Goal: Task Accomplishment & Management: Manage account settings

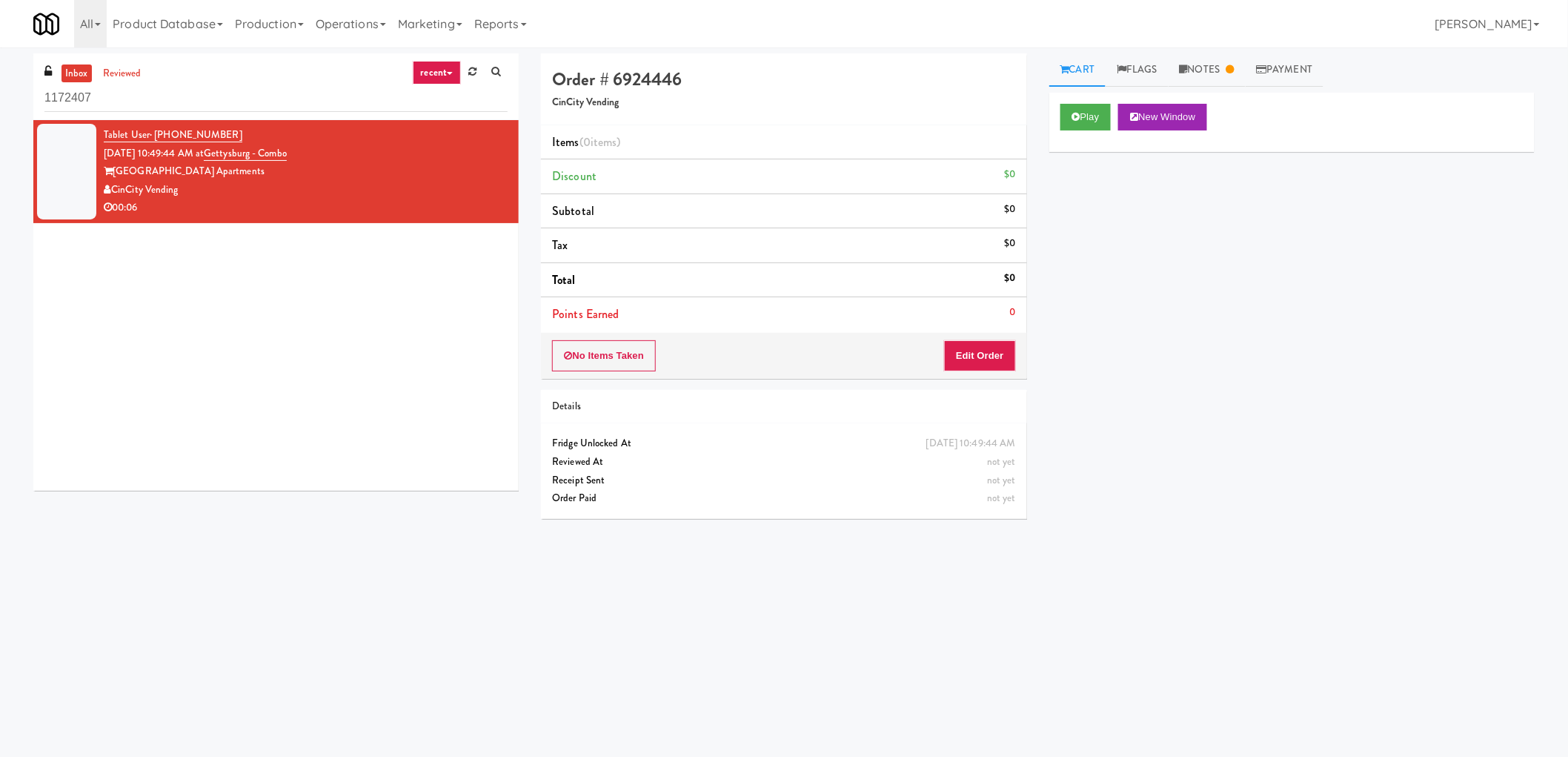
click at [1239, 46] on div "All 325 Vending https://classic.micromart.com/vision-orders/1172407?operator_id…" at bounding box center [784, 24] width 1502 height 48
click at [1234, 59] on link "Notes" at bounding box center [1207, 69] width 77 height 33
click at [1076, 68] on link "Cart" at bounding box center [1078, 69] width 57 height 33
click at [980, 358] on button "Edit Order" at bounding box center [979, 355] width 72 height 31
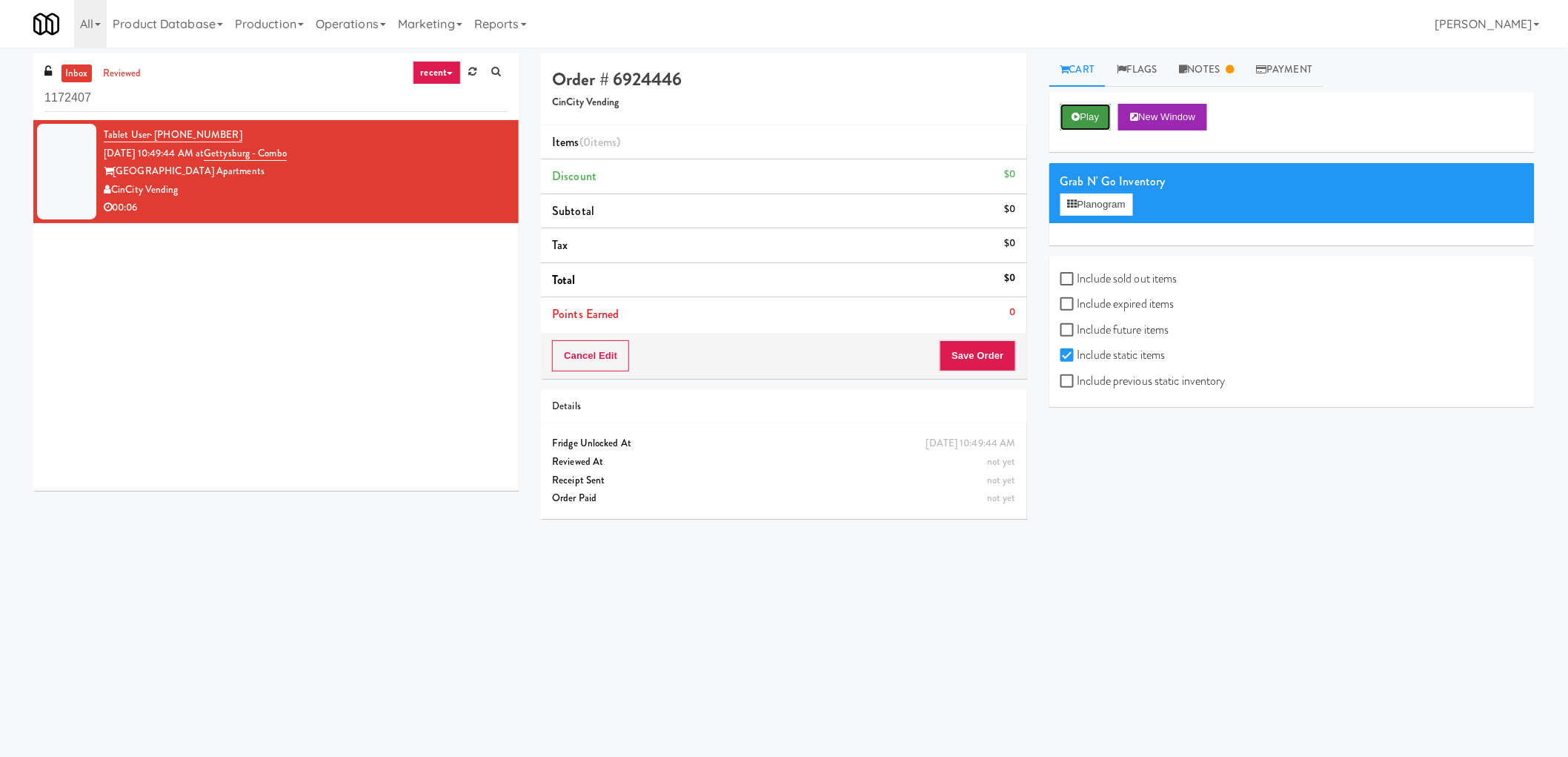
click at [1079, 127] on button "Play" at bounding box center [1086, 117] width 51 height 27
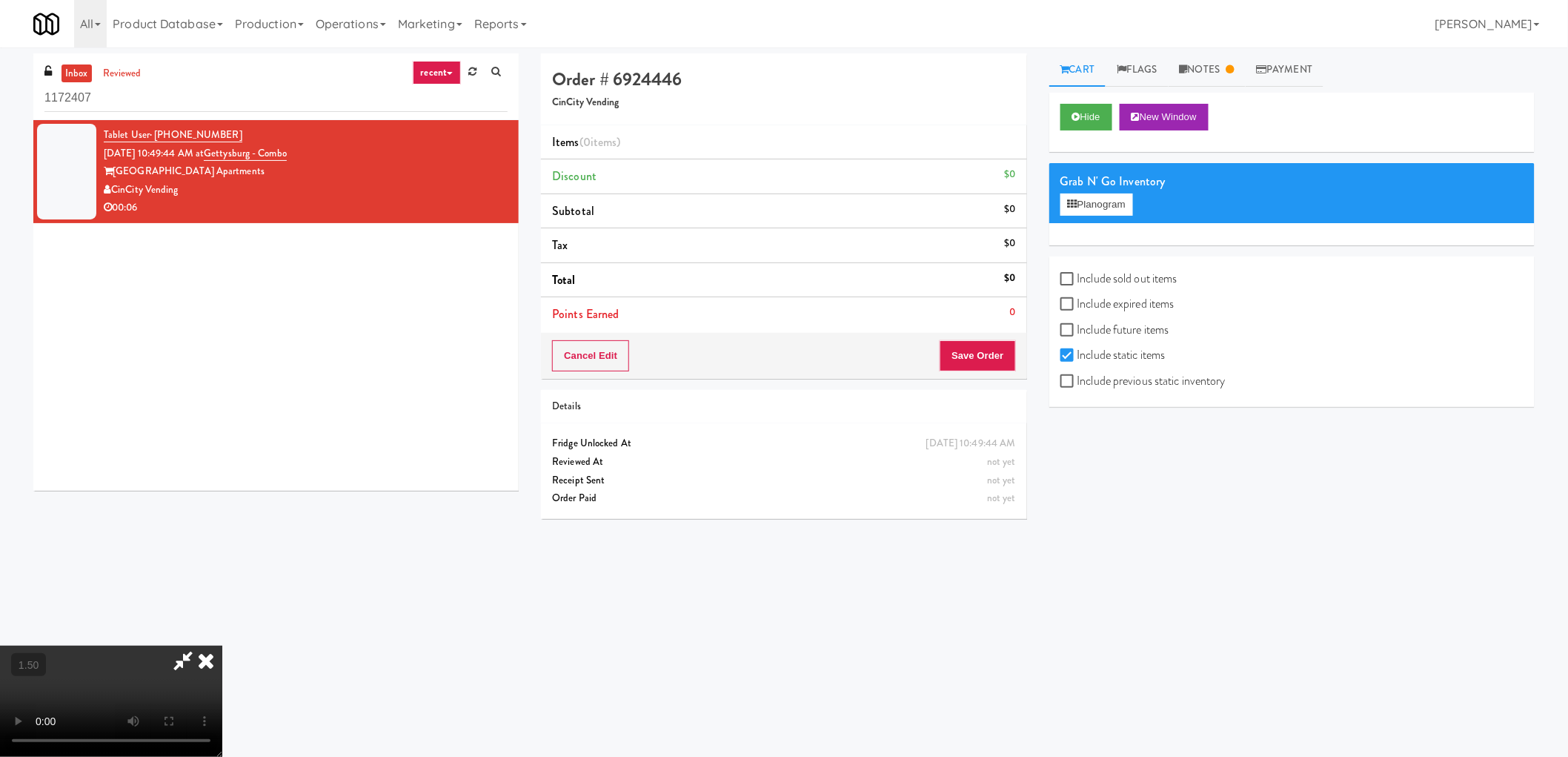
click at [222, 645] on video at bounding box center [111, 701] width 222 height 112
click at [1087, 381] on label "Include previous static inventory" at bounding box center [1143, 381] width 165 height 22
click at [1078, 381] on input "Include previous static inventory" at bounding box center [1069, 381] width 17 height 12
checkbox input "true"
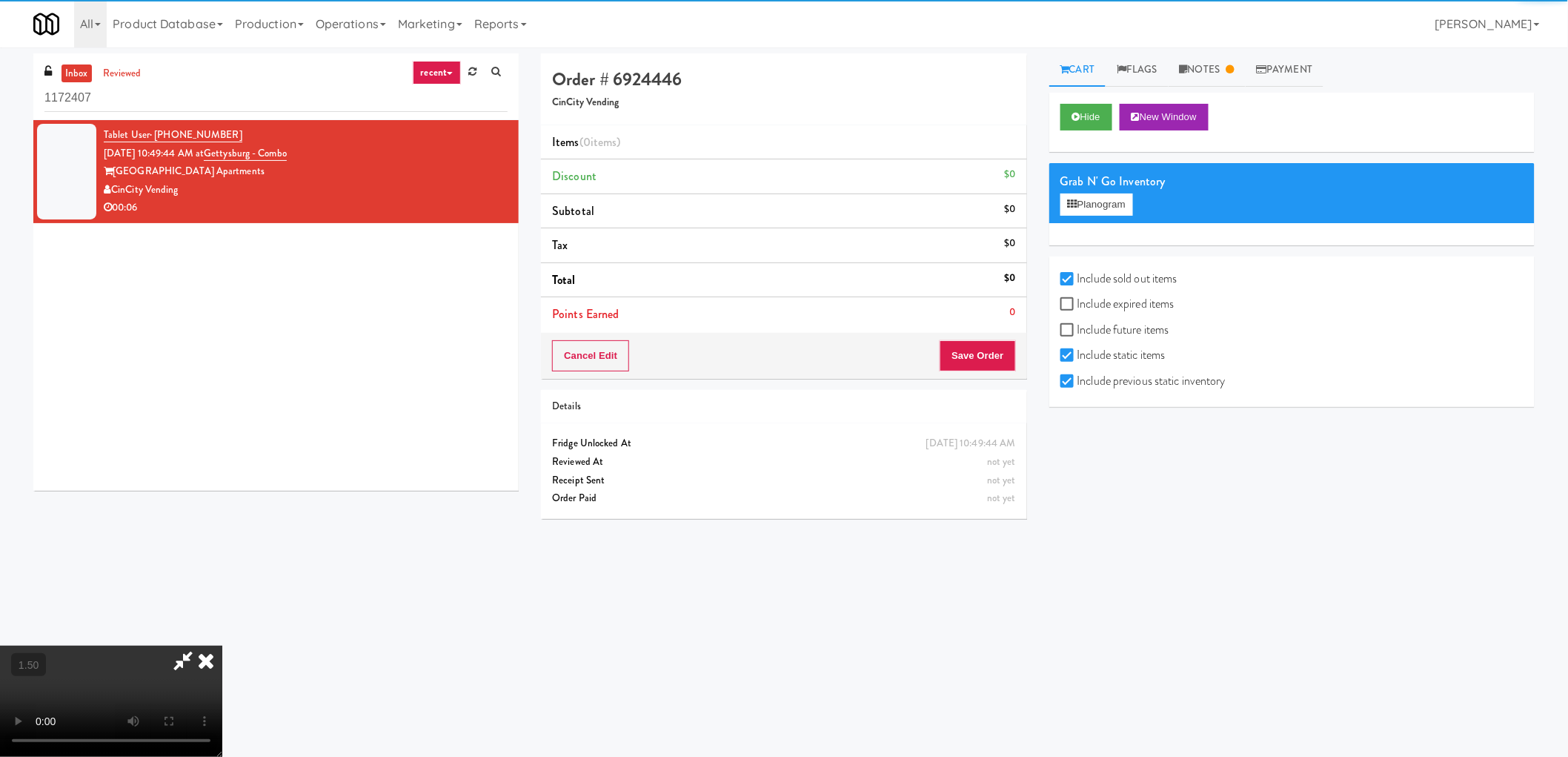
click at [1122, 295] on label "Include expired items" at bounding box center [1118, 304] width 114 height 22
click at [1078, 298] on input "Include expired items" at bounding box center [1069, 304] width 17 height 12
checkbox input "true"
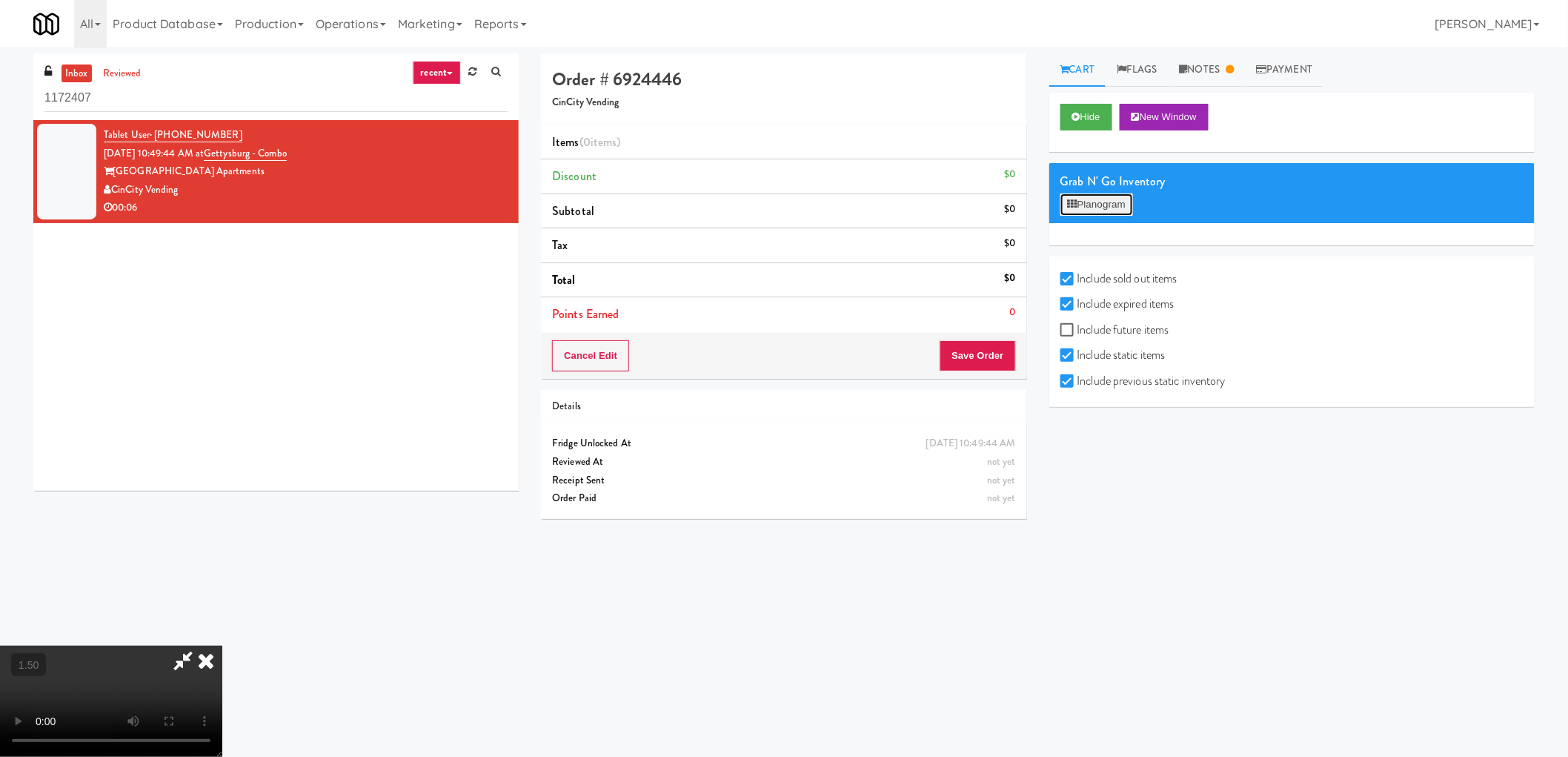
click at [1101, 195] on button "Planogram" at bounding box center [1097, 204] width 72 height 22
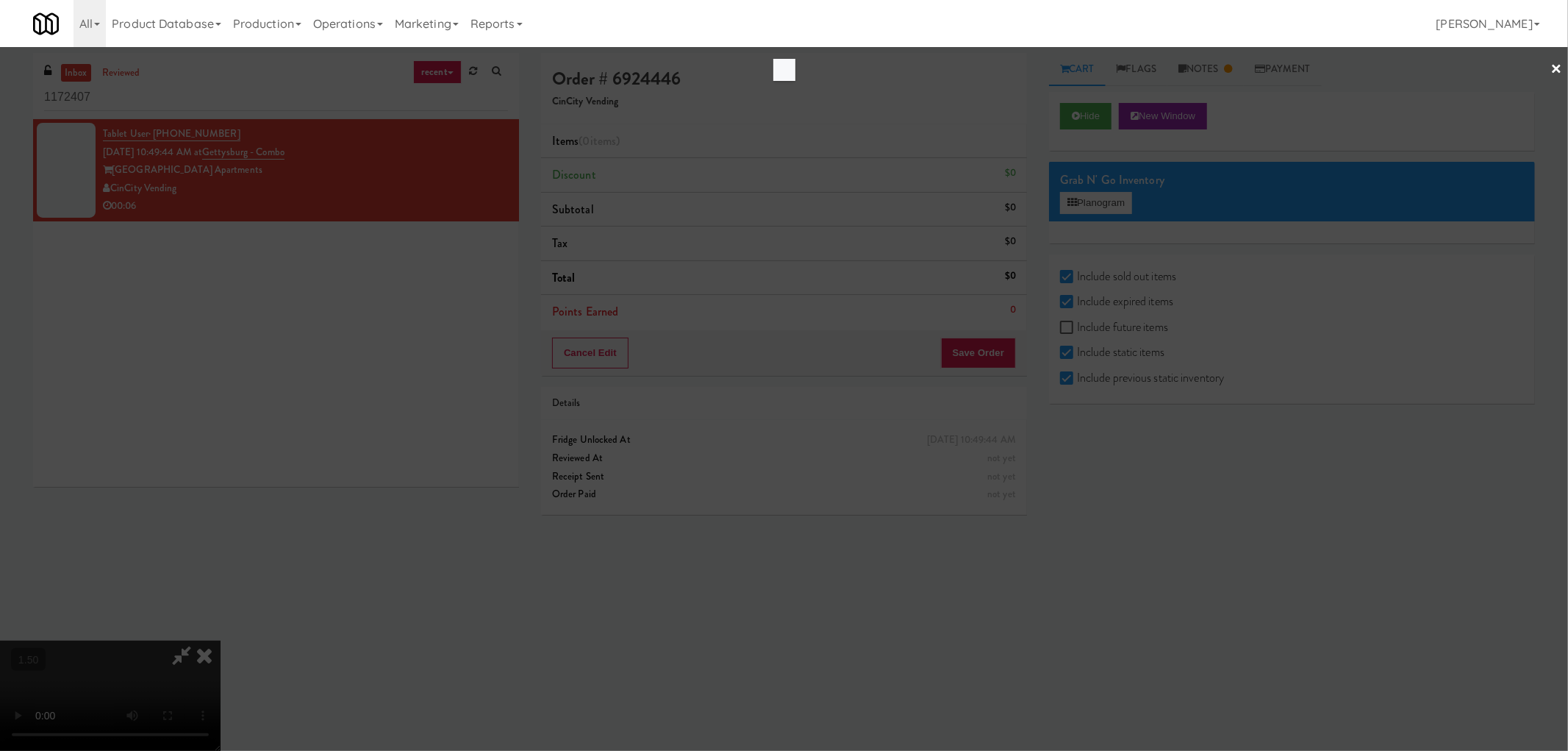
click at [928, 232] on div at bounding box center [784, 376] width 1568 height 751
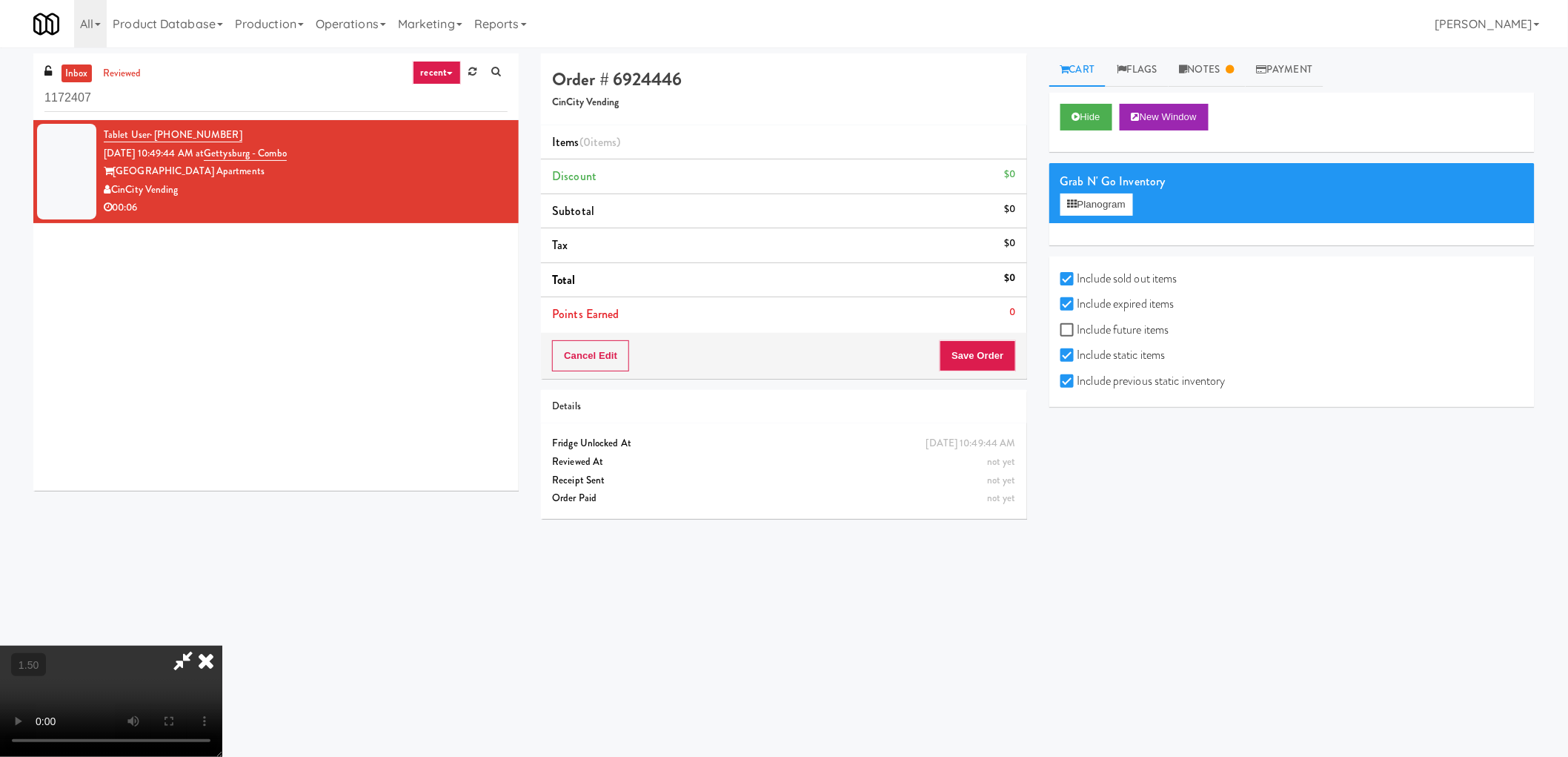
click at [222, 645] on icon at bounding box center [206, 660] width 32 height 30
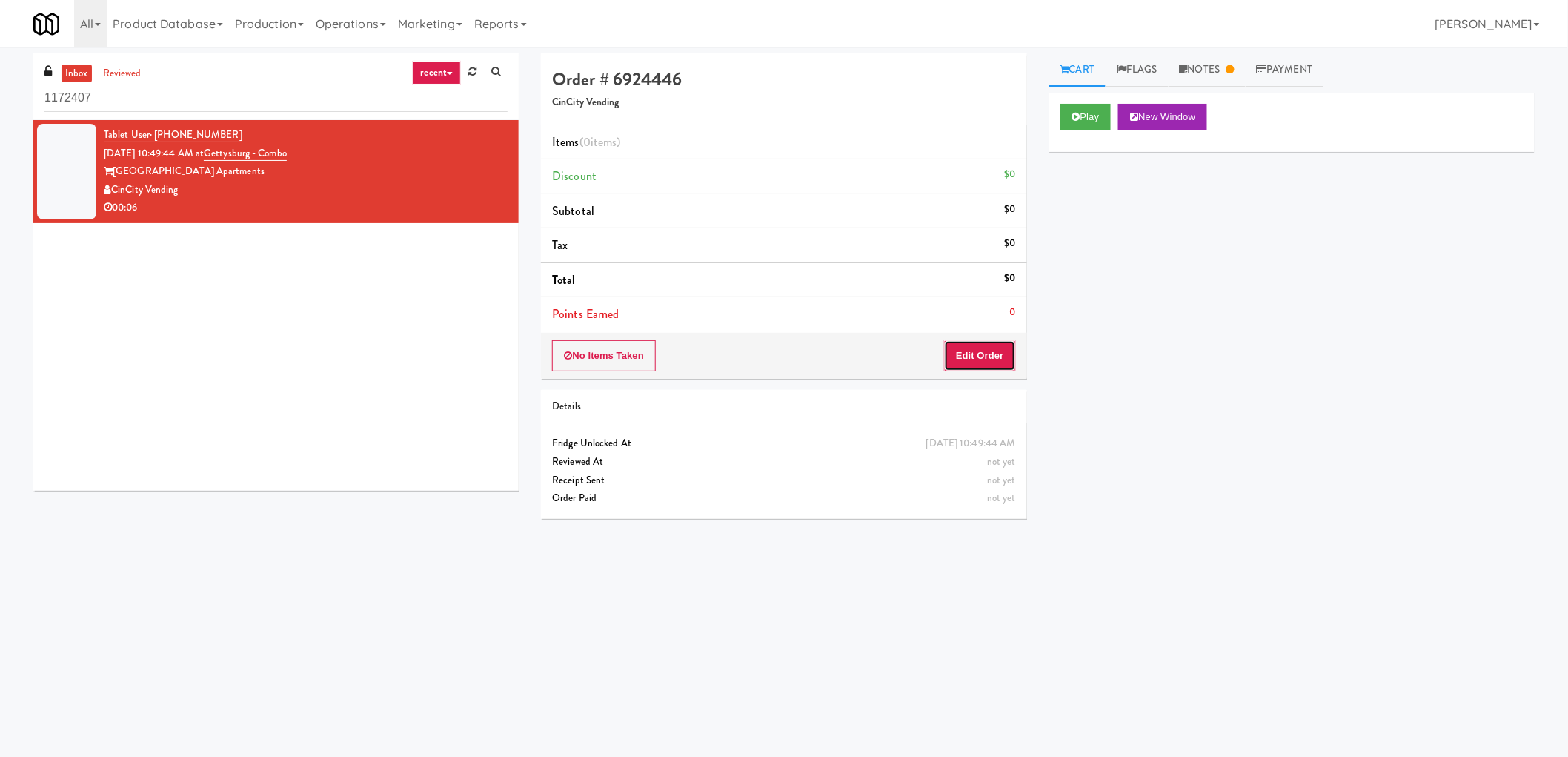
click at [977, 356] on button "Edit Order" at bounding box center [979, 355] width 72 height 31
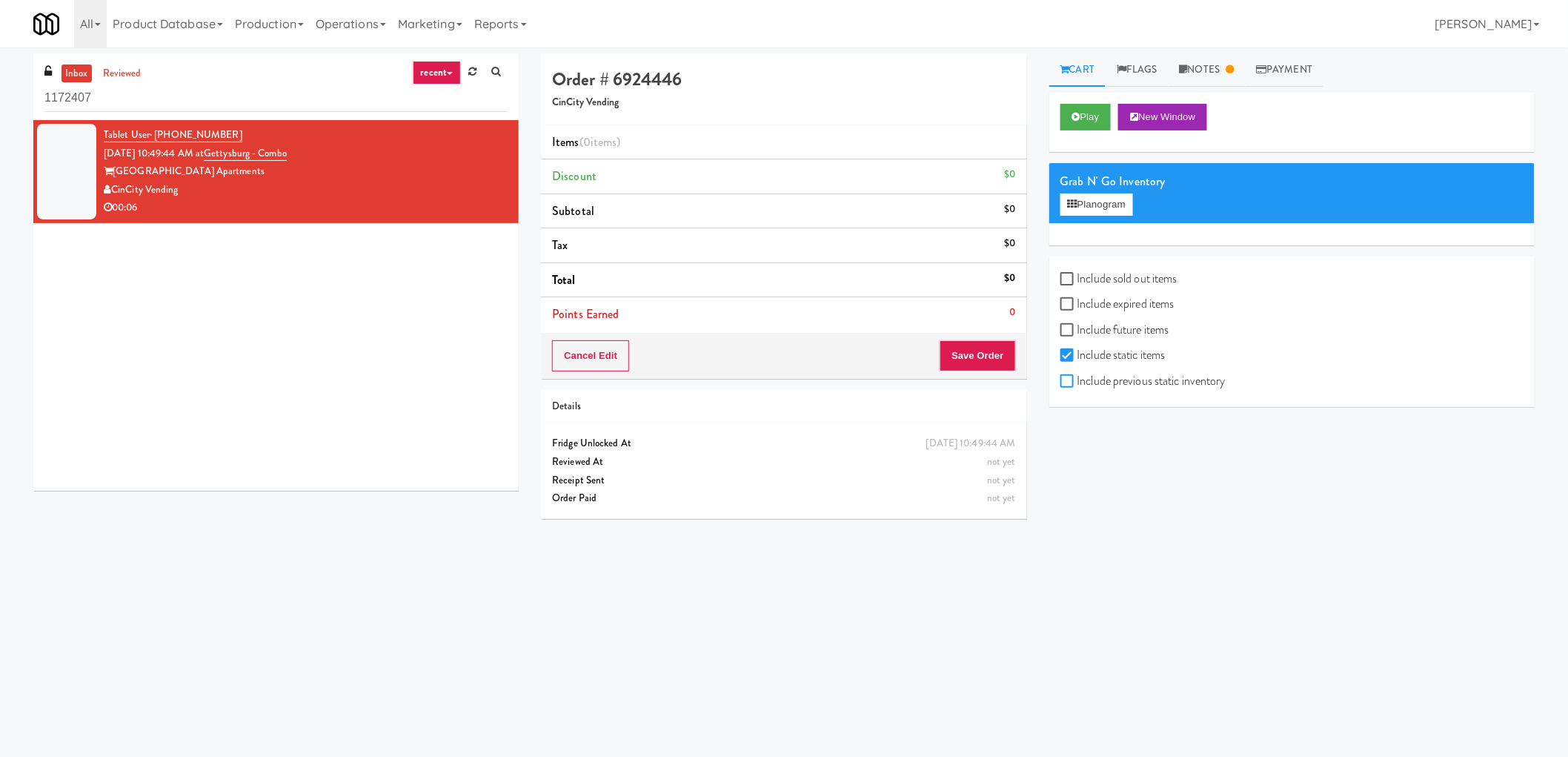
click at [1063, 375] on input "Include previous static inventory" at bounding box center [1069, 381] width 17 height 12
checkbox input "true"
click at [1080, 302] on label "Include expired items" at bounding box center [1118, 304] width 114 height 22
click at [1078, 302] on input "Include expired items" at bounding box center [1069, 304] width 17 height 12
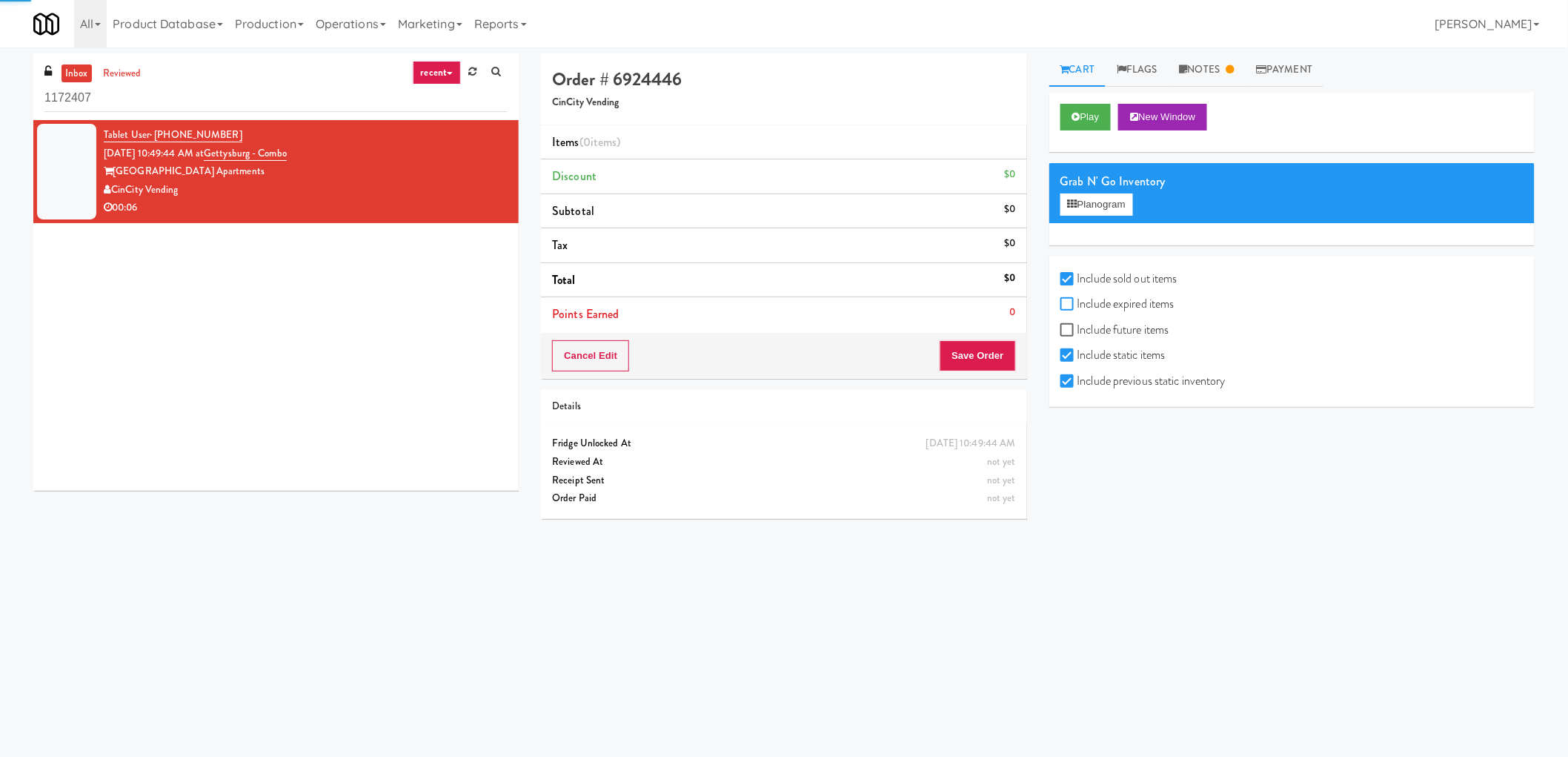
checkbox input "true"
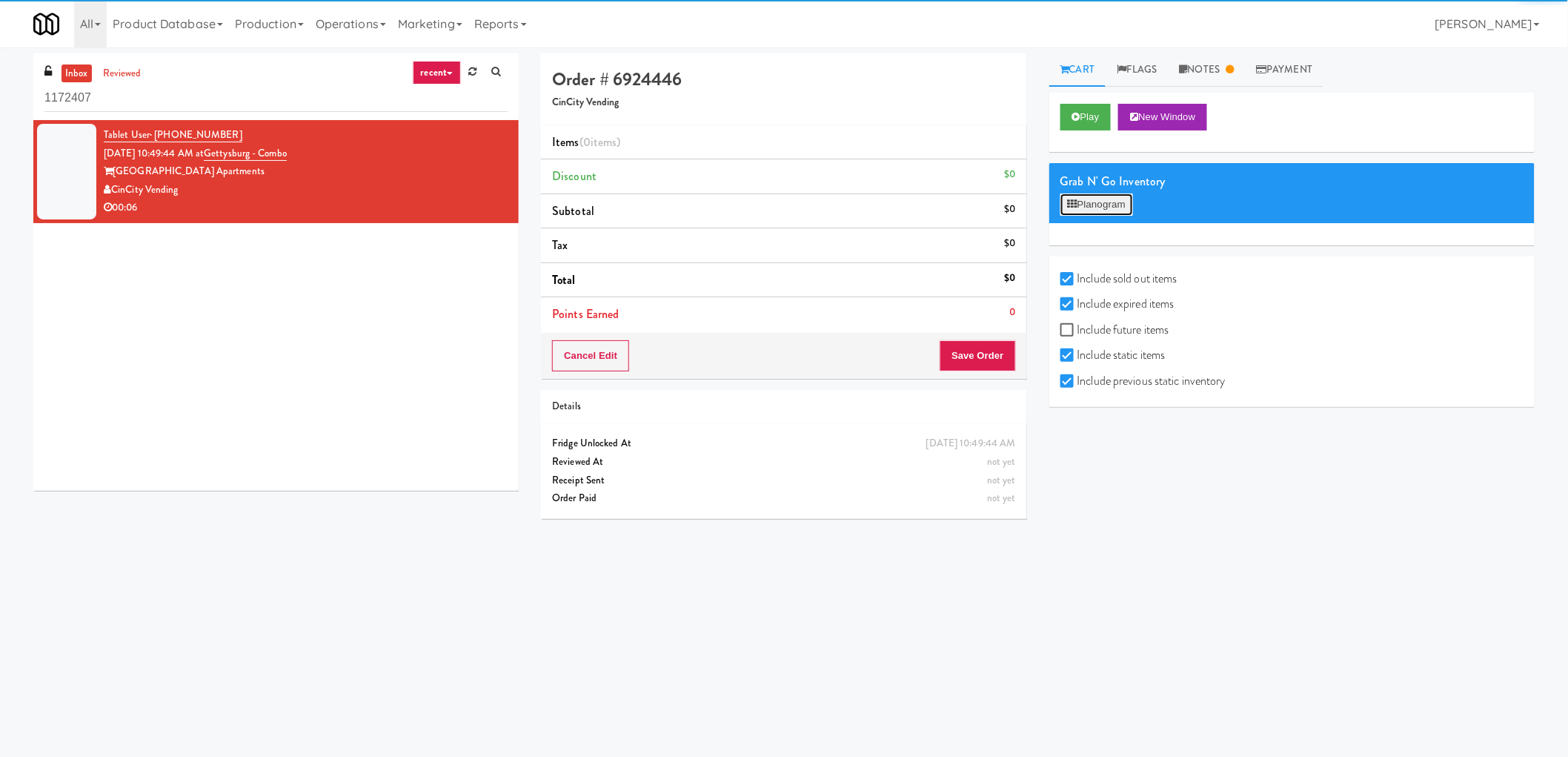
click at [1119, 203] on button "Planogram" at bounding box center [1097, 204] width 72 height 22
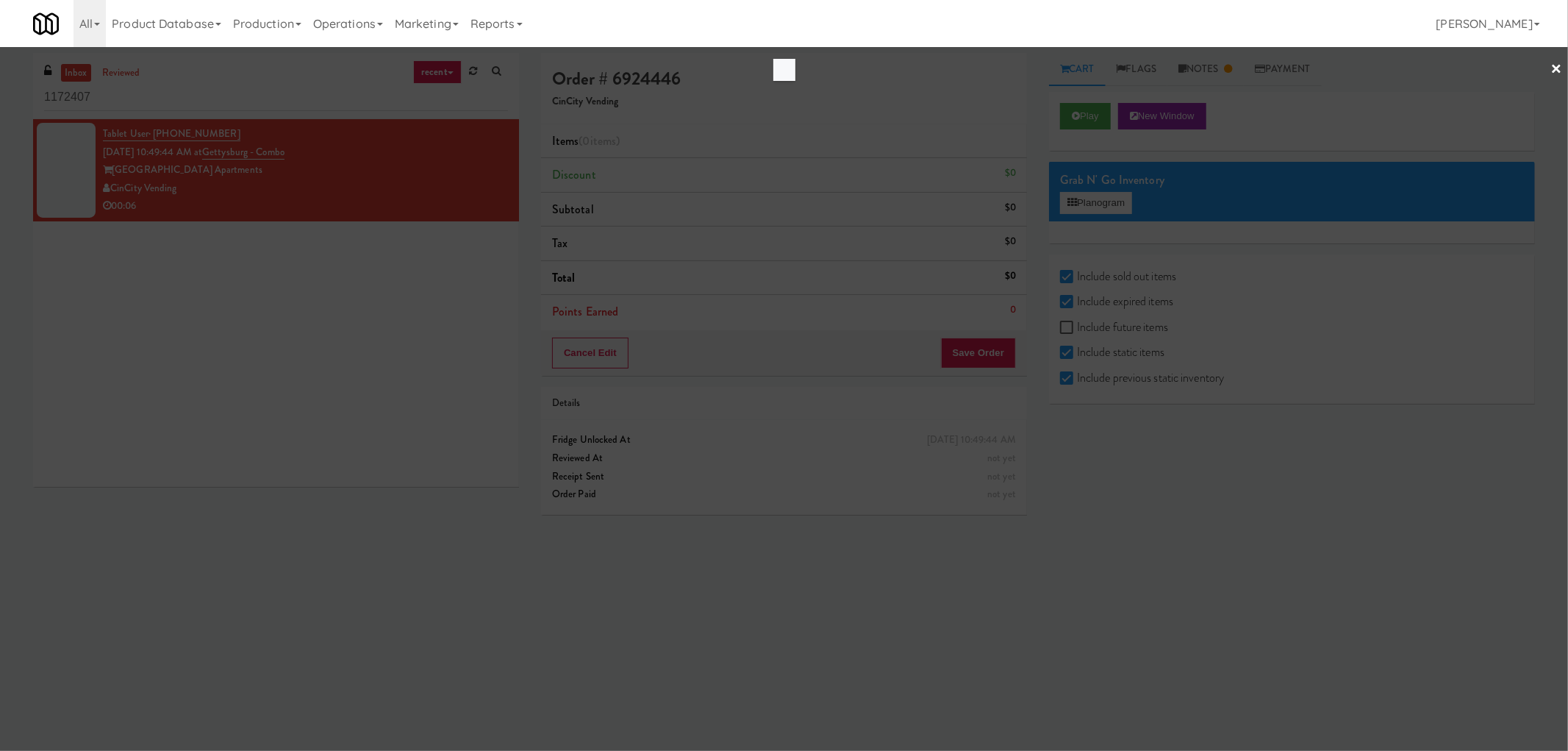
click at [1551, 73] on link "×" at bounding box center [1556, 70] width 11 height 46
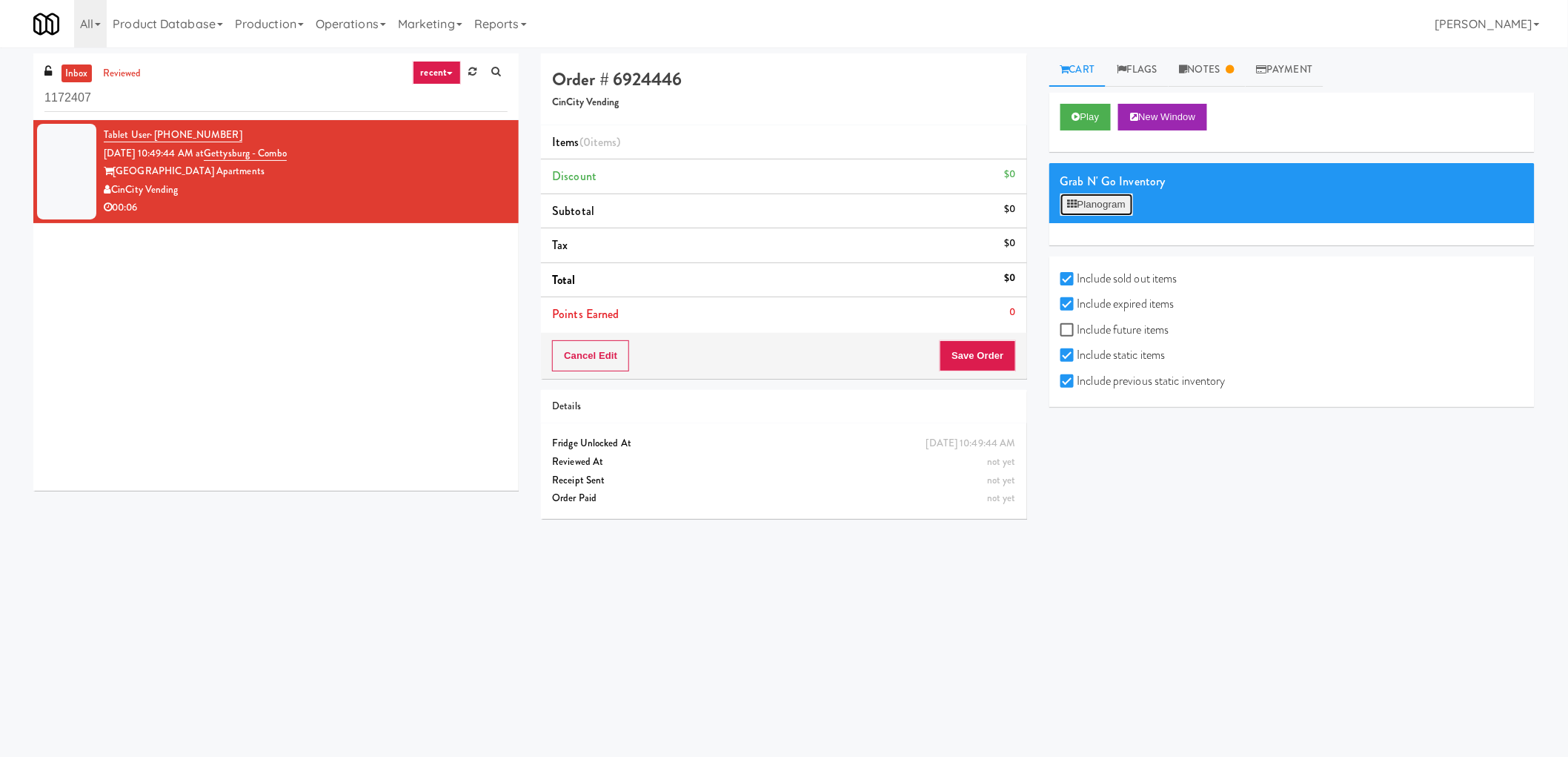
click at [1115, 209] on button "Planogram" at bounding box center [1097, 204] width 72 height 22
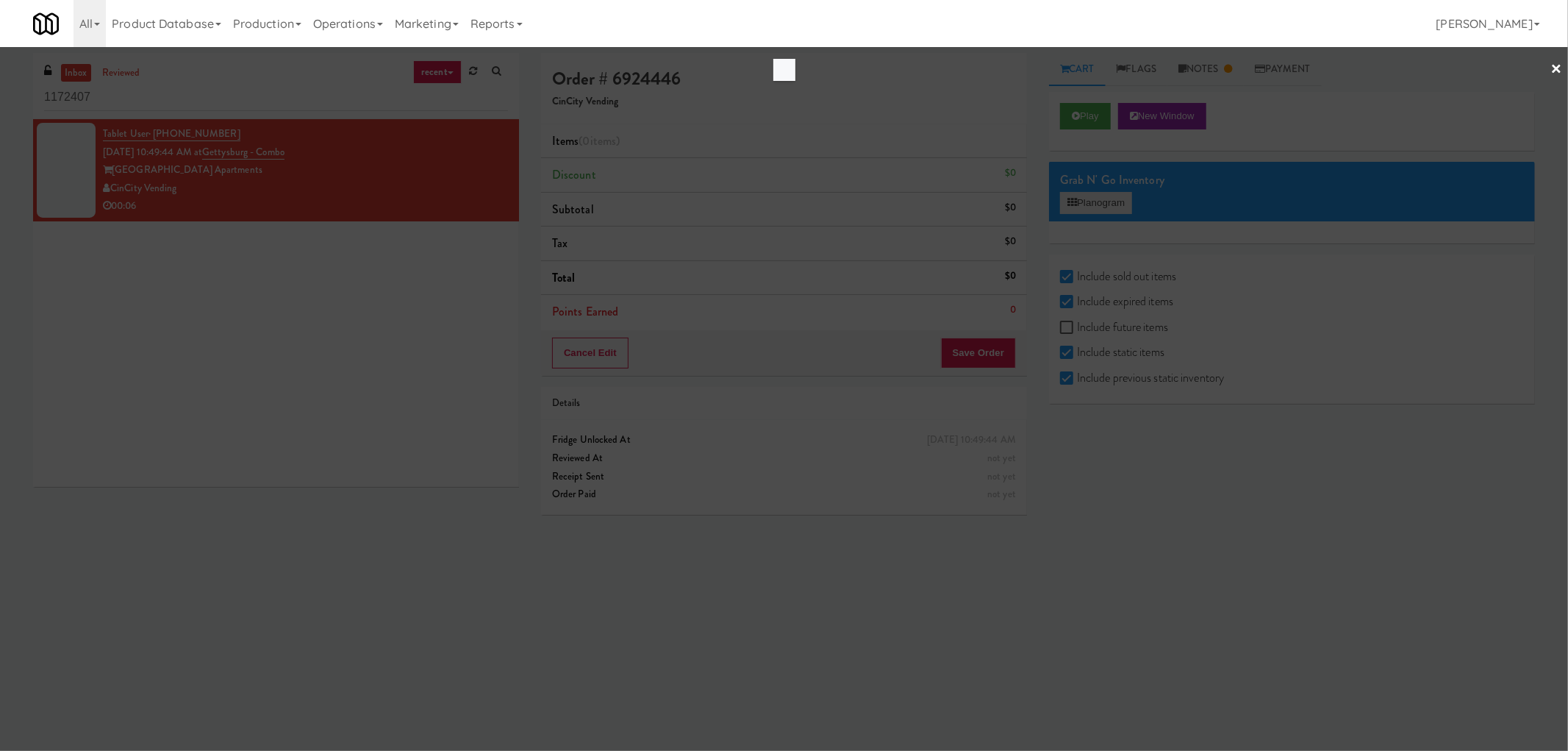
click at [1106, 208] on div at bounding box center [784, 376] width 1568 height 751
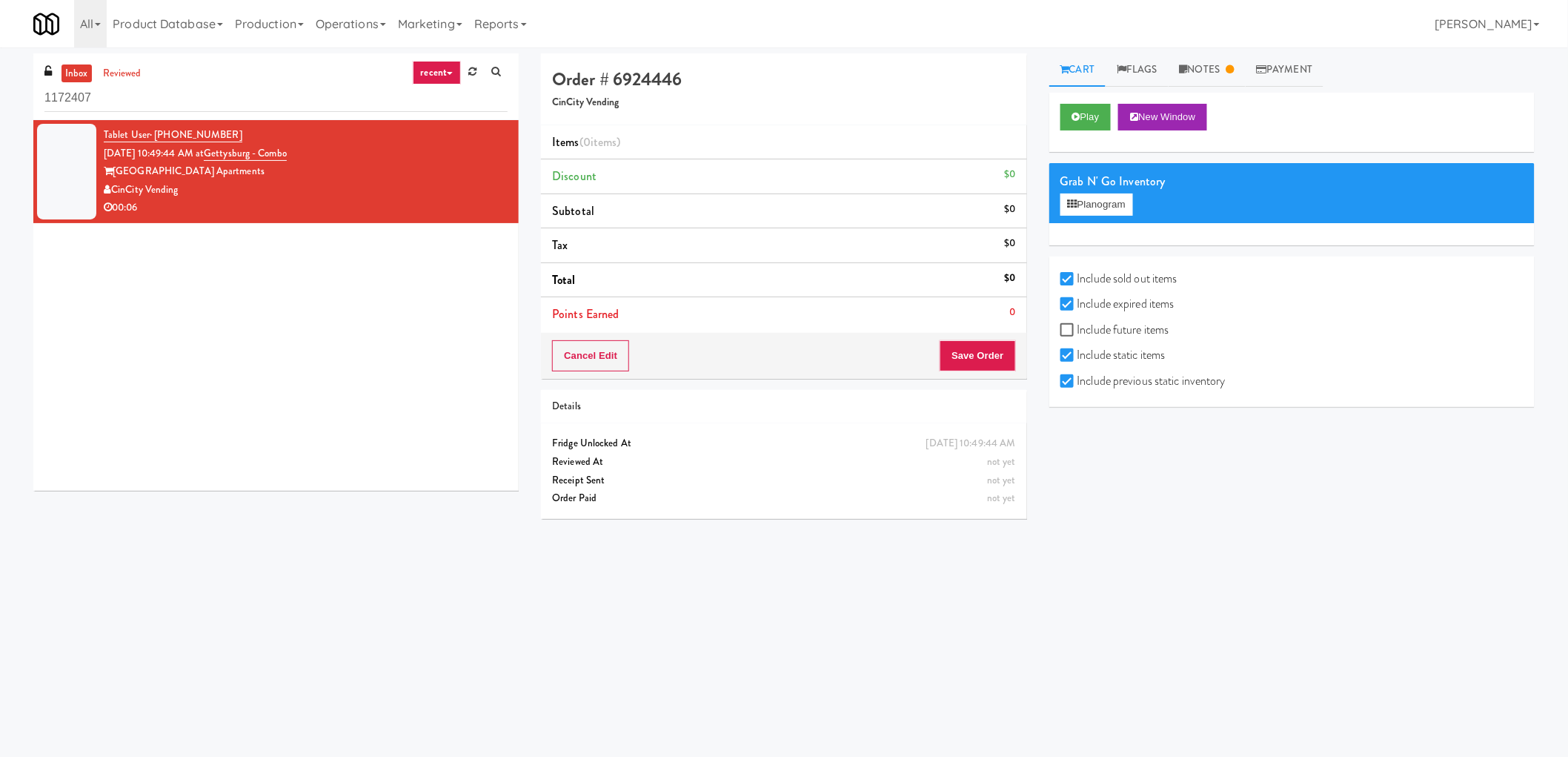
click at [1092, 328] on label "Include future items" at bounding box center [1116, 329] width 109 height 22
click at [1078, 328] on input "Include future items" at bounding box center [1069, 330] width 17 height 12
checkbox input "true"
click at [1106, 202] on button "Planogram" at bounding box center [1097, 204] width 72 height 22
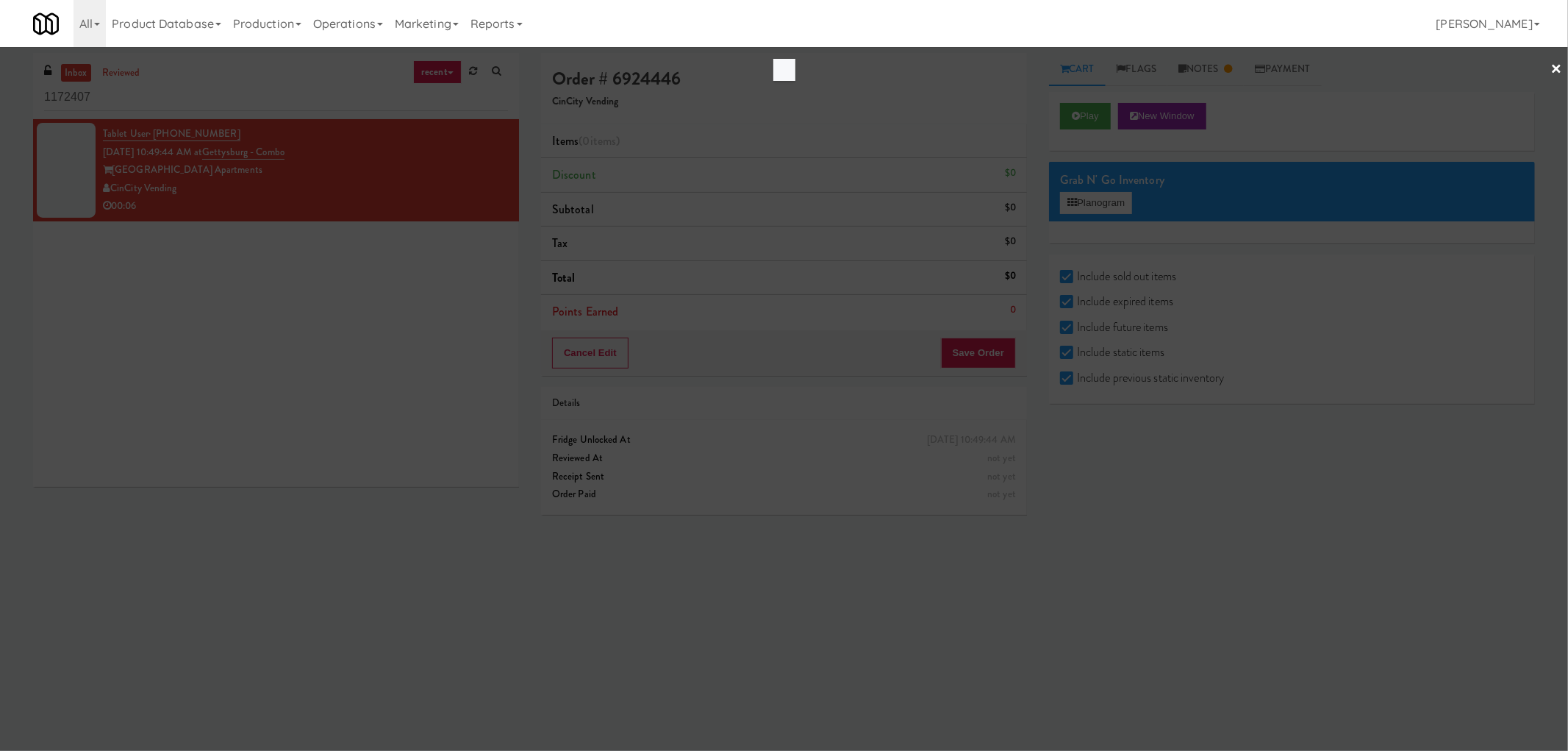
click at [588, 346] on div at bounding box center [784, 376] width 1568 height 751
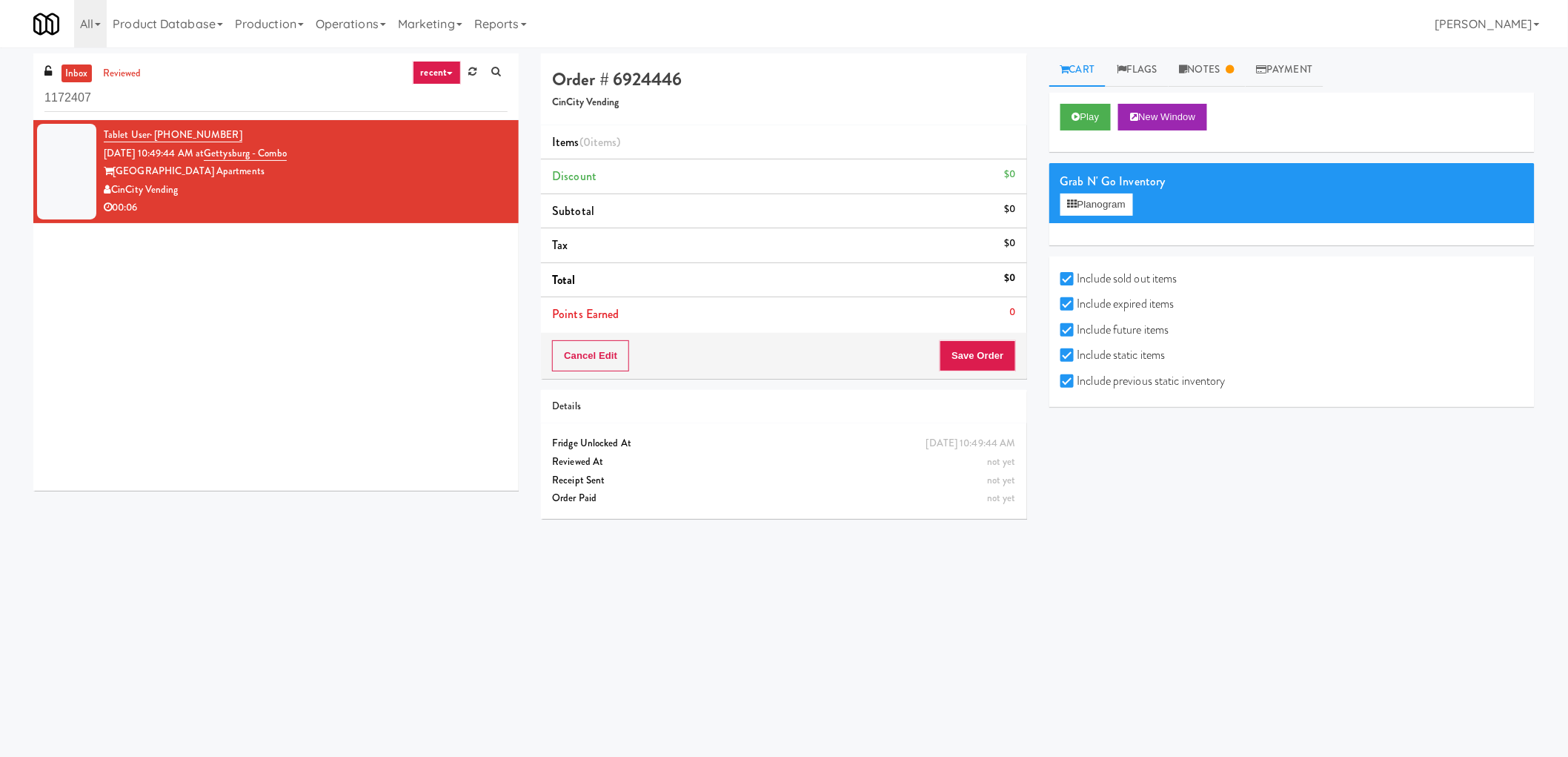
click at [443, 75] on link "recent" at bounding box center [438, 72] width 49 height 24
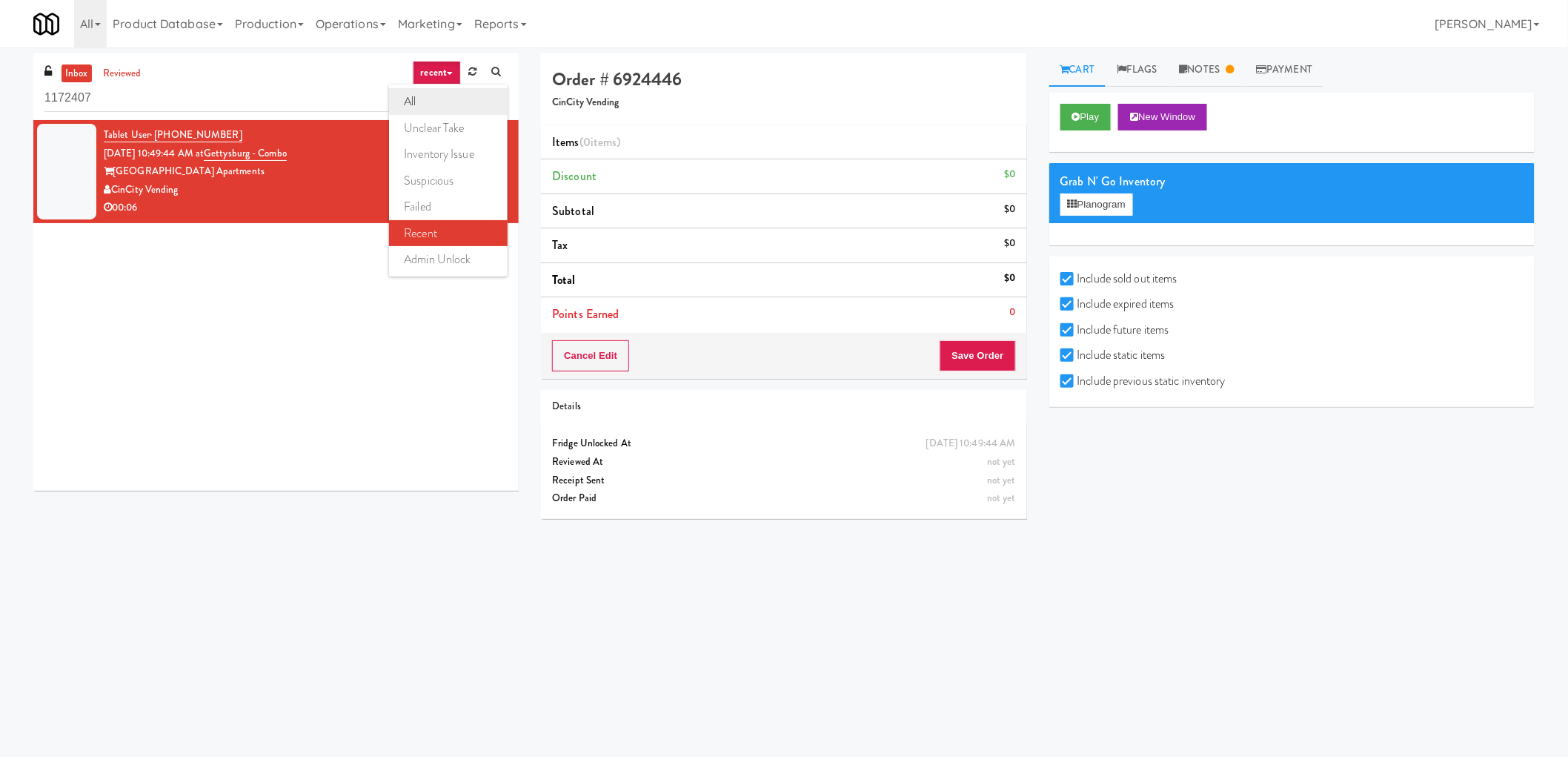
click at [441, 105] on link "all" at bounding box center [449, 102] width 118 height 27
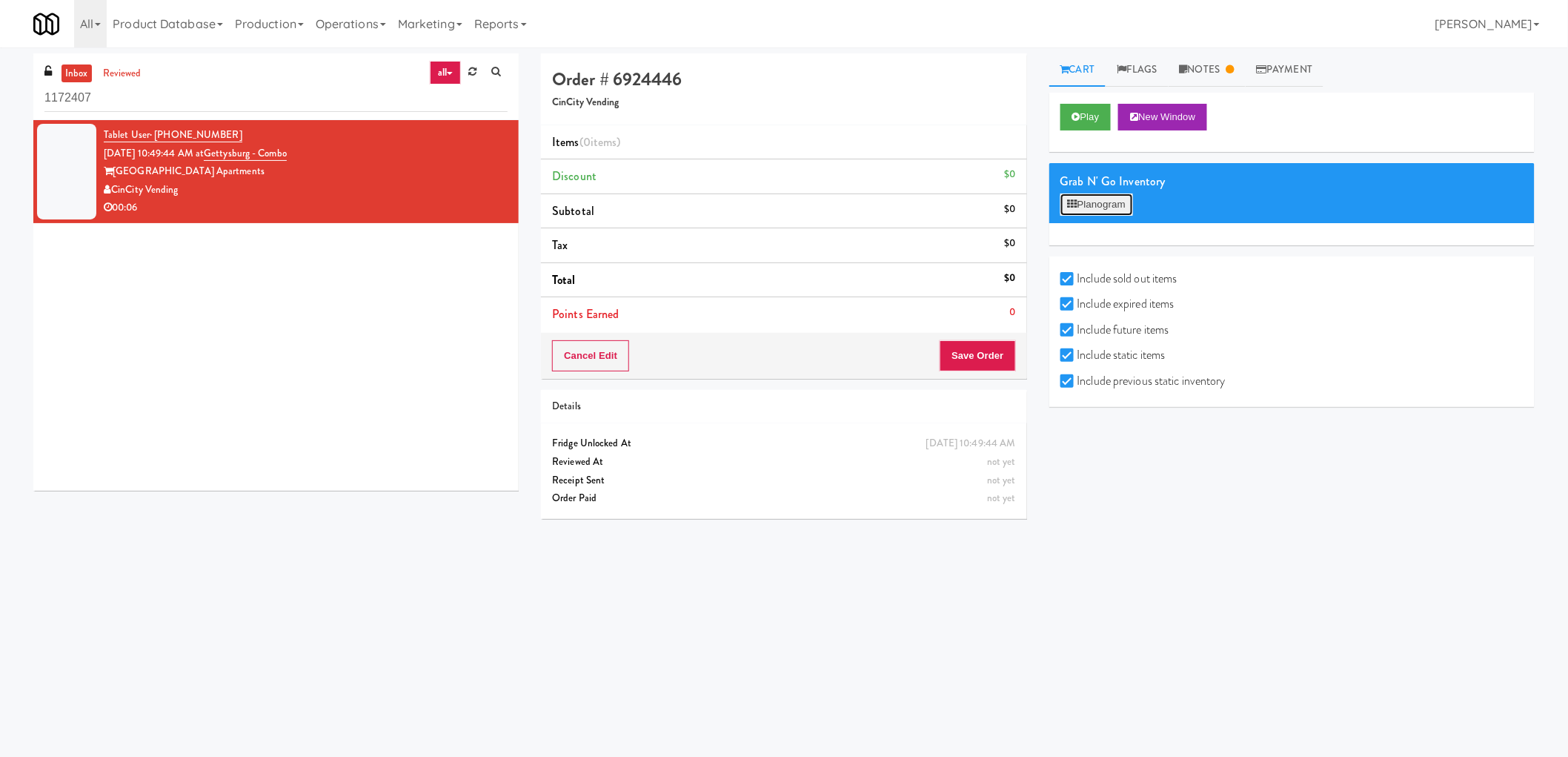
click at [1104, 206] on button "Planogram" at bounding box center [1097, 204] width 72 height 22
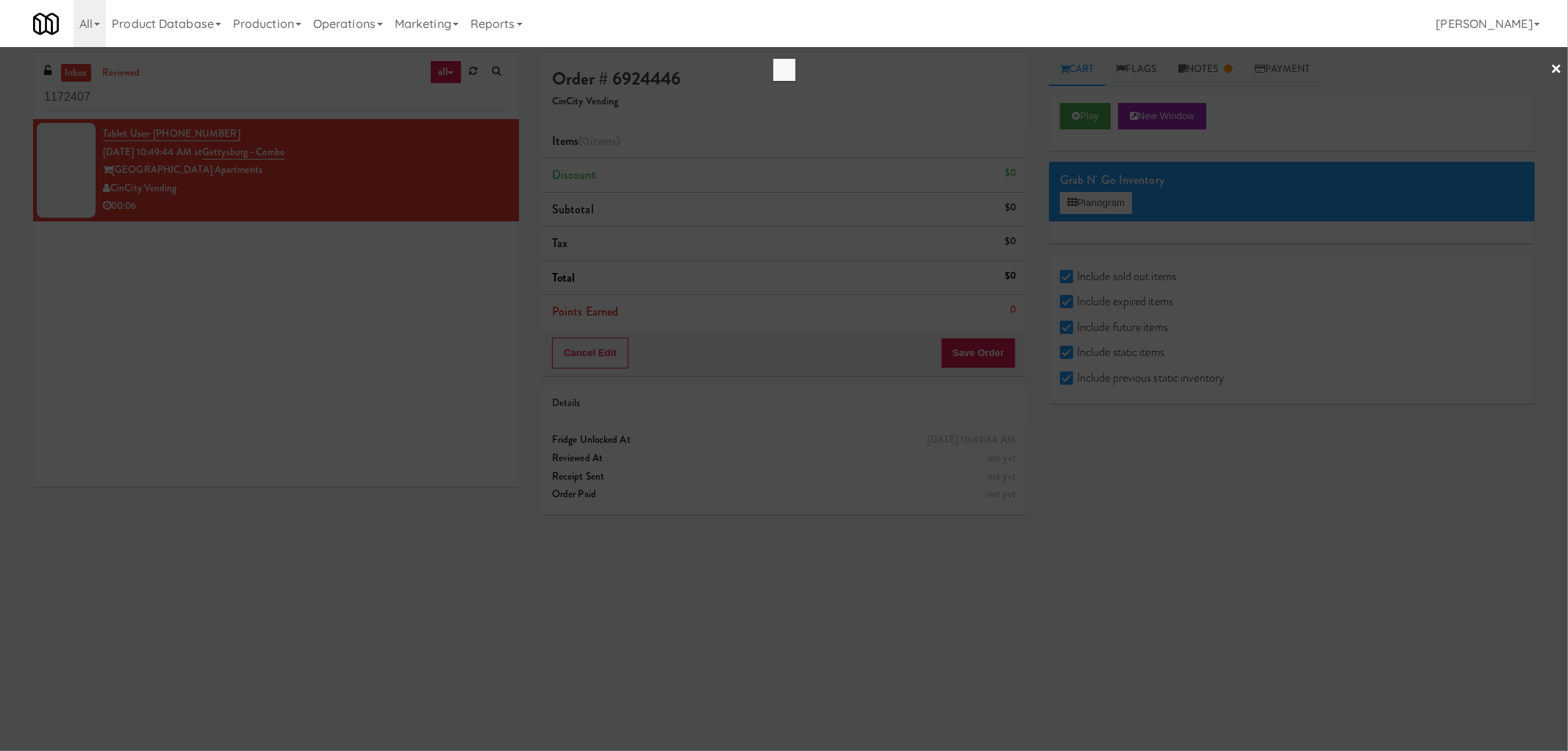
click at [1554, 67] on link "×" at bounding box center [1556, 70] width 11 height 46
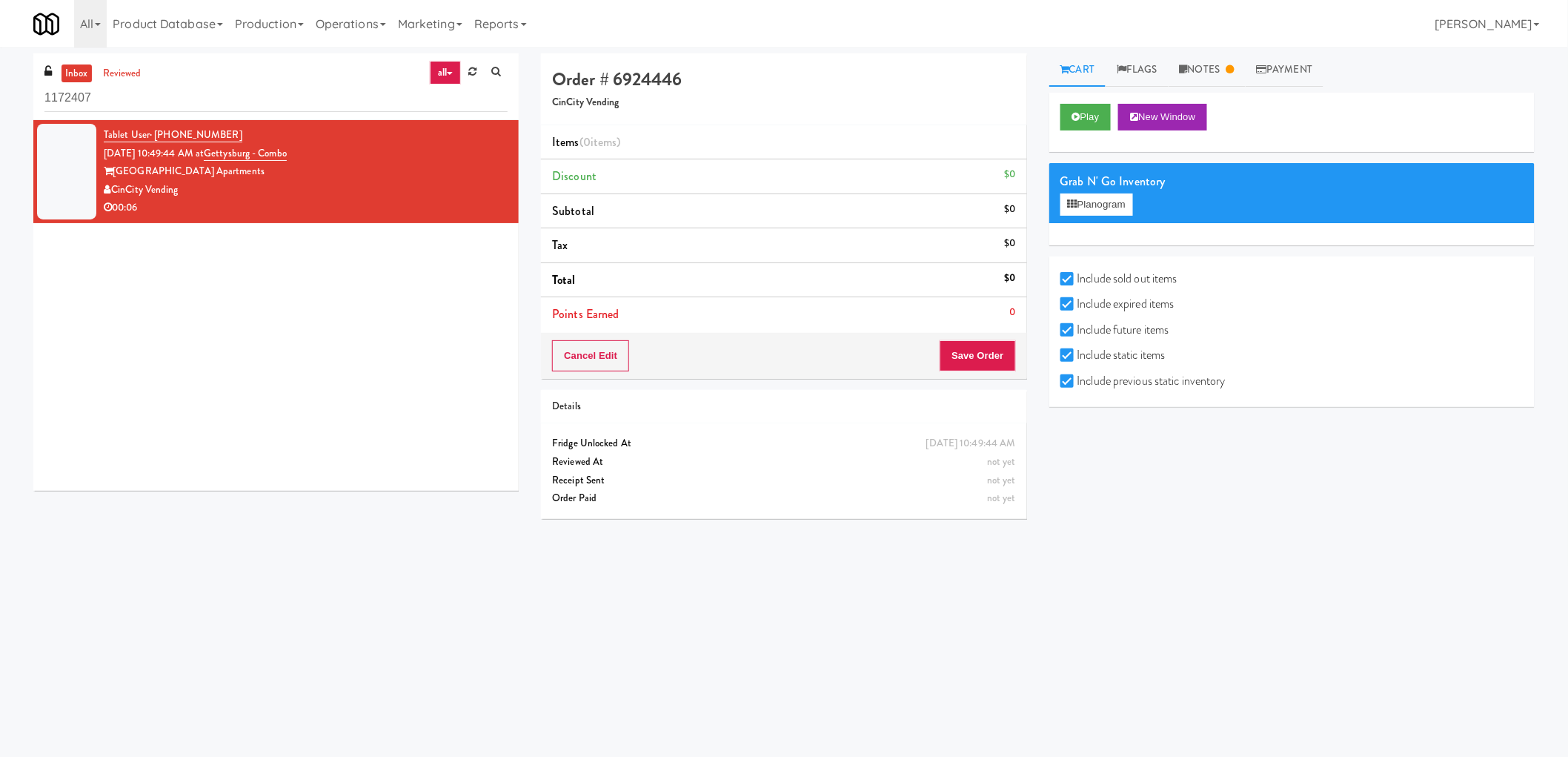
click at [1069, 385] on input "Include previous static inventory" at bounding box center [1069, 381] width 17 height 12
checkbox input "false"
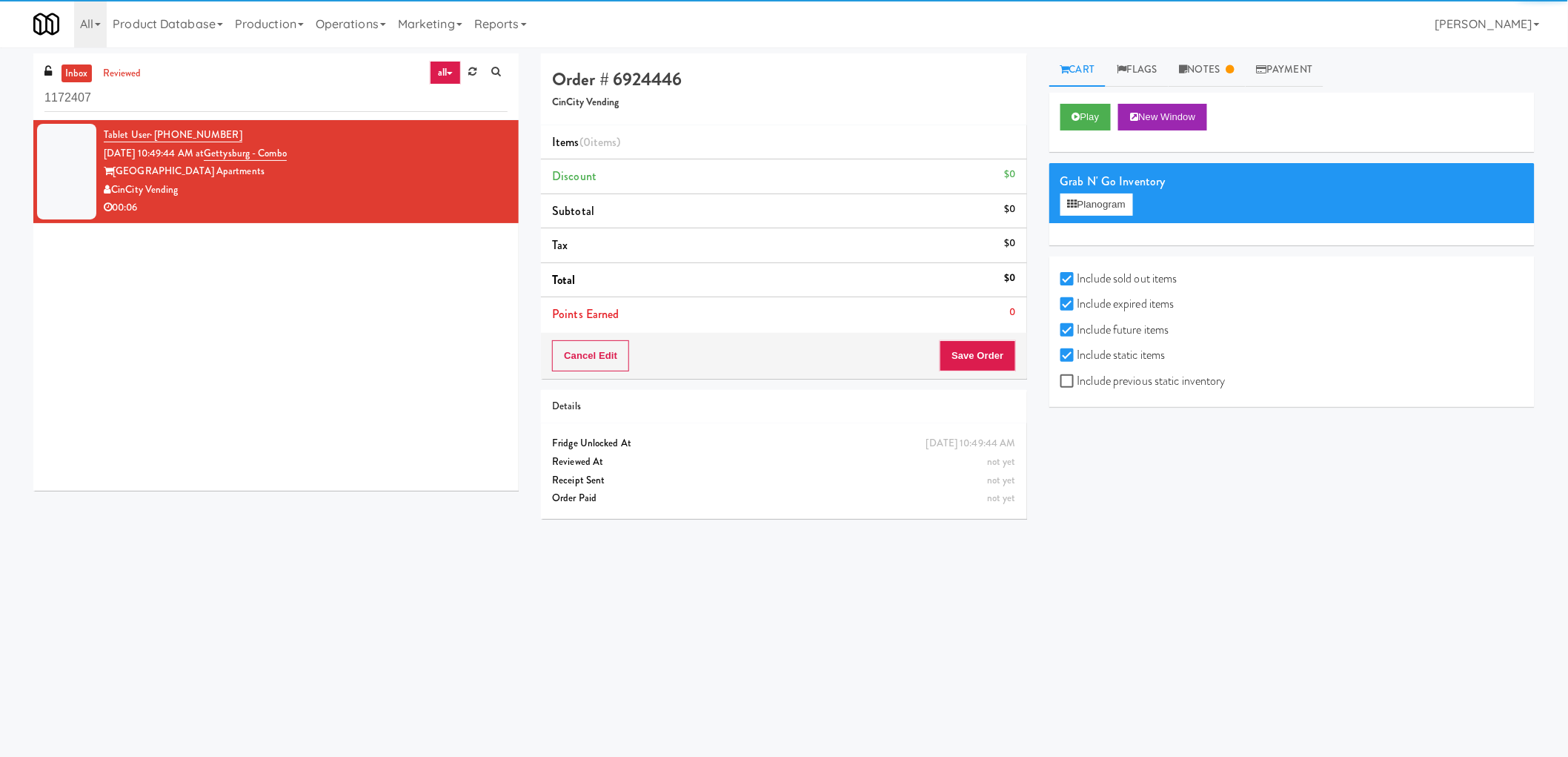
click at [1079, 278] on label "Include sold out items" at bounding box center [1119, 278] width 117 height 22
click at [1078, 278] on input "Include sold out items" at bounding box center [1069, 278] width 17 height 12
checkbox input "false"
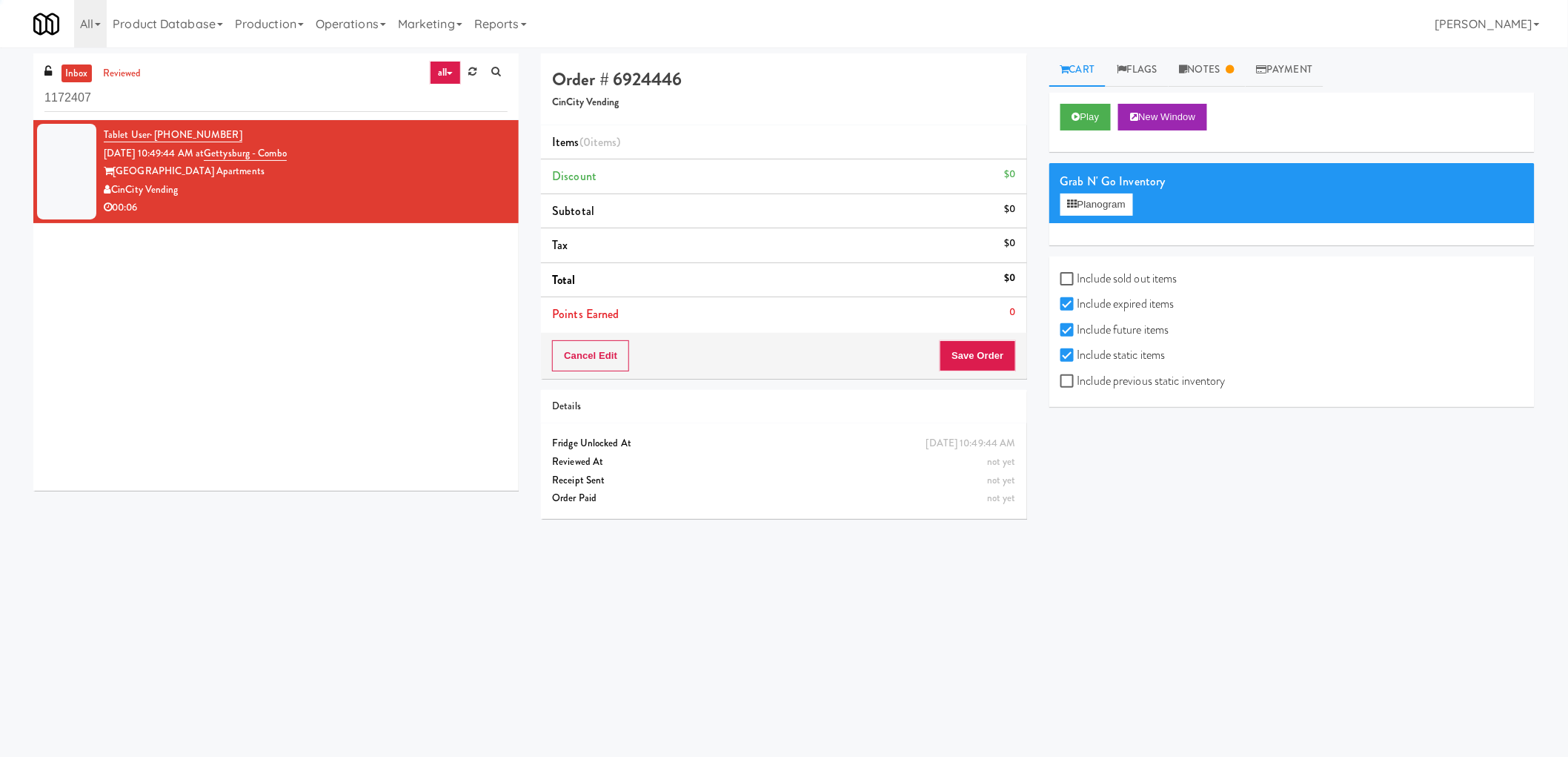
click at [1080, 306] on label "Include expired items" at bounding box center [1118, 304] width 114 height 22
click at [1078, 306] on input "Include expired items" at bounding box center [1069, 304] width 17 height 12
checkbox input "false"
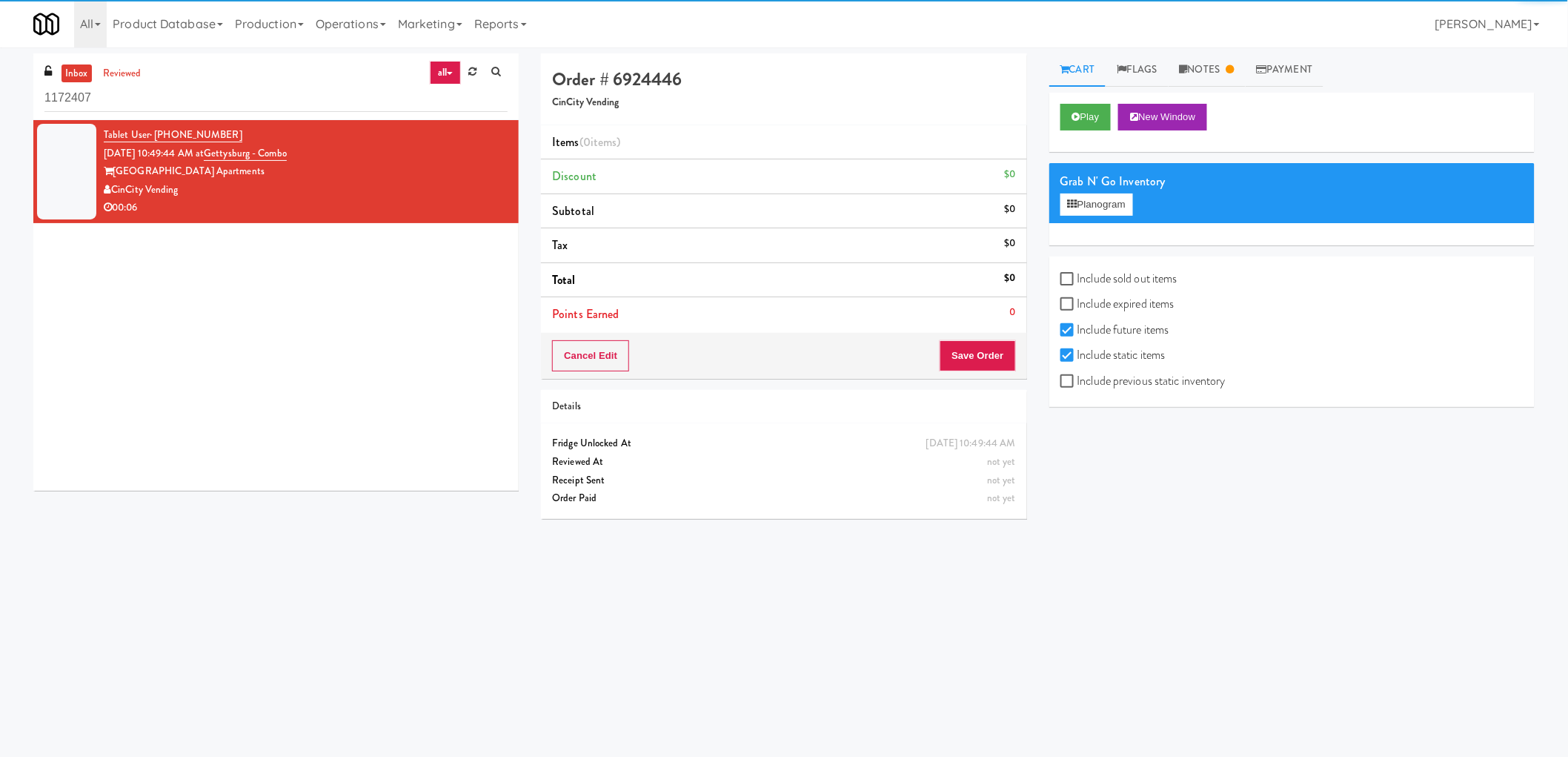
click at [1076, 330] on input "Include future items" at bounding box center [1069, 330] width 17 height 12
checkbox input "false"
click at [1080, 358] on label "Include static items" at bounding box center [1113, 355] width 105 height 22
click at [1078, 358] on input "Include static items" at bounding box center [1069, 355] width 17 height 12
checkbox input "false"
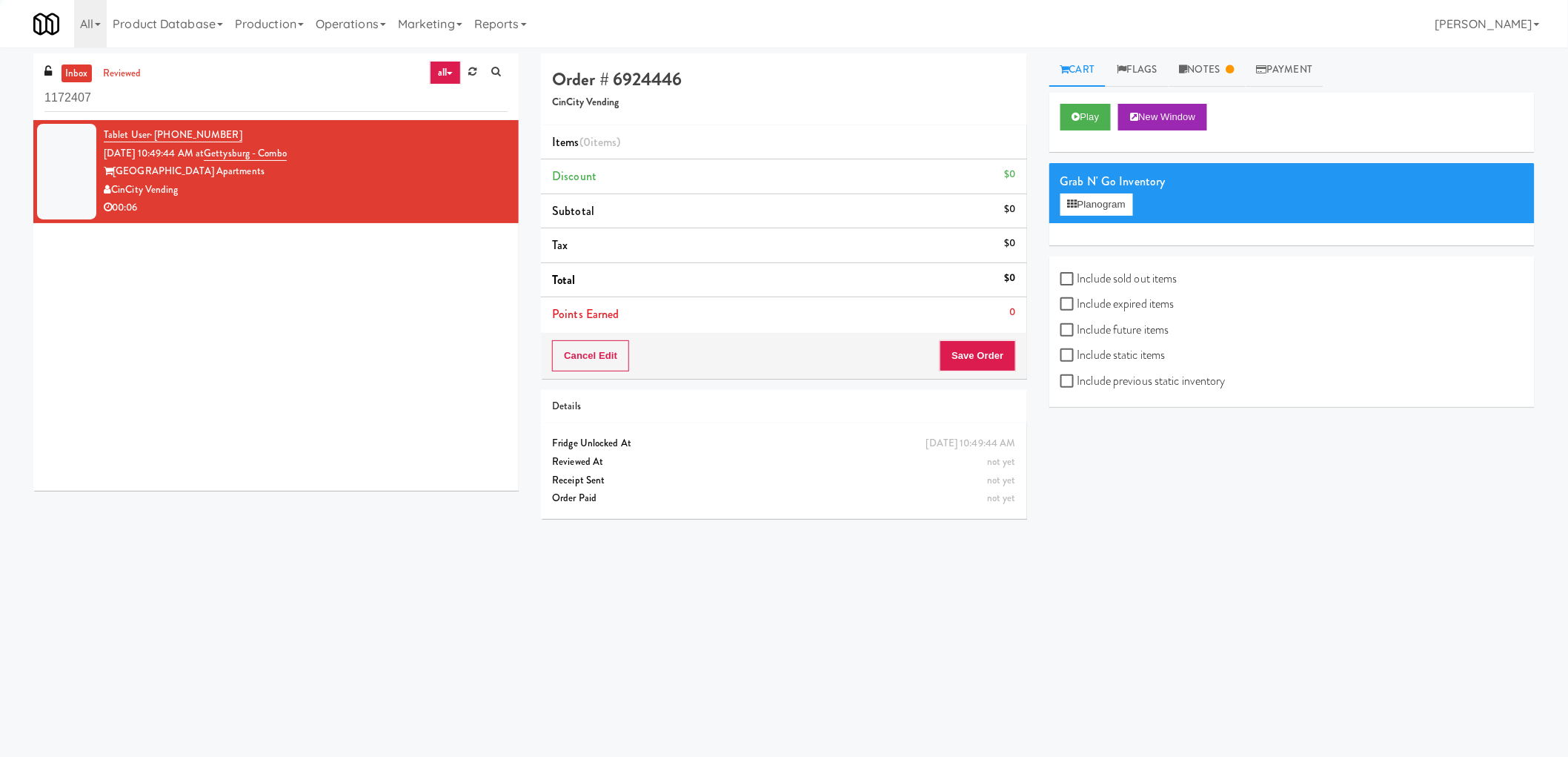
click at [1099, 332] on label "Include future items" at bounding box center [1116, 329] width 109 height 22
click at [1078, 332] on input "Include future items" at bounding box center [1069, 330] width 17 height 12
checkbox input "true"
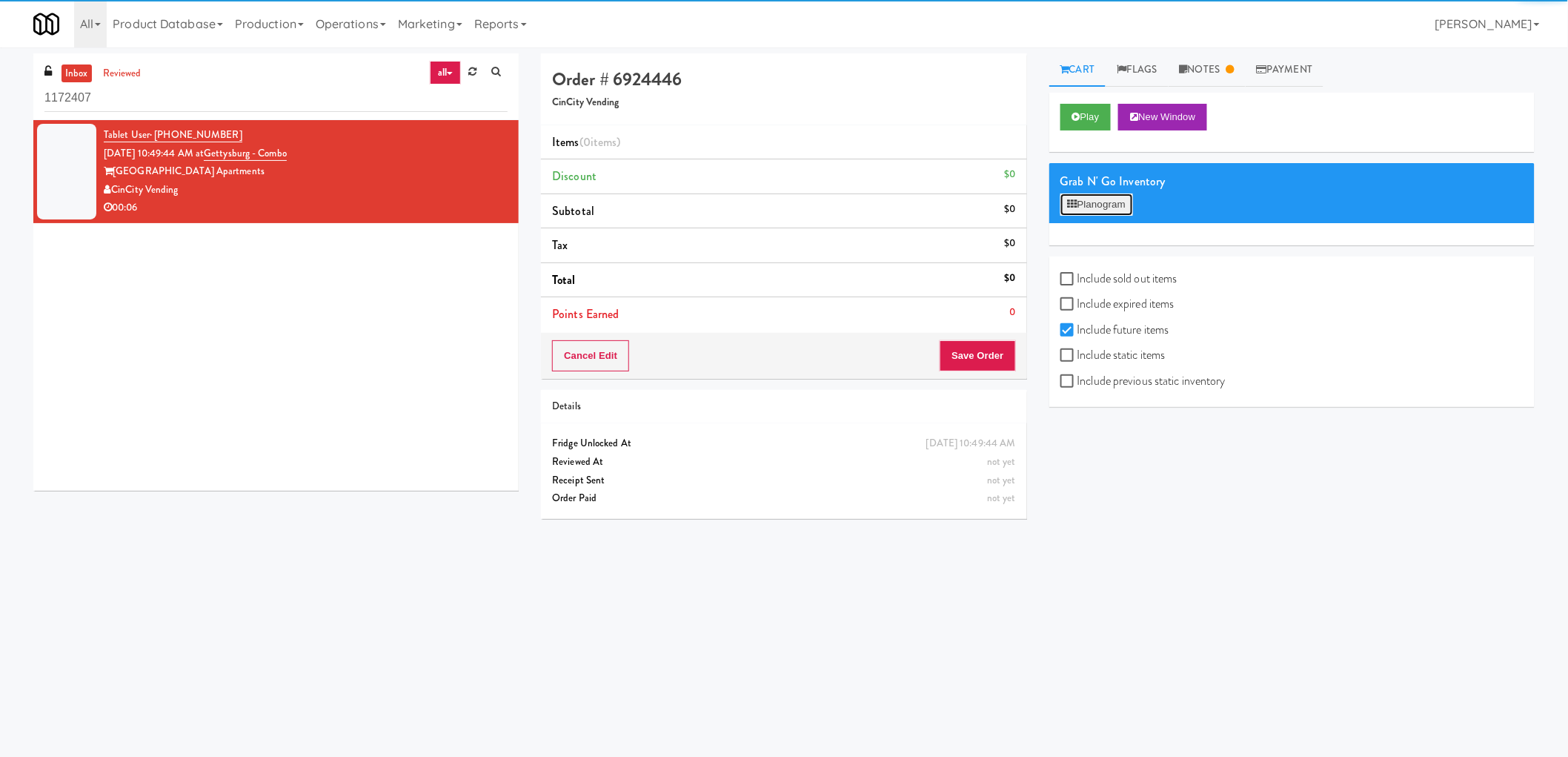
click at [1112, 197] on button "Planogram" at bounding box center [1097, 204] width 72 height 22
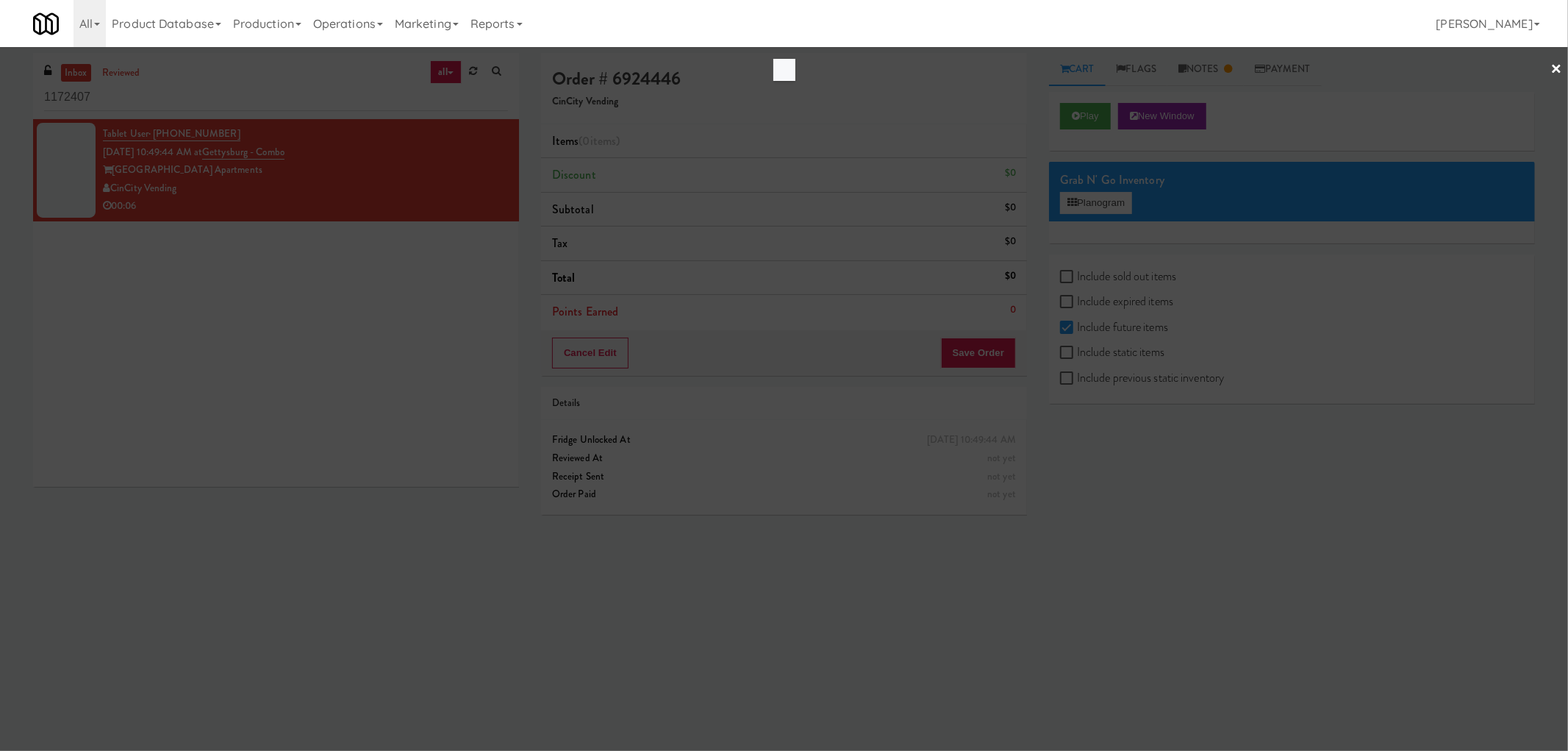
click at [1101, 211] on div at bounding box center [784, 376] width 1568 height 751
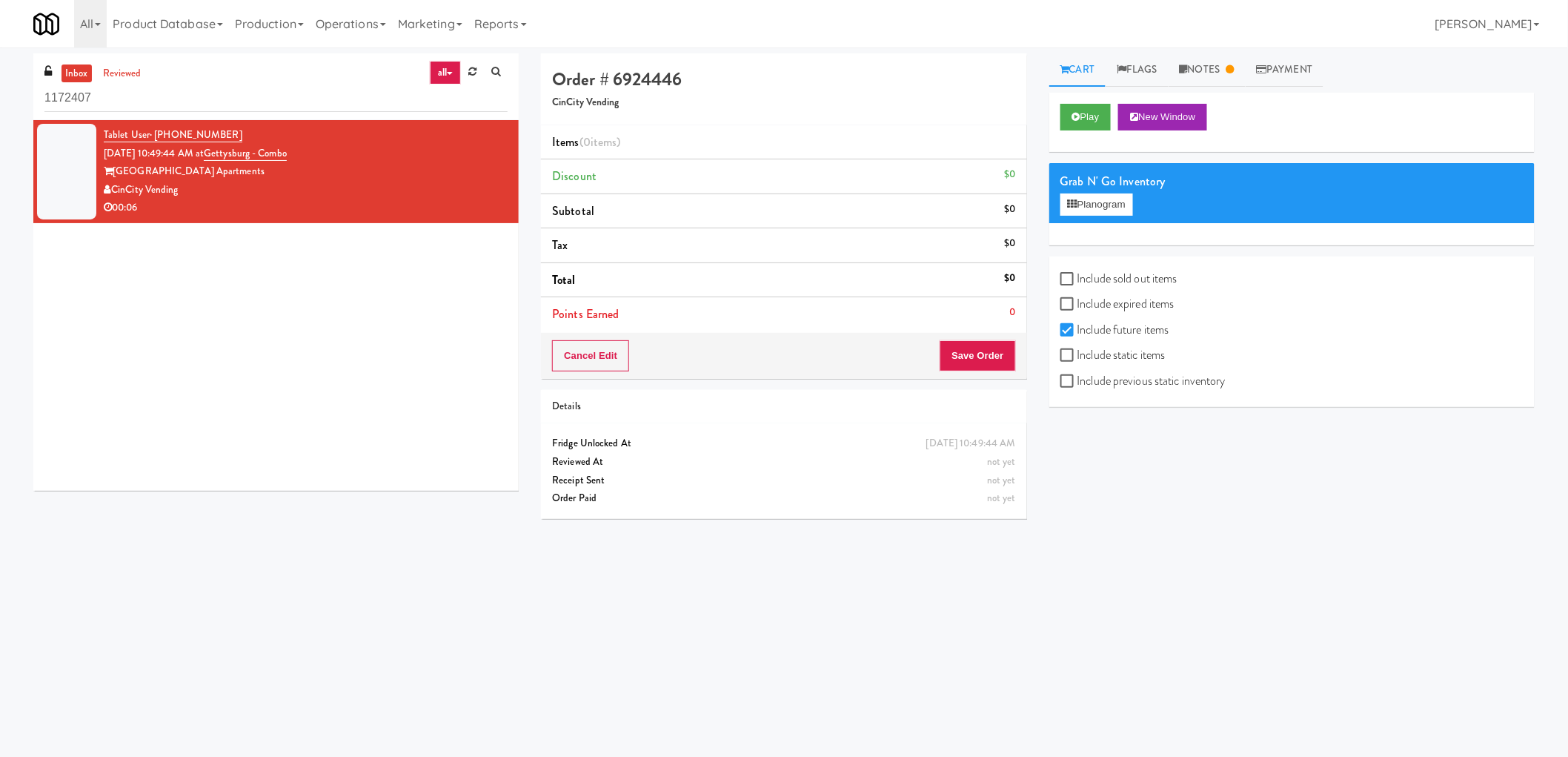
click at [1053, 350] on div "Include sold out items Include expired items Include future items Include stati…" at bounding box center [1292, 332] width 485 height 151
click at [1069, 361] on input "Include static items" at bounding box center [1069, 355] width 17 height 12
checkbox input "true"
click at [1133, 211] on button "Planogram" at bounding box center [1097, 204] width 72 height 22
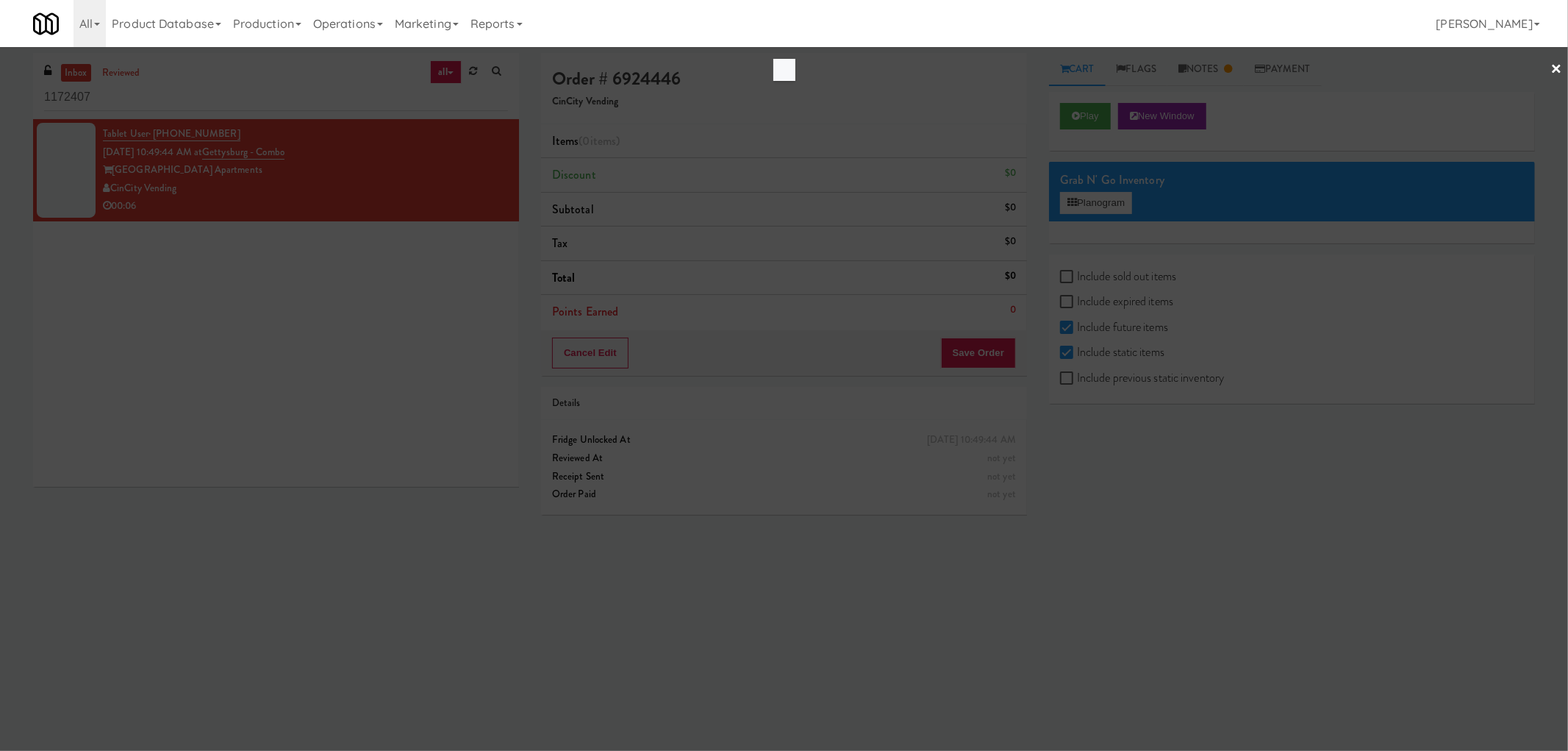
click at [1554, 63] on link "×" at bounding box center [1556, 70] width 11 height 46
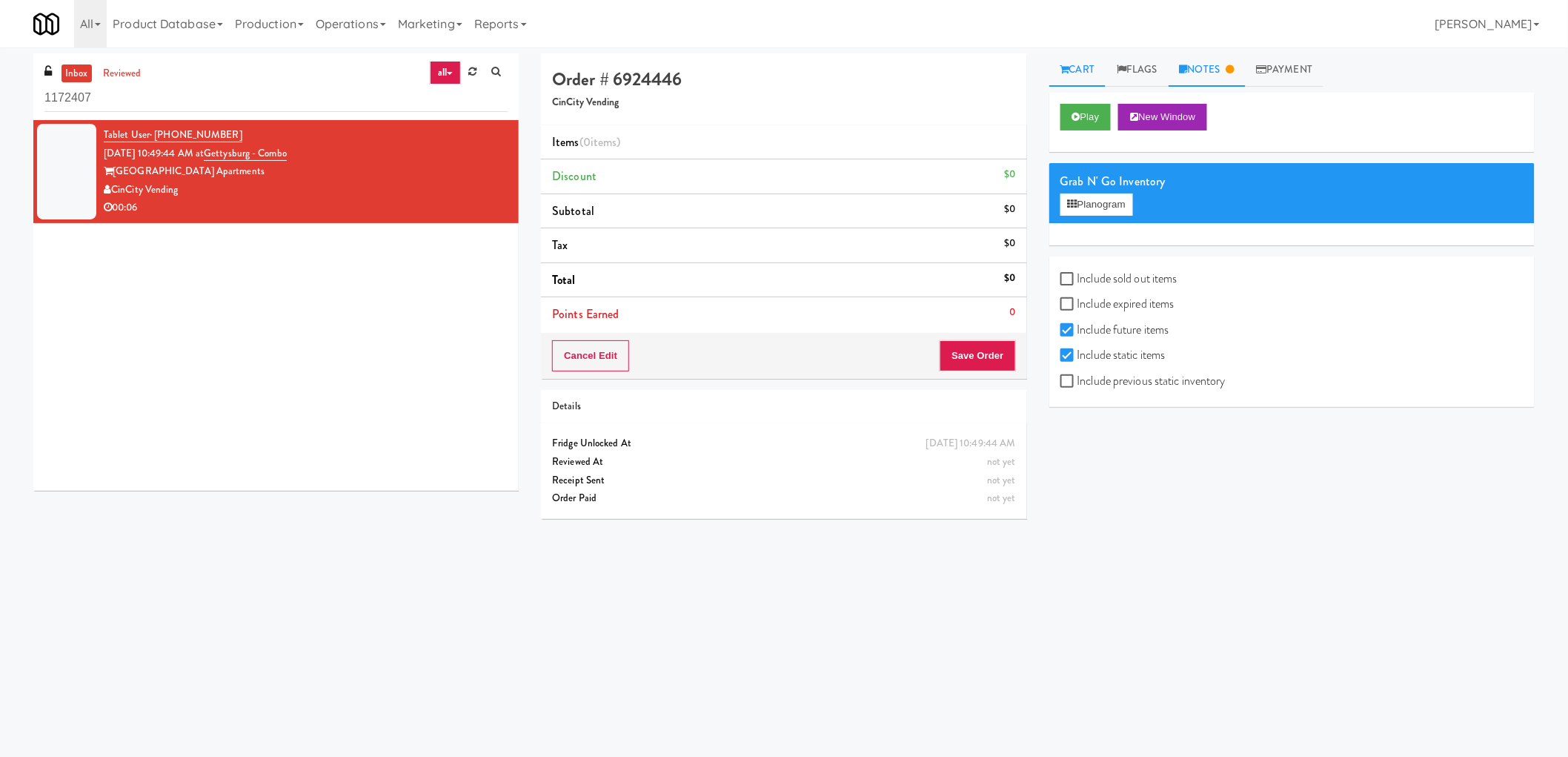
click at [1216, 71] on link "Notes" at bounding box center [1207, 69] width 77 height 33
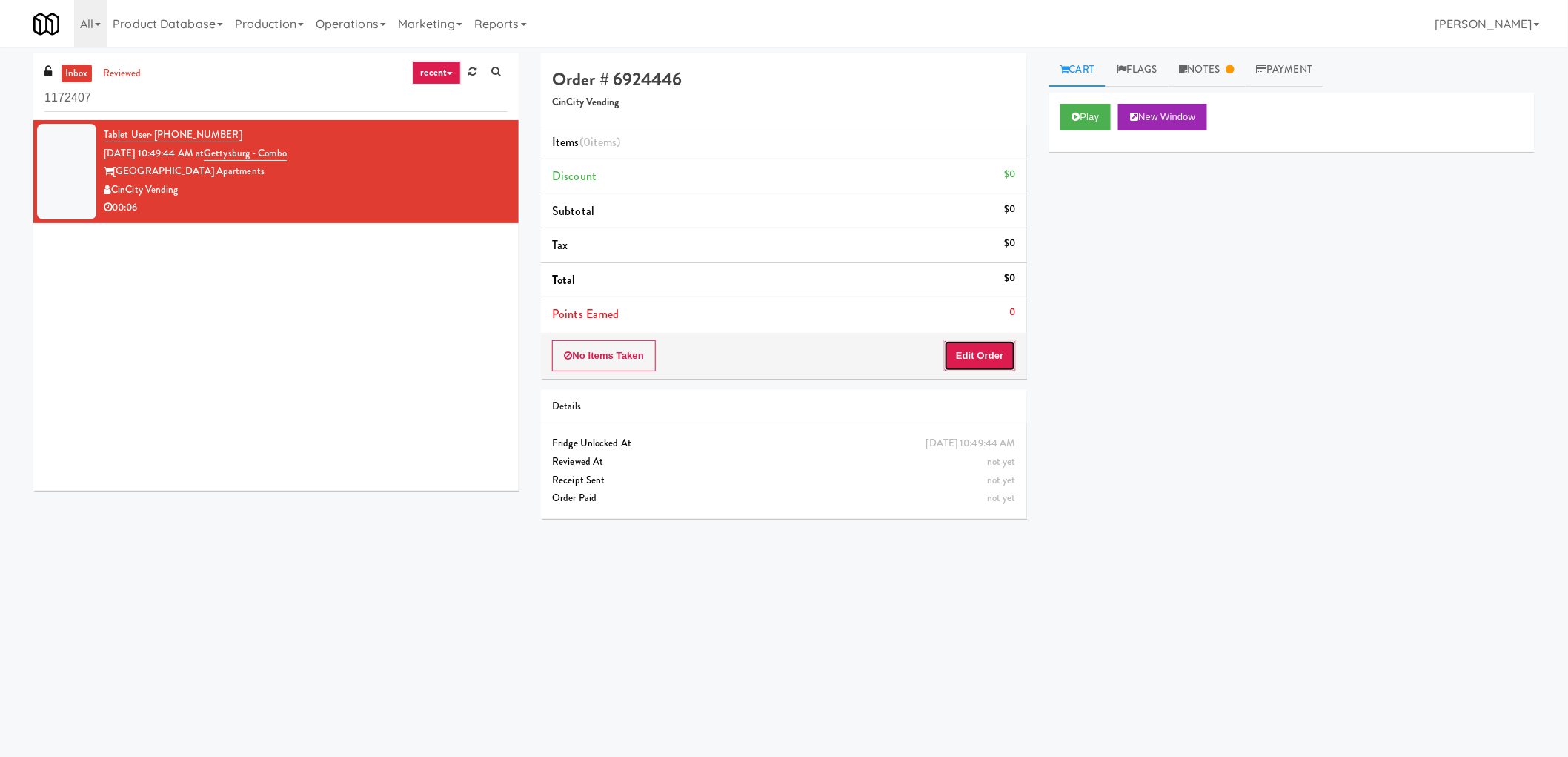
click at [976, 359] on button "Edit Order" at bounding box center [979, 355] width 72 height 31
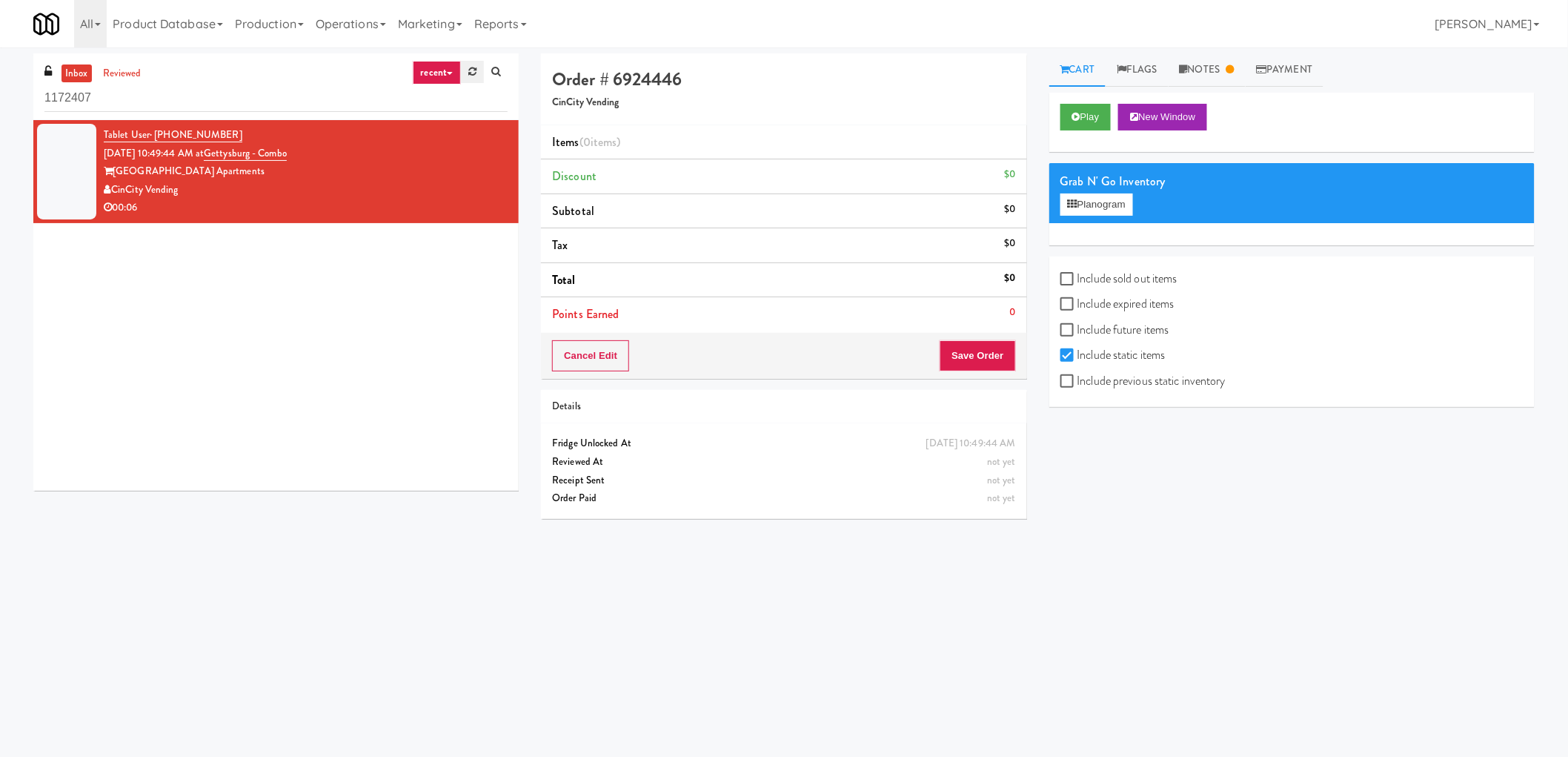
click at [462, 78] on link at bounding box center [472, 72] width 23 height 22
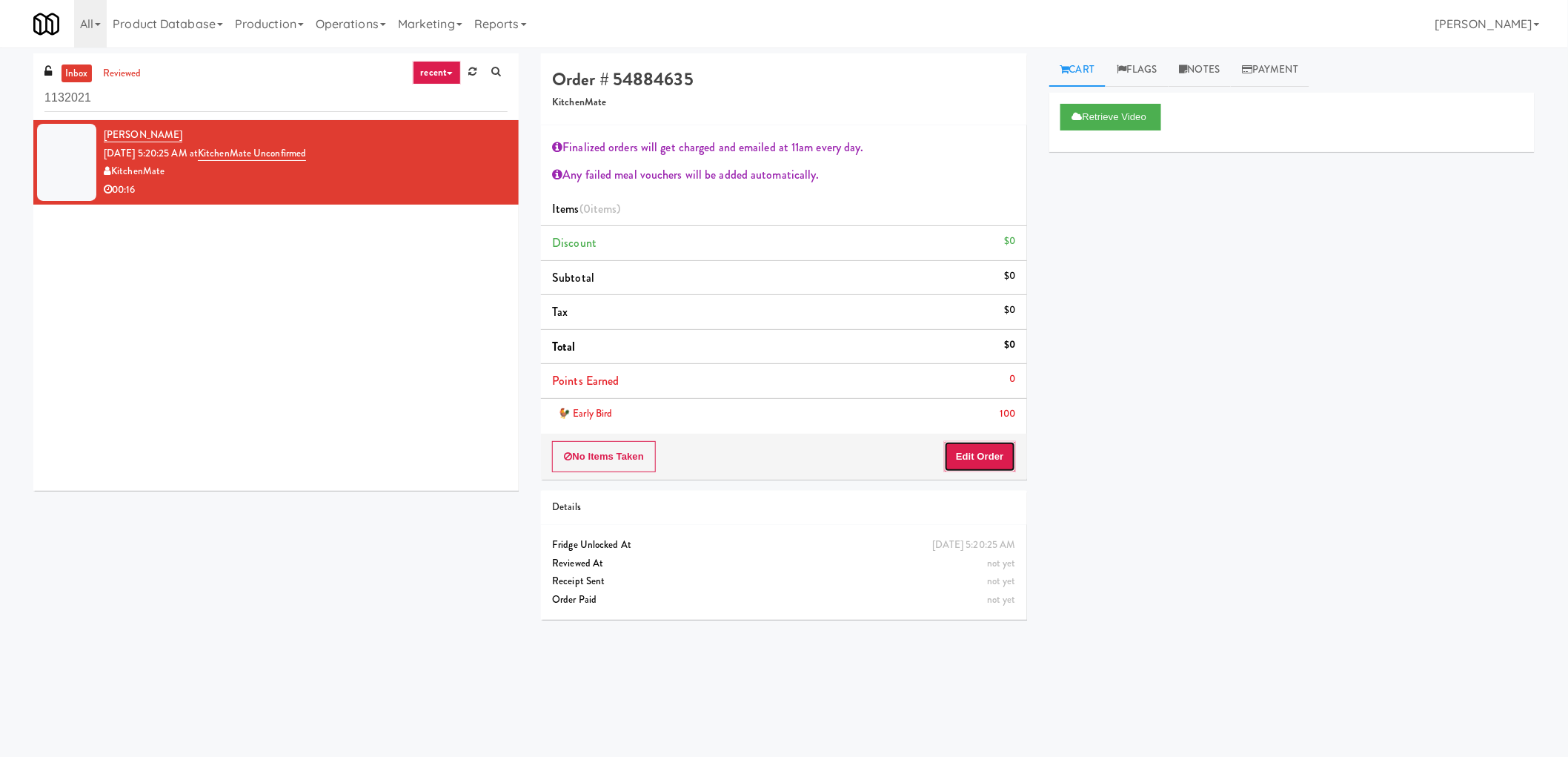
click at [993, 449] on button "Edit Order" at bounding box center [979, 456] width 72 height 31
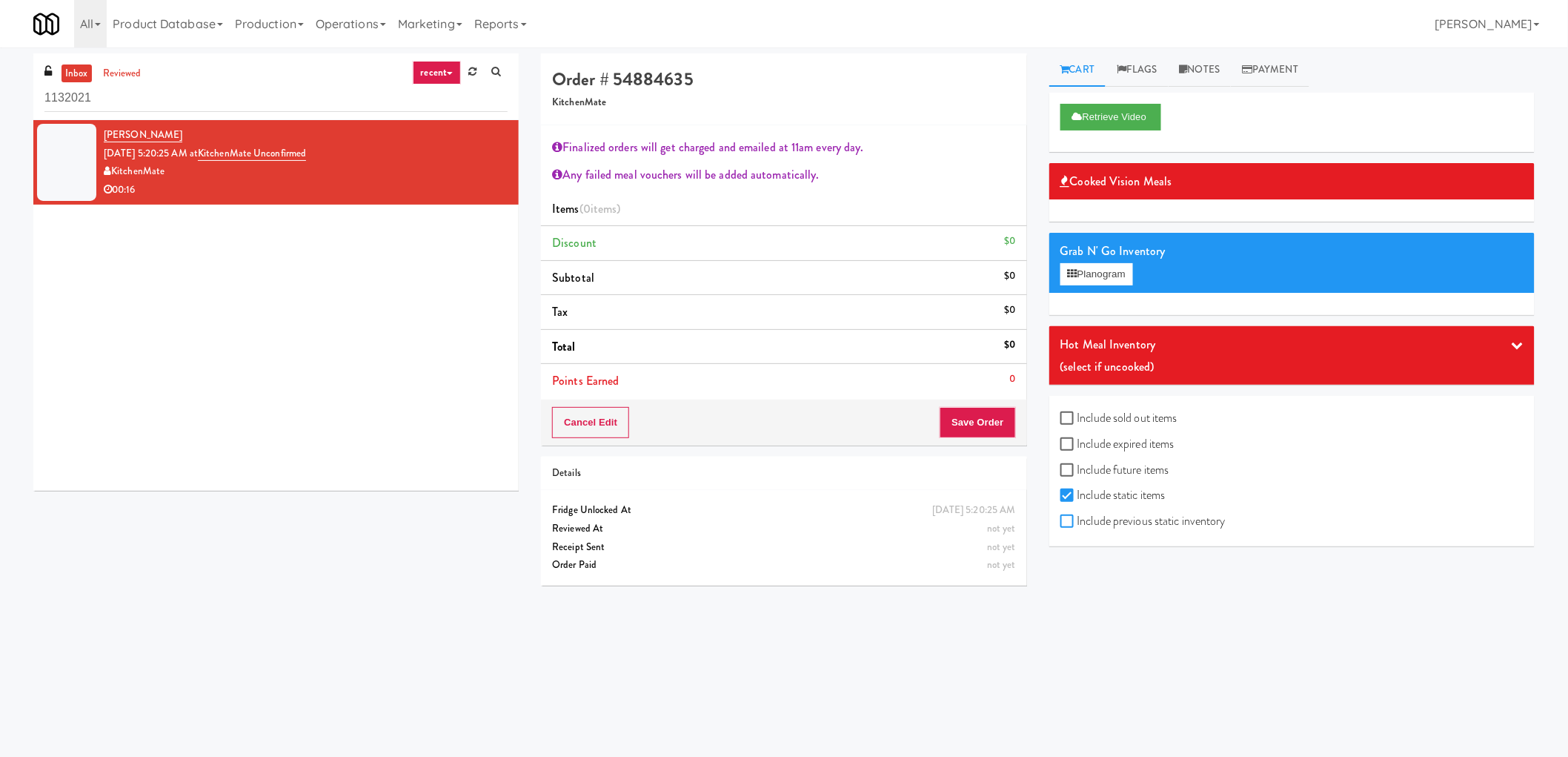
click at [1070, 519] on input "Include previous static inventory" at bounding box center [1069, 521] width 17 height 12
checkbox input "true"
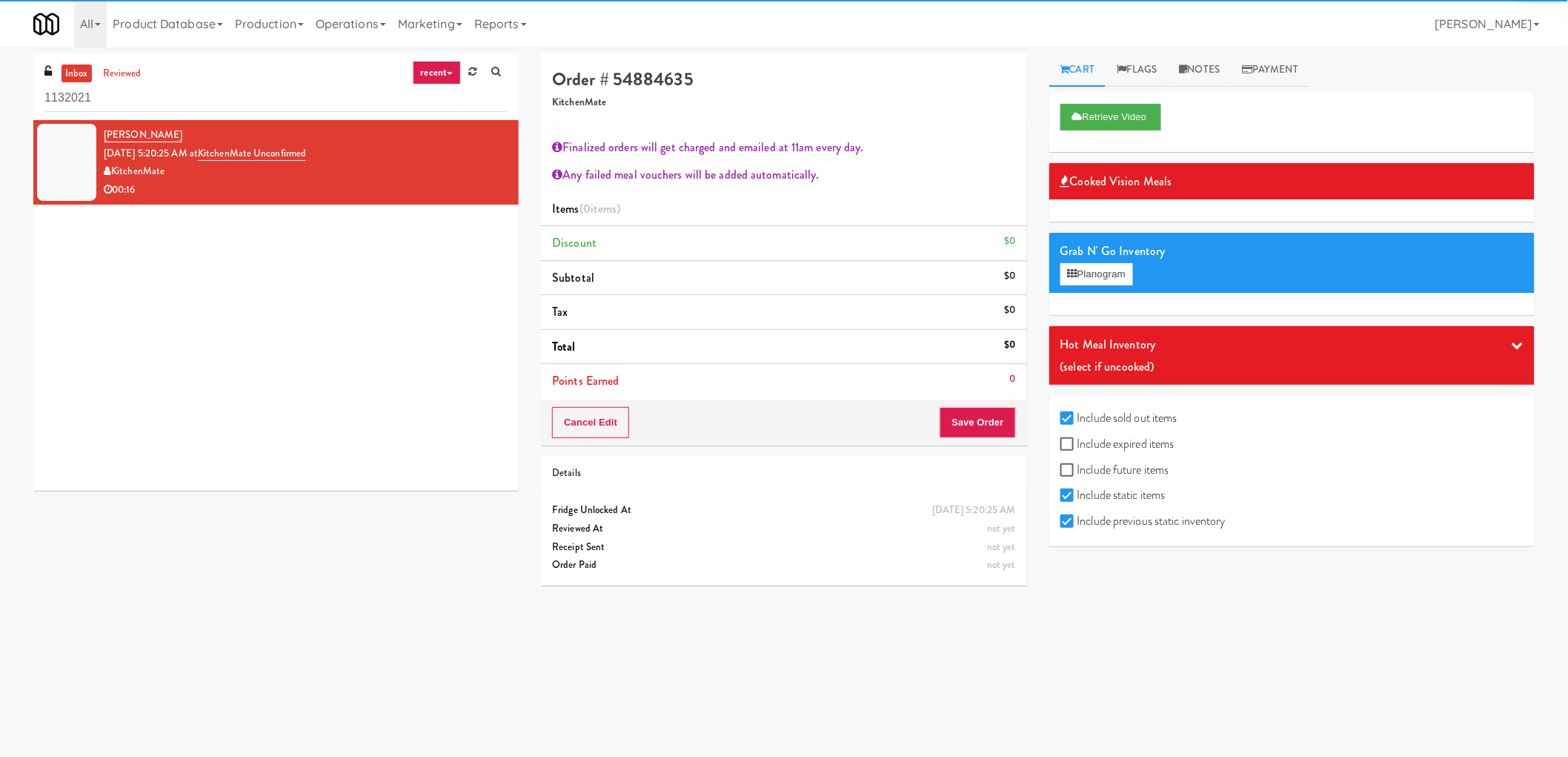
click at [1080, 452] on label "Include expired items" at bounding box center [1118, 444] width 114 height 22
click at [1078, 451] on input "Include expired items" at bounding box center [1069, 444] width 17 height 12
checkbox input "true"
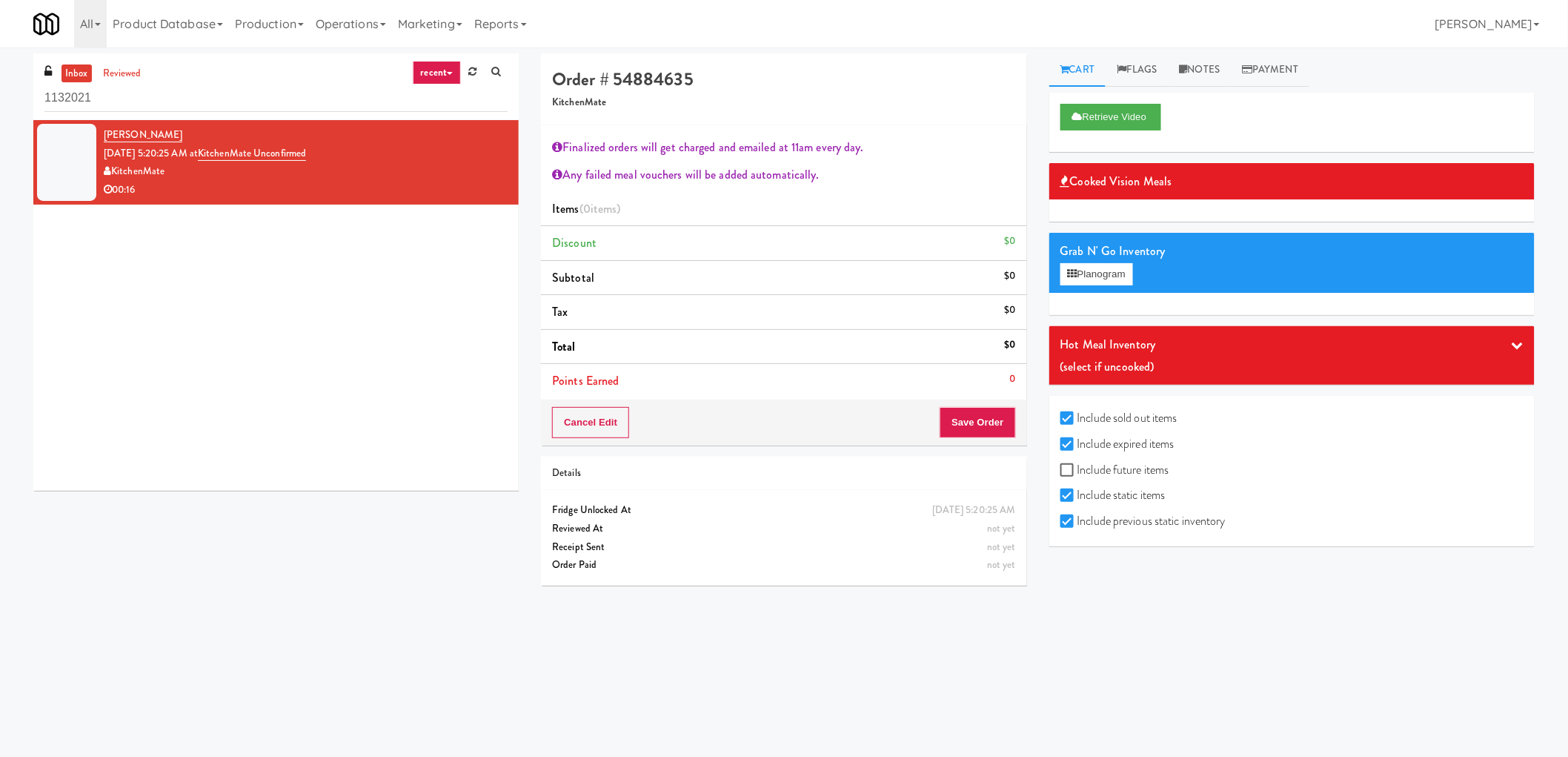
click at [1316, 361] on div "(select if uncooked)" at bounding box center [1293, 366] width 463 height 22
click at [1326, 354] on div "Hot Meal Inventory" at bounding box center [1293, 345] width 463 height 22
click at [1063, 521] on input "Include previous static inventory" at bounding box center [1069, 521] width 17 height 12
checkbox input "false"
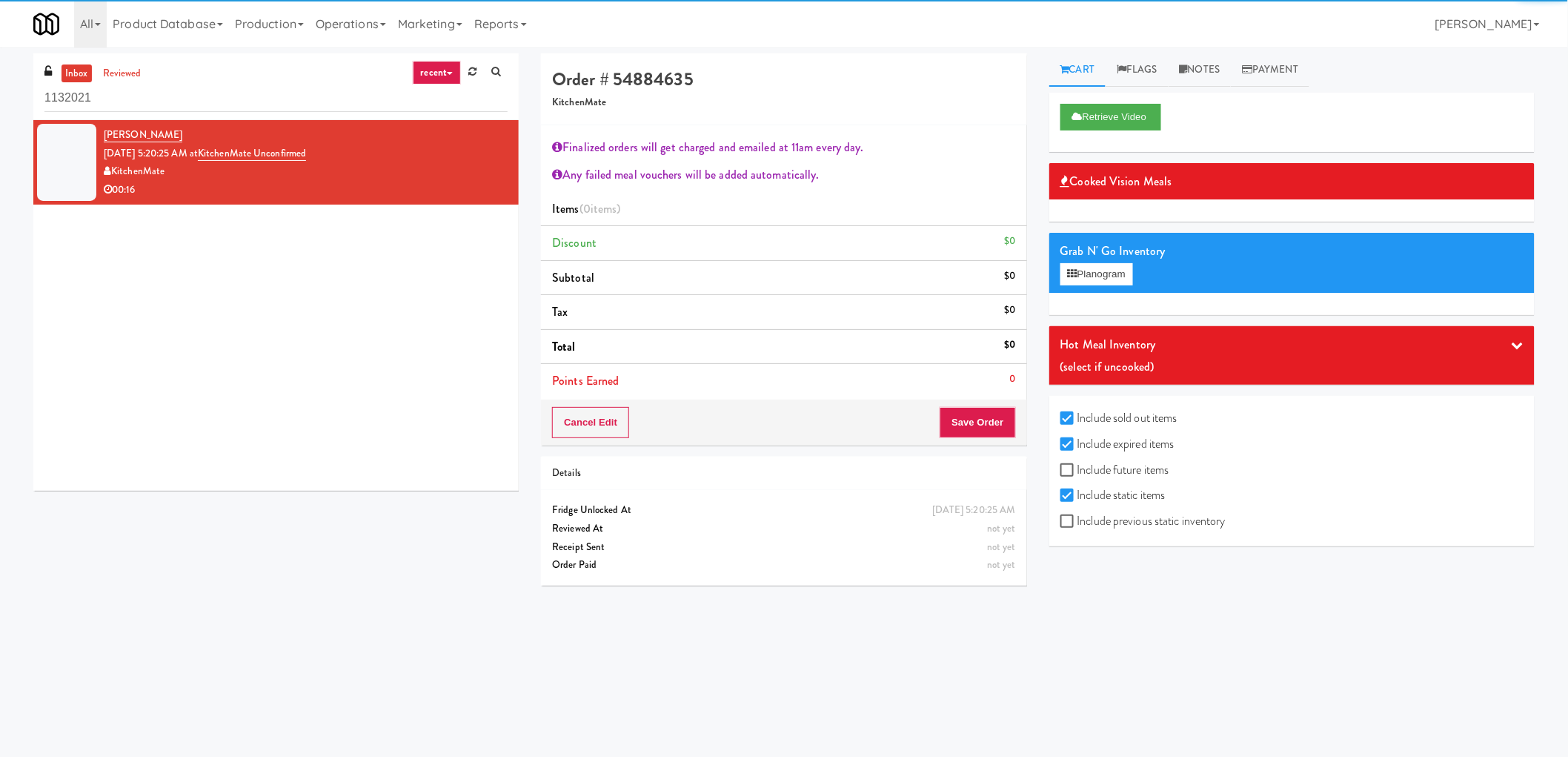
click at [1068, 502] on label "Include static items" at bounding box center [1113, 495] width 105 height 22
click at [1068, 502] on input "Include static items" at bounding box center [1069, 495] width 17 height 12
checkbox input "false"
click at [1086, 414] on label "Include sold out items" at bounding box center [1119, 418] width 117 height 22
click at [1078, 414] on input "Include sold out items" at bounding box center [1069, 419] width 17 height 12
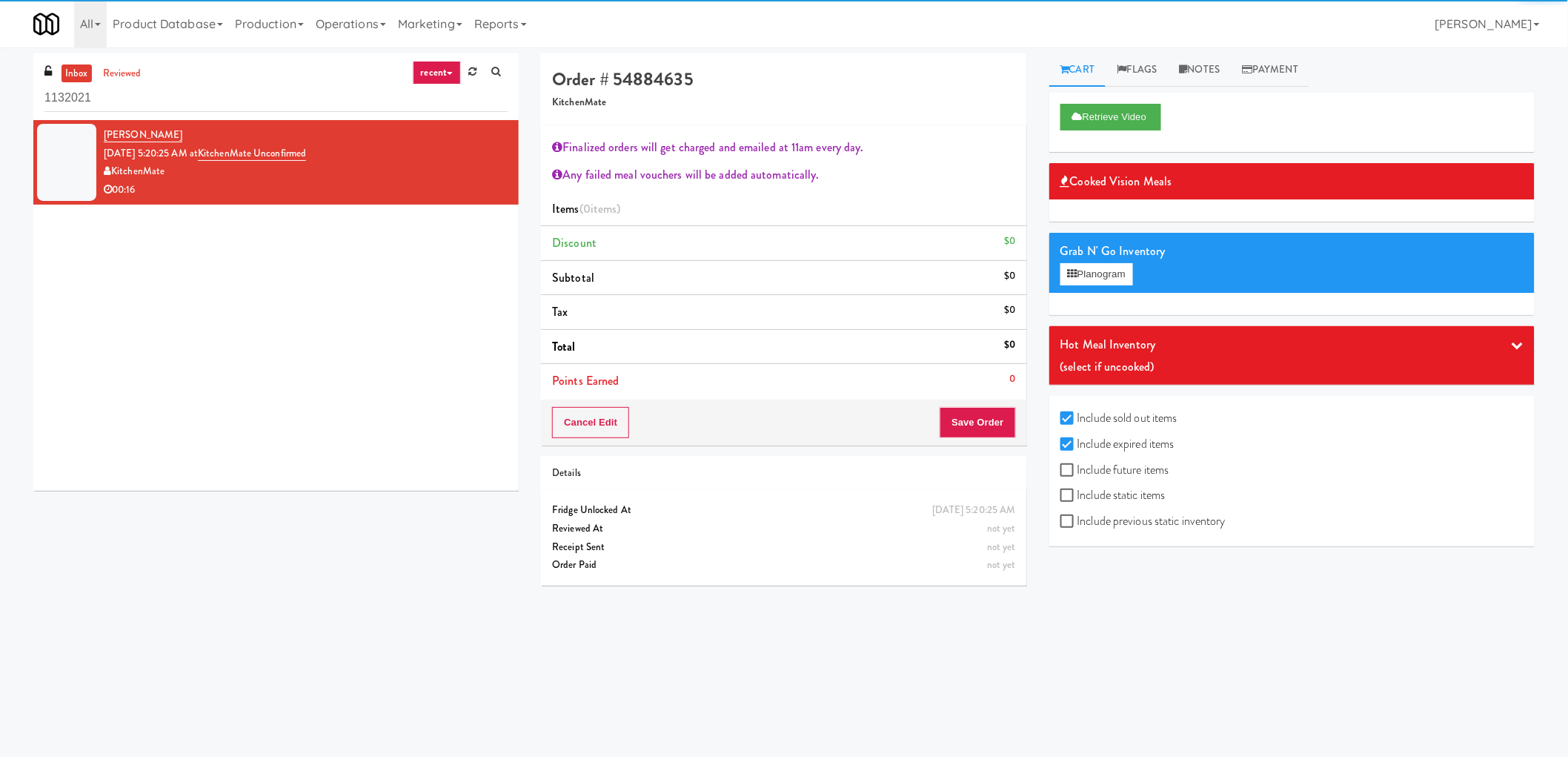
checkbox input "false"
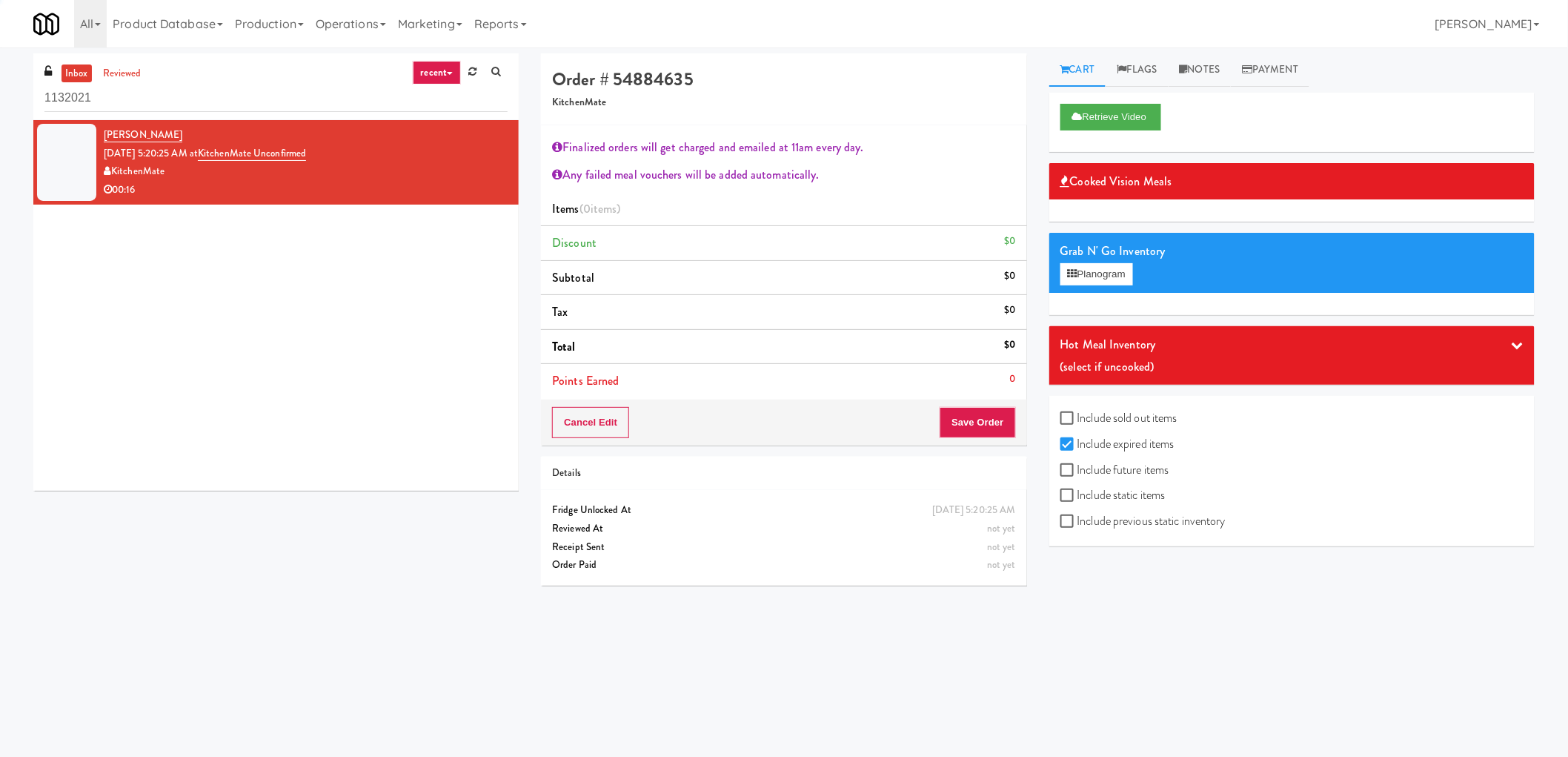
click at [1092, 435] on label "Include expired items" at bounding box center [1118, 444] width 114 height 22
click at [1078, 439] on input "Include expired items" at bounding box center [1069, 444] width 17 height 12
checkbox input "false"
click at [1087, 470] on label "Include future items" at bounding box center [1116, 469] width 109 height 22
click at [1078, 470] on input "Include future items" at bounding box center [1069, 470] width 17 height 12
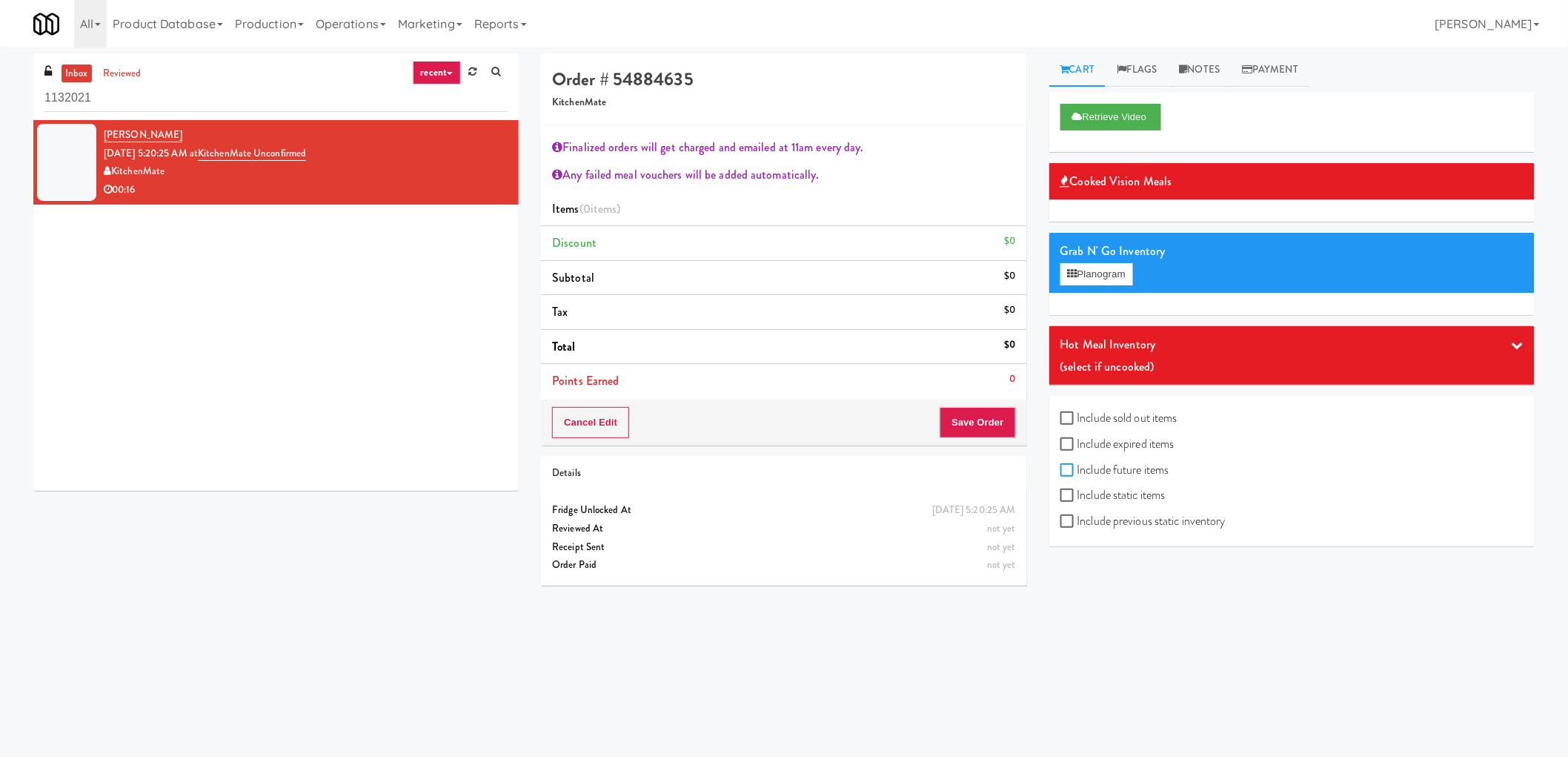
checkbox input "true"
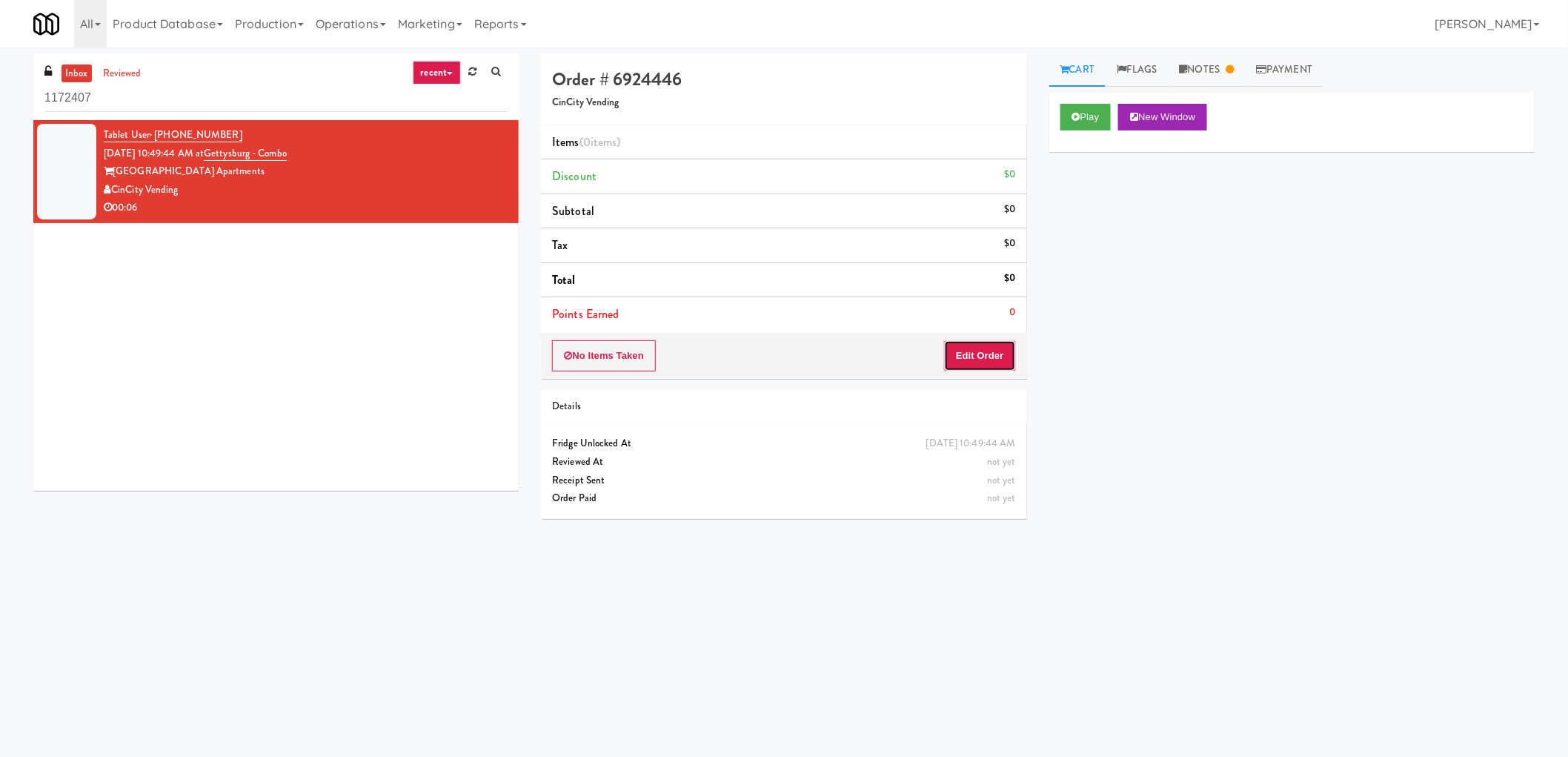
click at [991, 360] on button "Edit Order" at bounding box center [979, 355] width 72 height 31
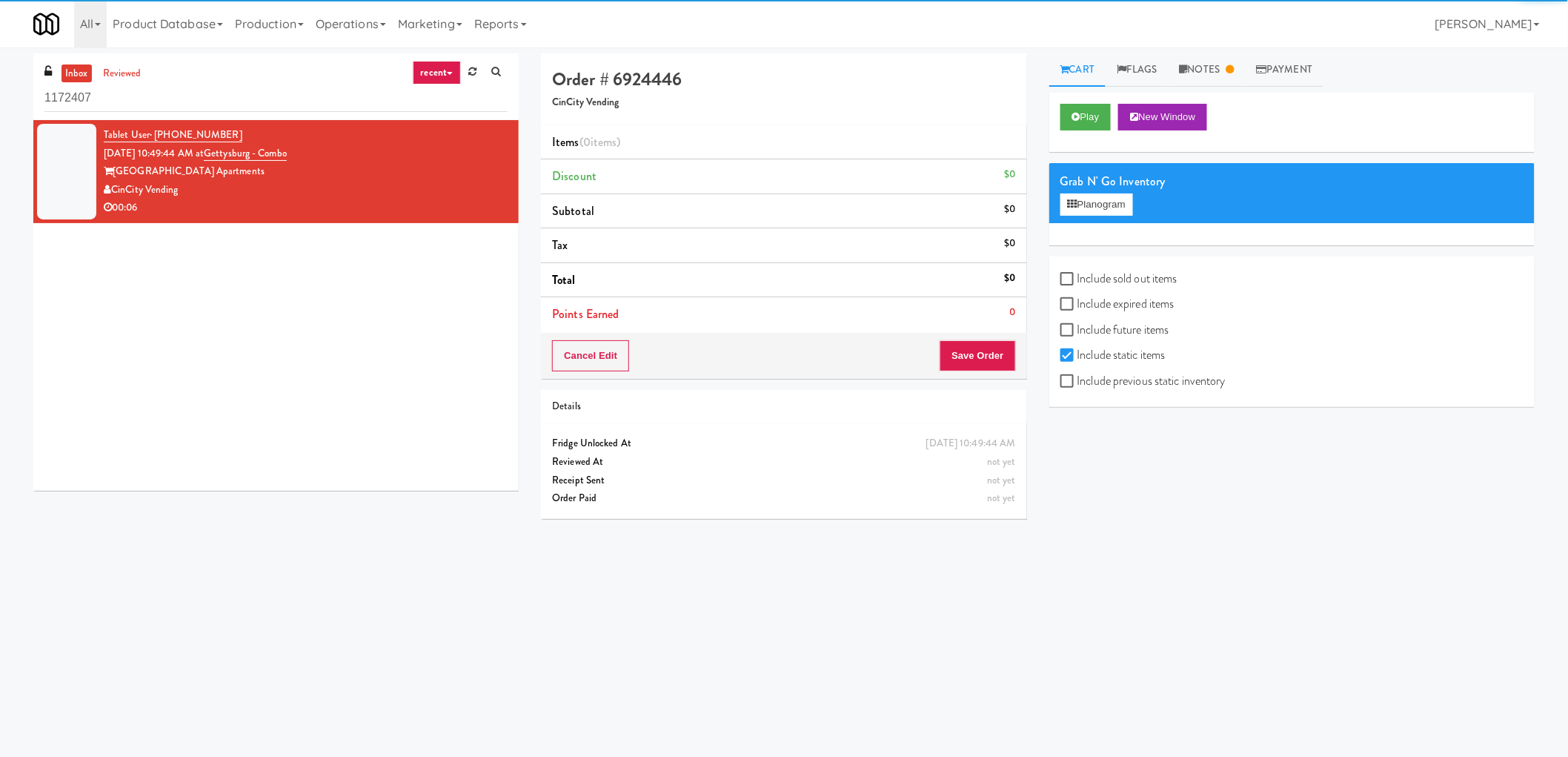
click at [1093, 382] on label "Include previous static inventory" at bounding box center [1143, 381] width 165 height 22
click at [1078, 382] on input "Include previous static inventory" at bounding box center [1069, 381] width 17 height 12
checkbox input "true"
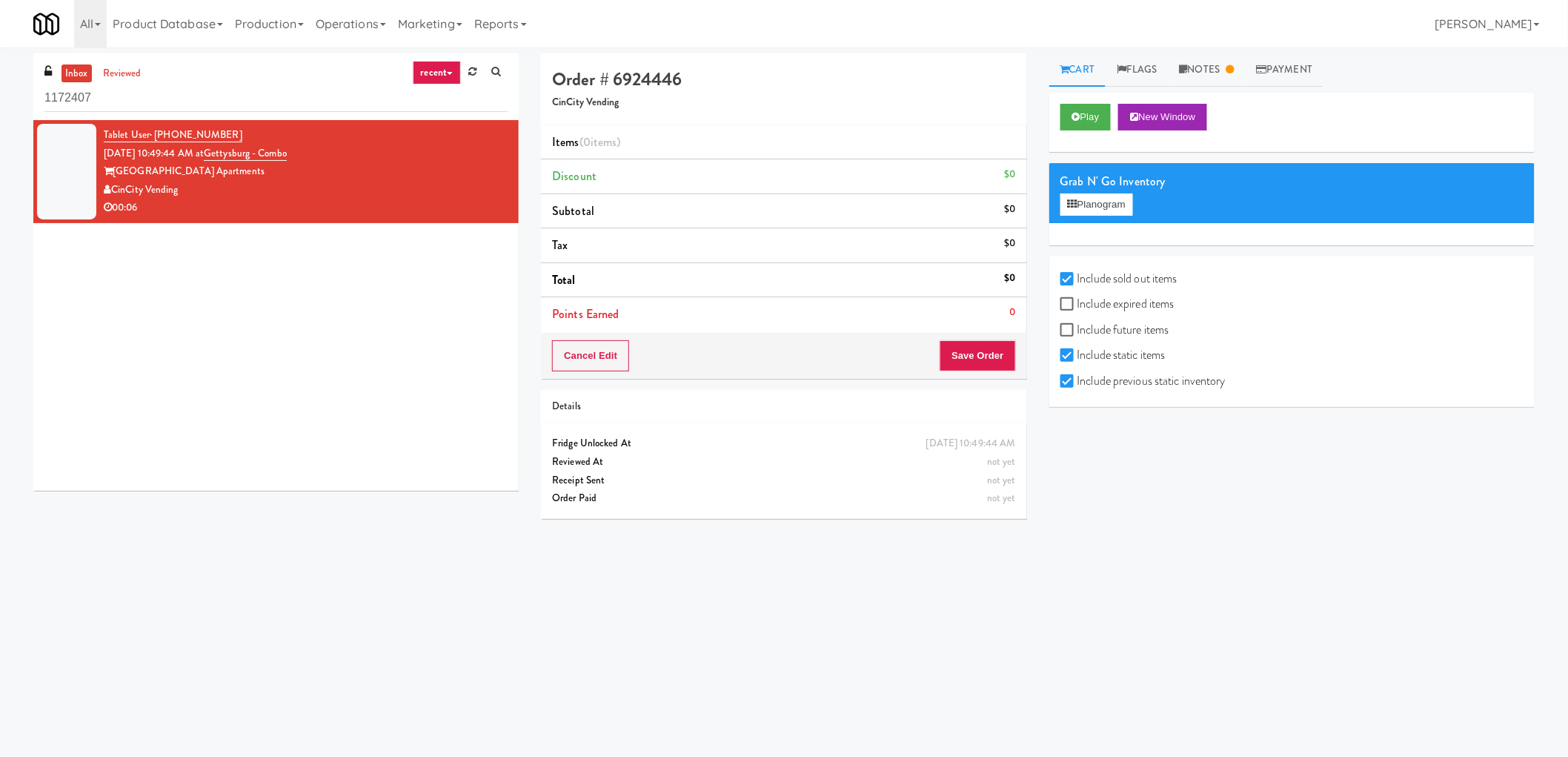
click at [1094, 301] on label "Include expired items" at bounding box center [1118, 304] width 114 height 22
click at [1078, 301] on input "Include expired items" at bounding box center [1069, 304] width 17 height 12
checkbox input "true"
click at [1116, 198] on button "Planogram" at bounding box center [1097, 204] width 72 height 22
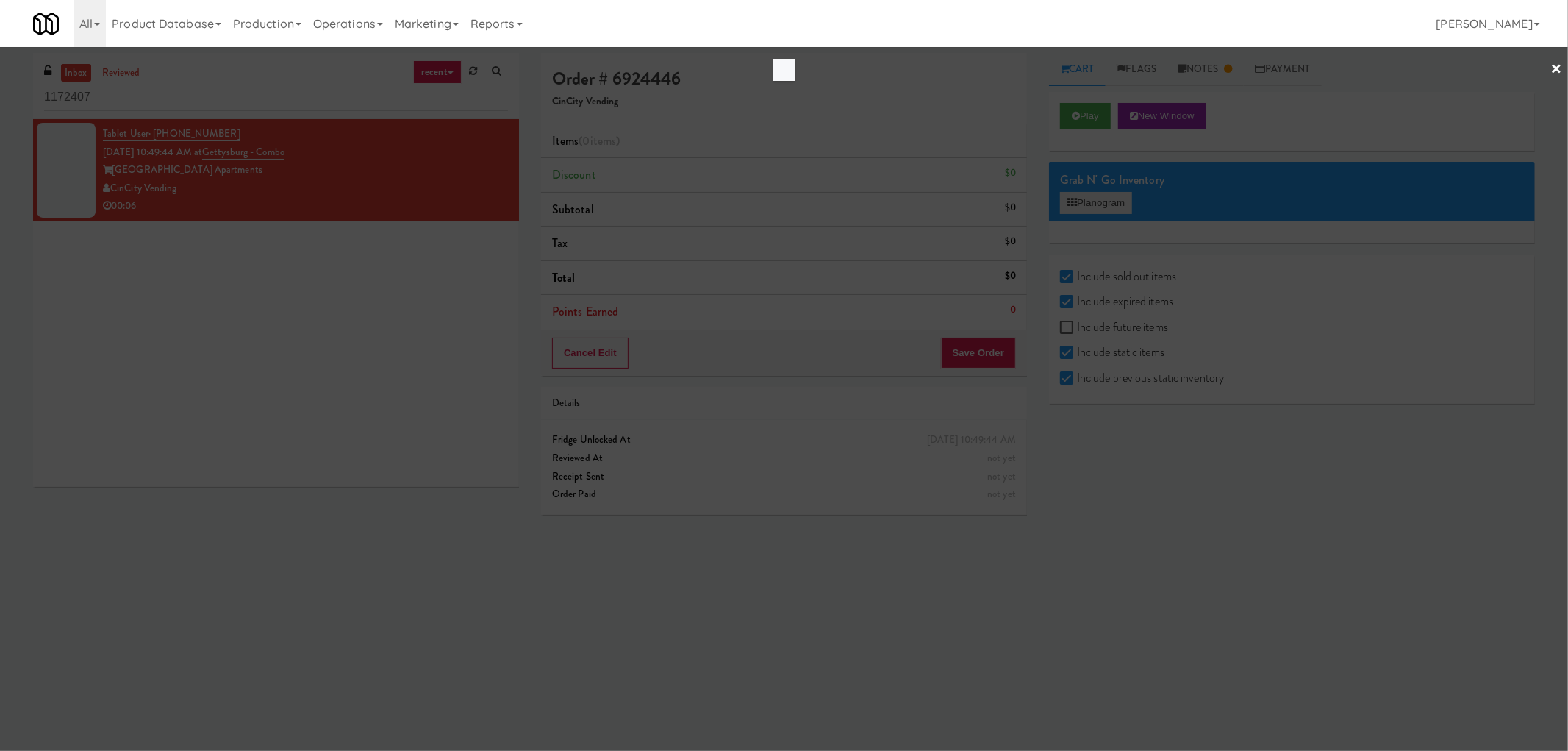
click at [1106, 196] on div at bounding box center [784, 376] width 1568 height 751
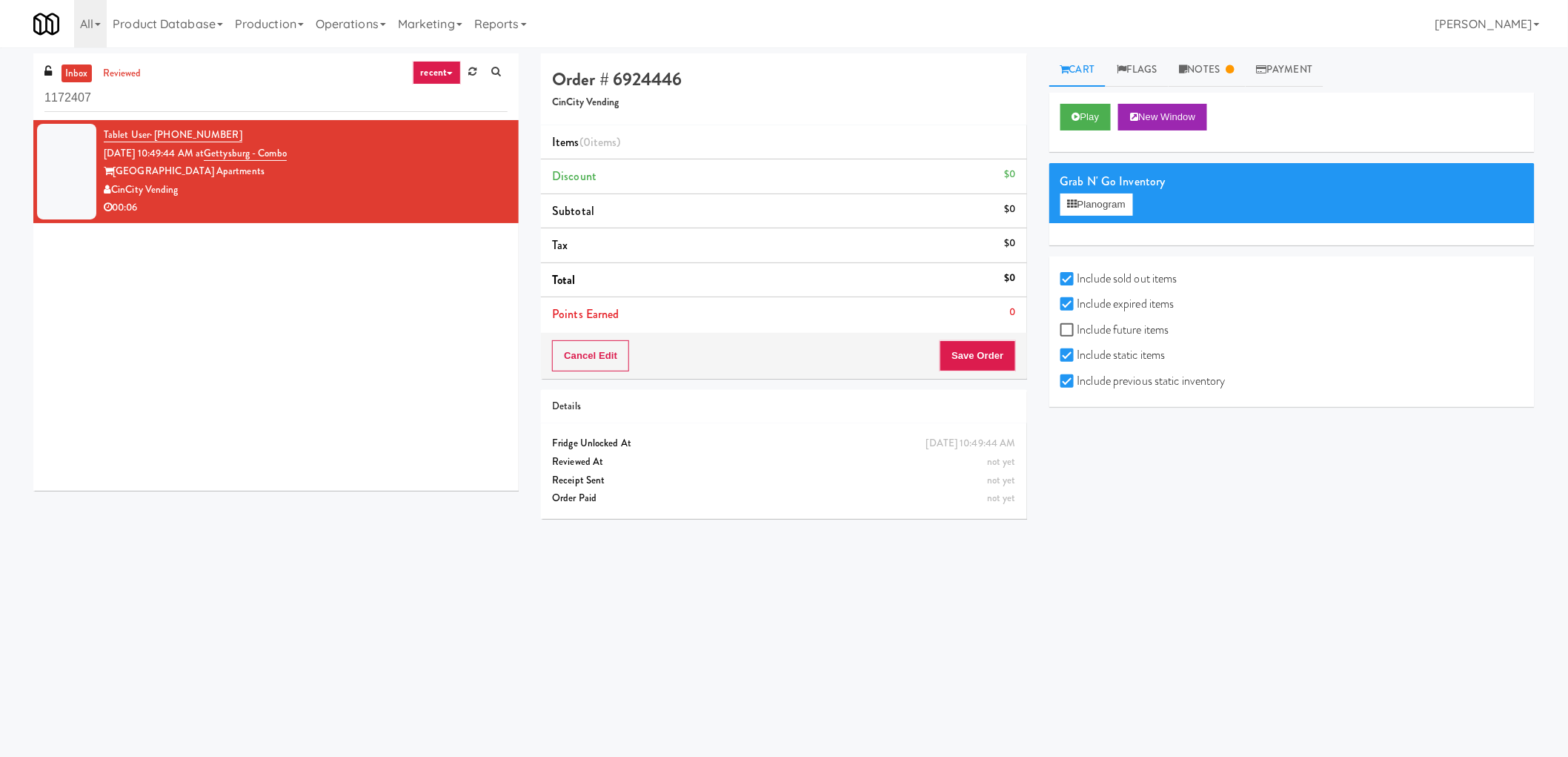
click at [1081, 378] on label "Include previous static inventory" at bounding box center [1143, 381] width 165 height 22
click at [1078, 378] on input "Include previous static inventory" at bounding box center [1069, 381] width 17 height 12
checkbox input "false"
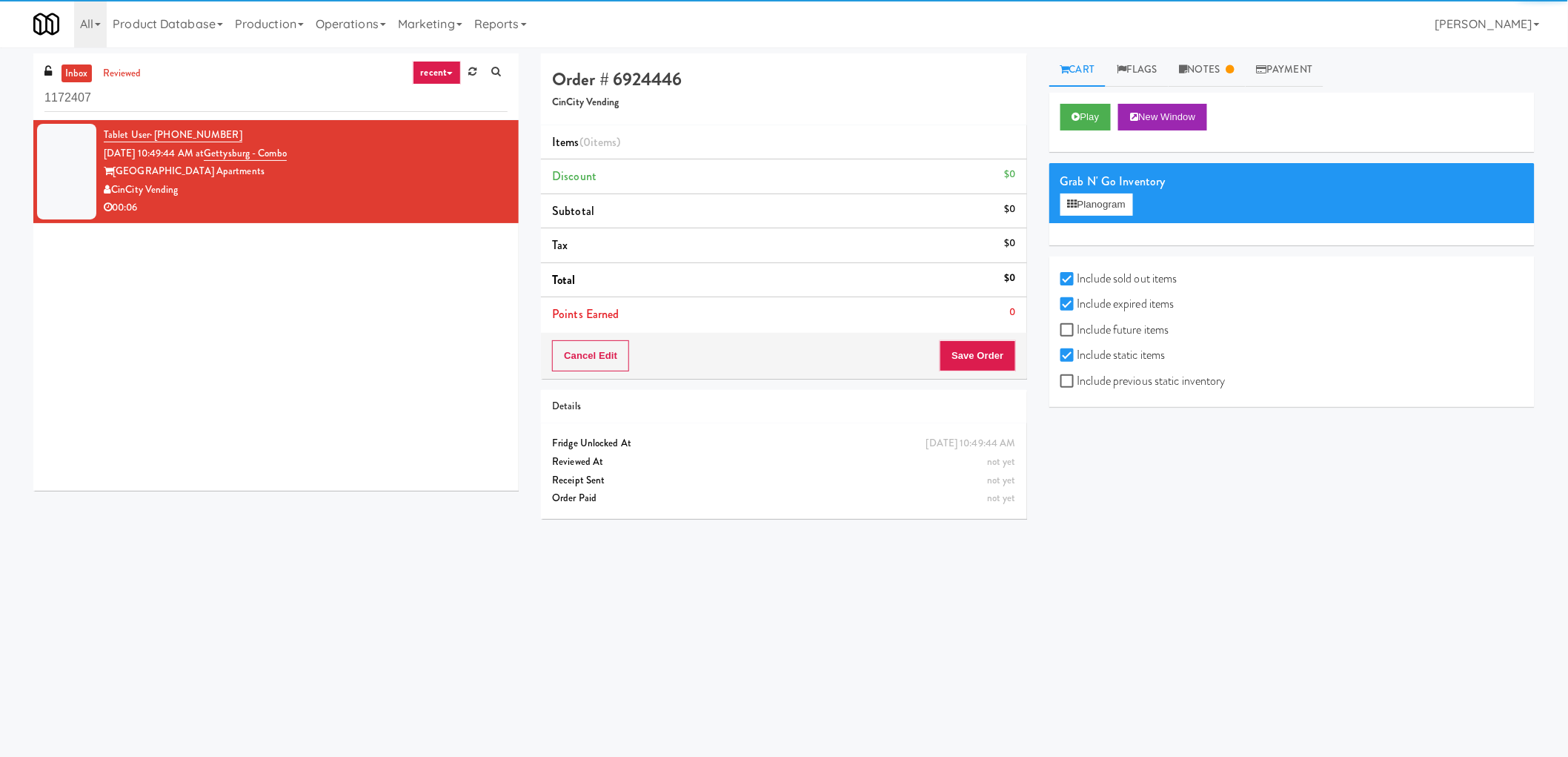
click at [1075, 349] on label "Include static items" at bounding box center [1113, 355] width 105 height 22
click at [1075, 350] on input "Include static items" at bounding box center [1069, 355] width 17 height 12
checkbox input "false"
click at [1089, 279] on label "Include sold out items" at bounding box center [1119, 278] width 117 height 22
click at [1078, 279] on input "Include sold out items" at bounding box center [1069, 278] width 17 height 12
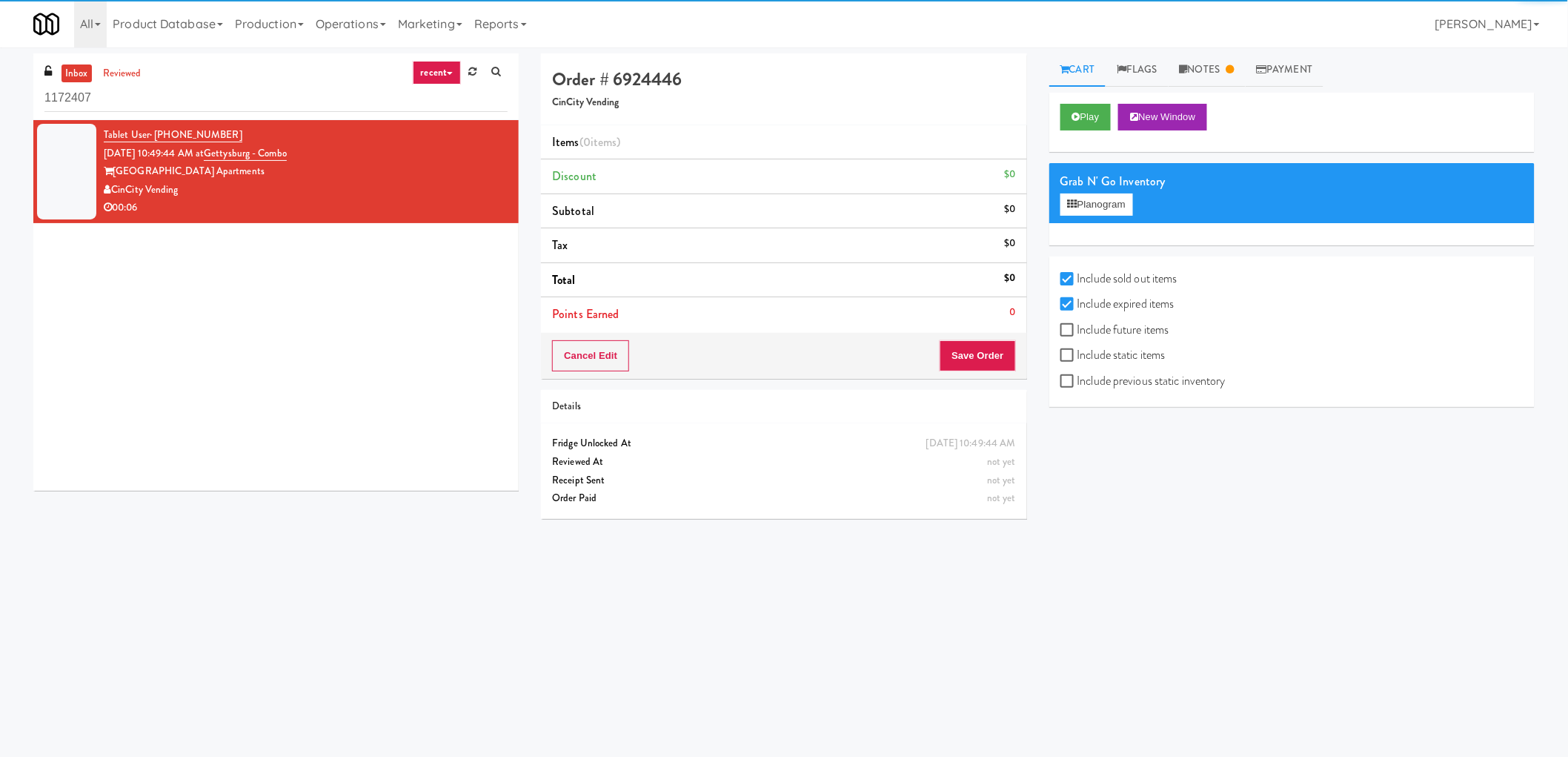
checkbox input "false"
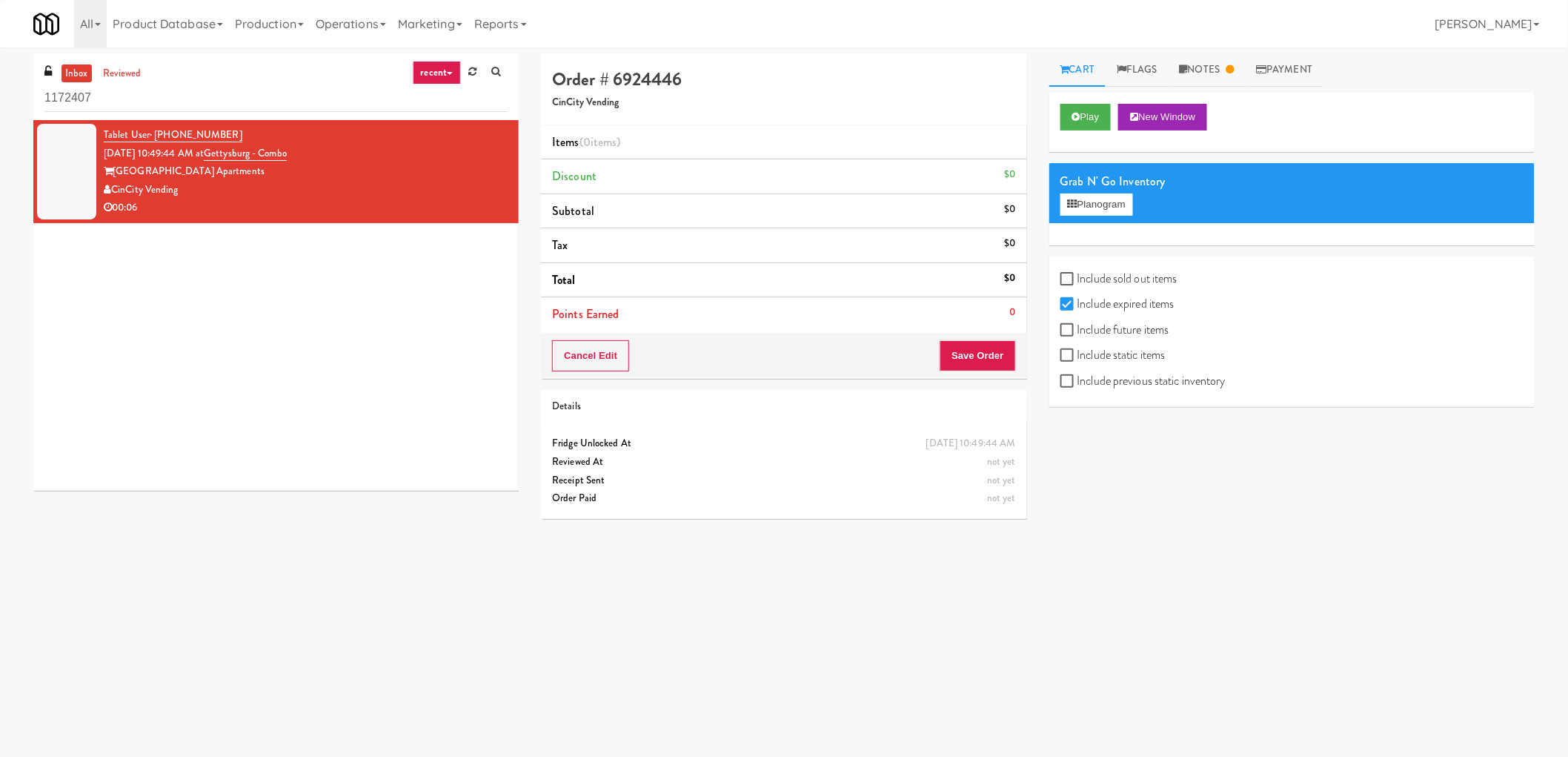
click at [1093, 291] on div "Include sold out items" at bounding box center [1293, 281] width 463 height 26
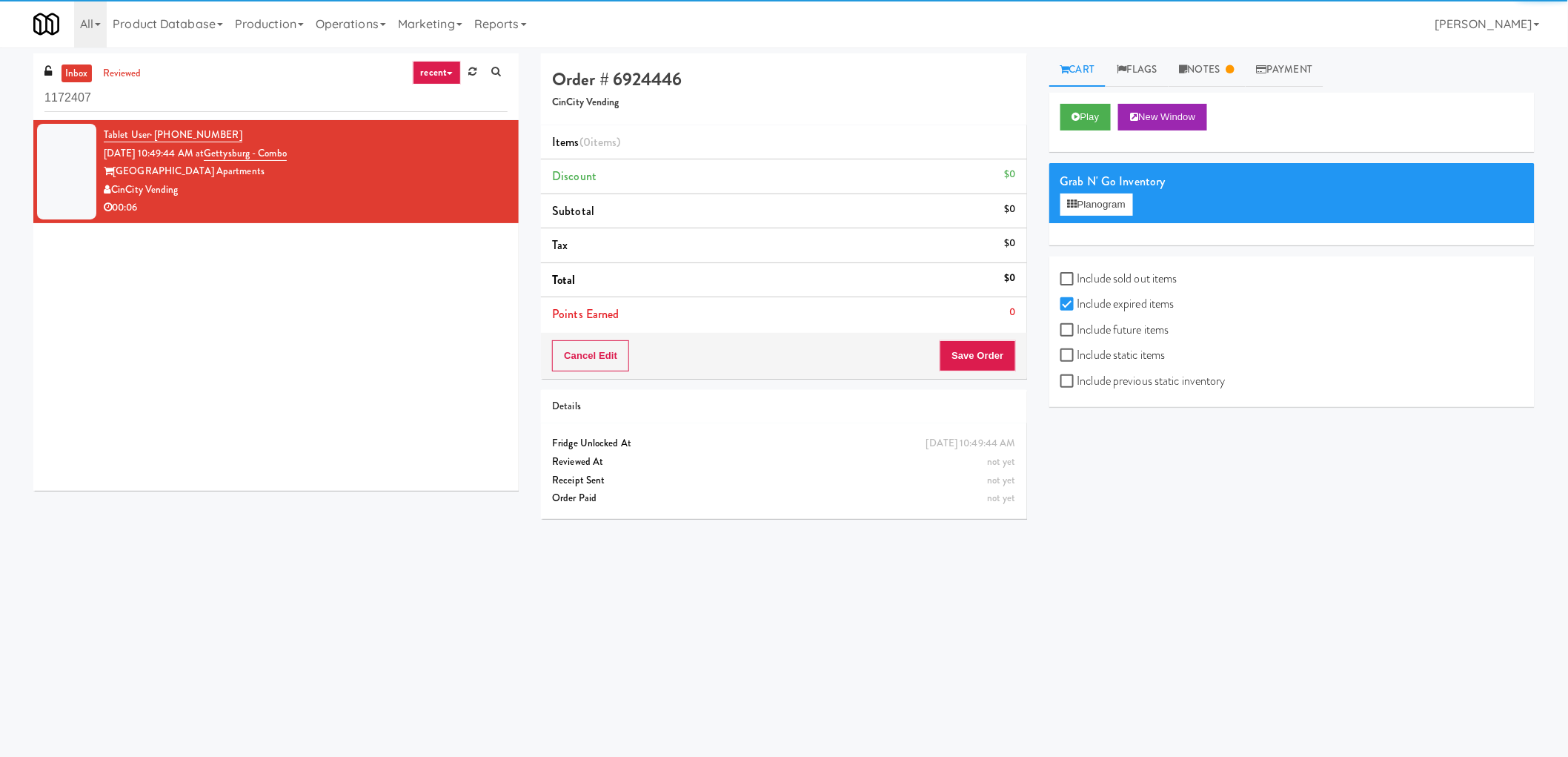
click at [1095, 297] on label "Include expired items" at bounding box center [1118, 304] width 114 height 22
click at [1078, 298] on input "Include expired items" at bounding box center [1069, 304] width 17 height 12
checkbox input "false"
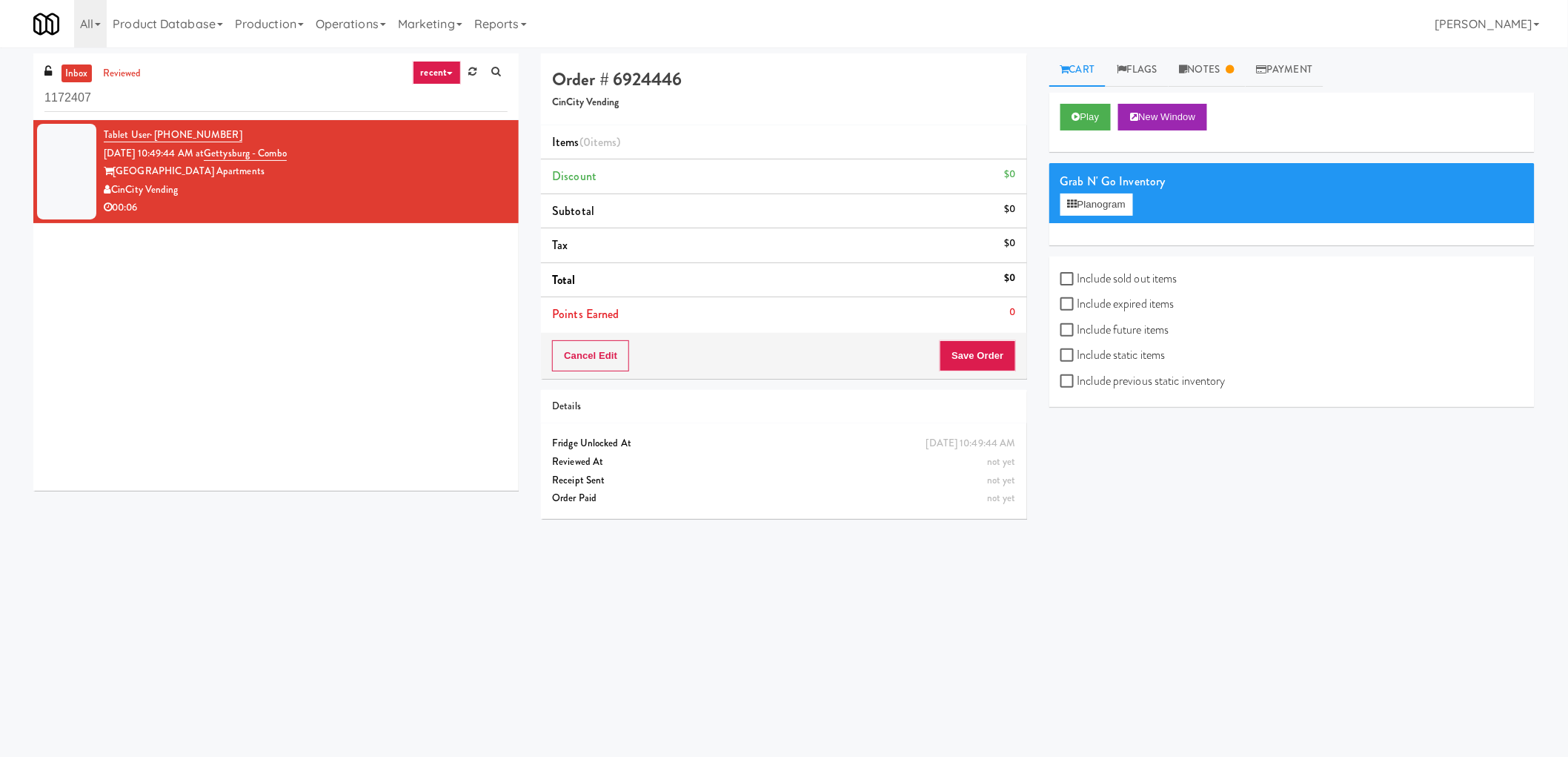
click at [441, 62] on link "recent" at bounding box center [438, 72] width 49 height 24
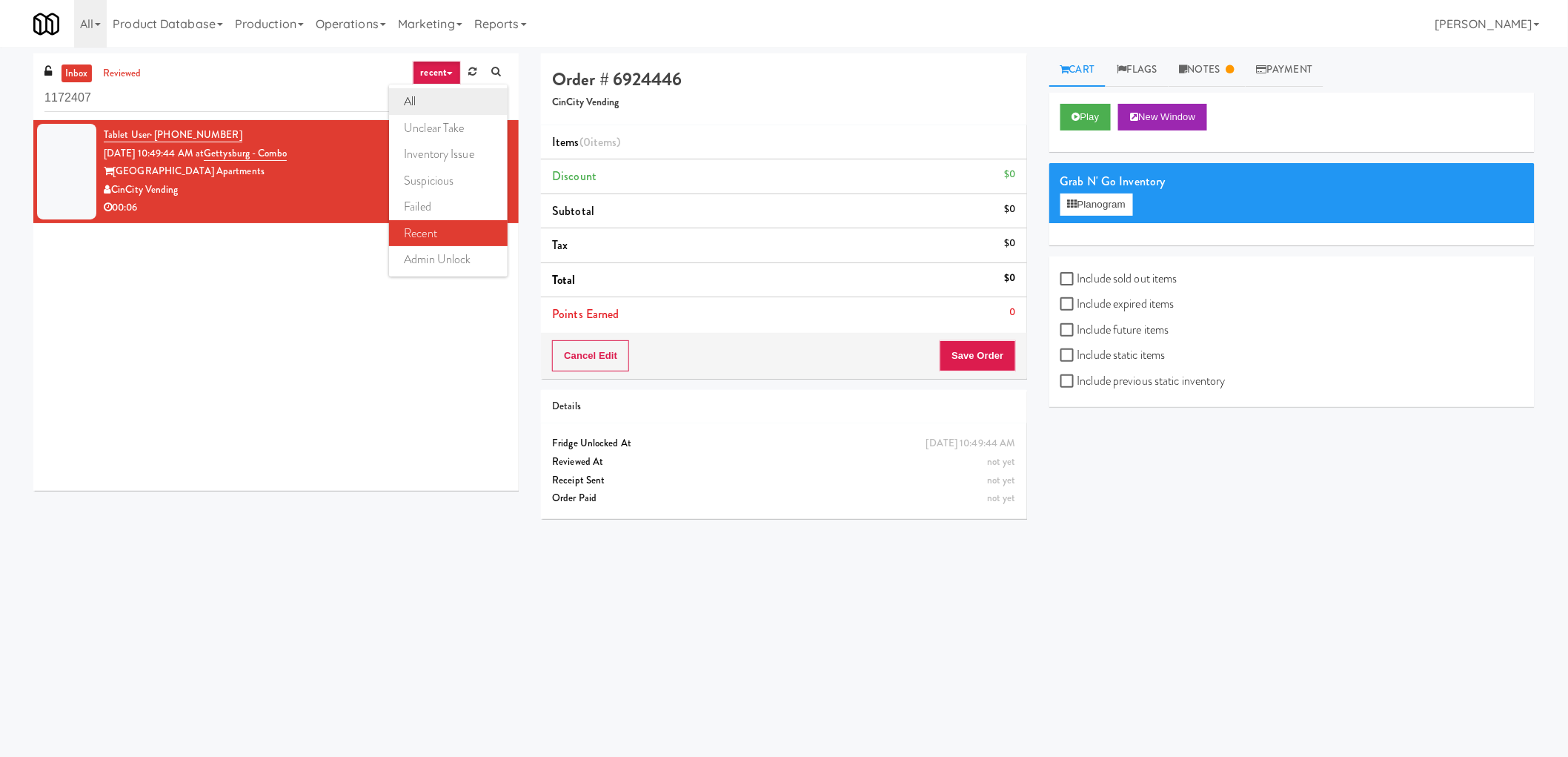
click at [448, 99] on link "all" at bounding box center [449, 102] width 118 height 27
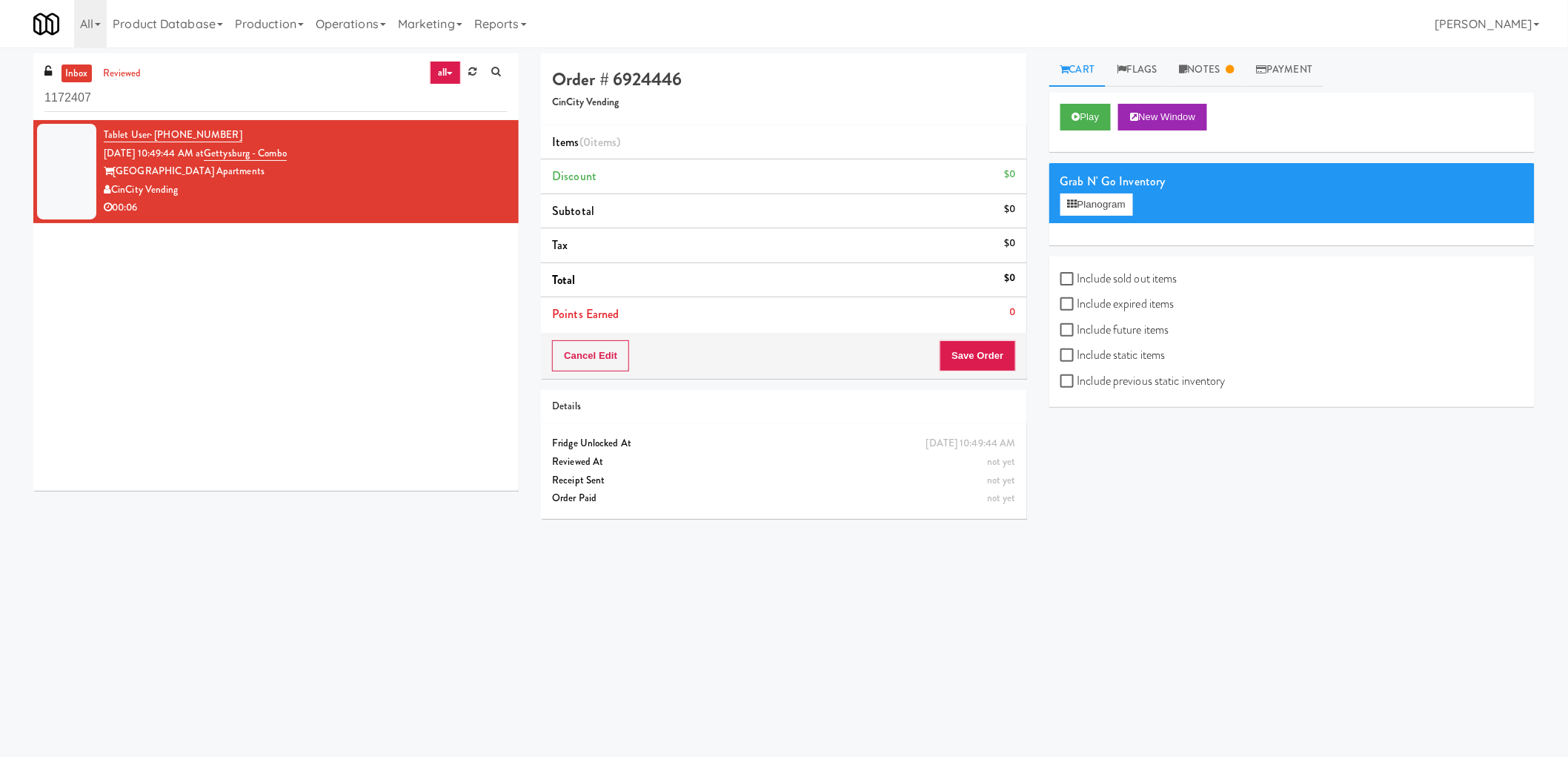
click at [412, 194] on div "CinCity Vending" at bounding box center [305, 190] width 404 height 18
click at [621, 368] on button "Cancel Edit" at bounding box center [591, 355] width 77 height 31
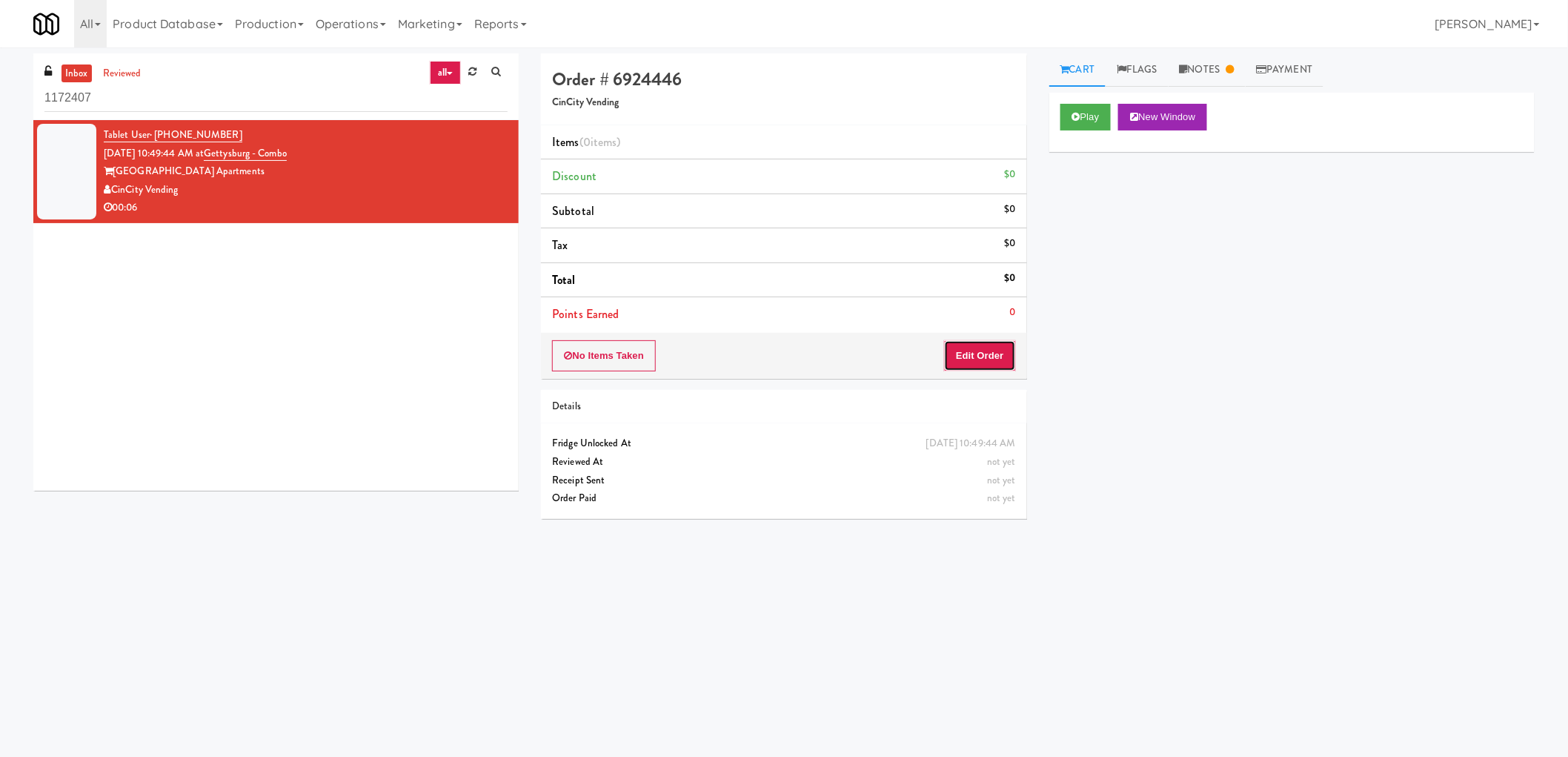
click at [964, 356] on button "Edit Order" at bounding box center [979, 355] width 72 height 31
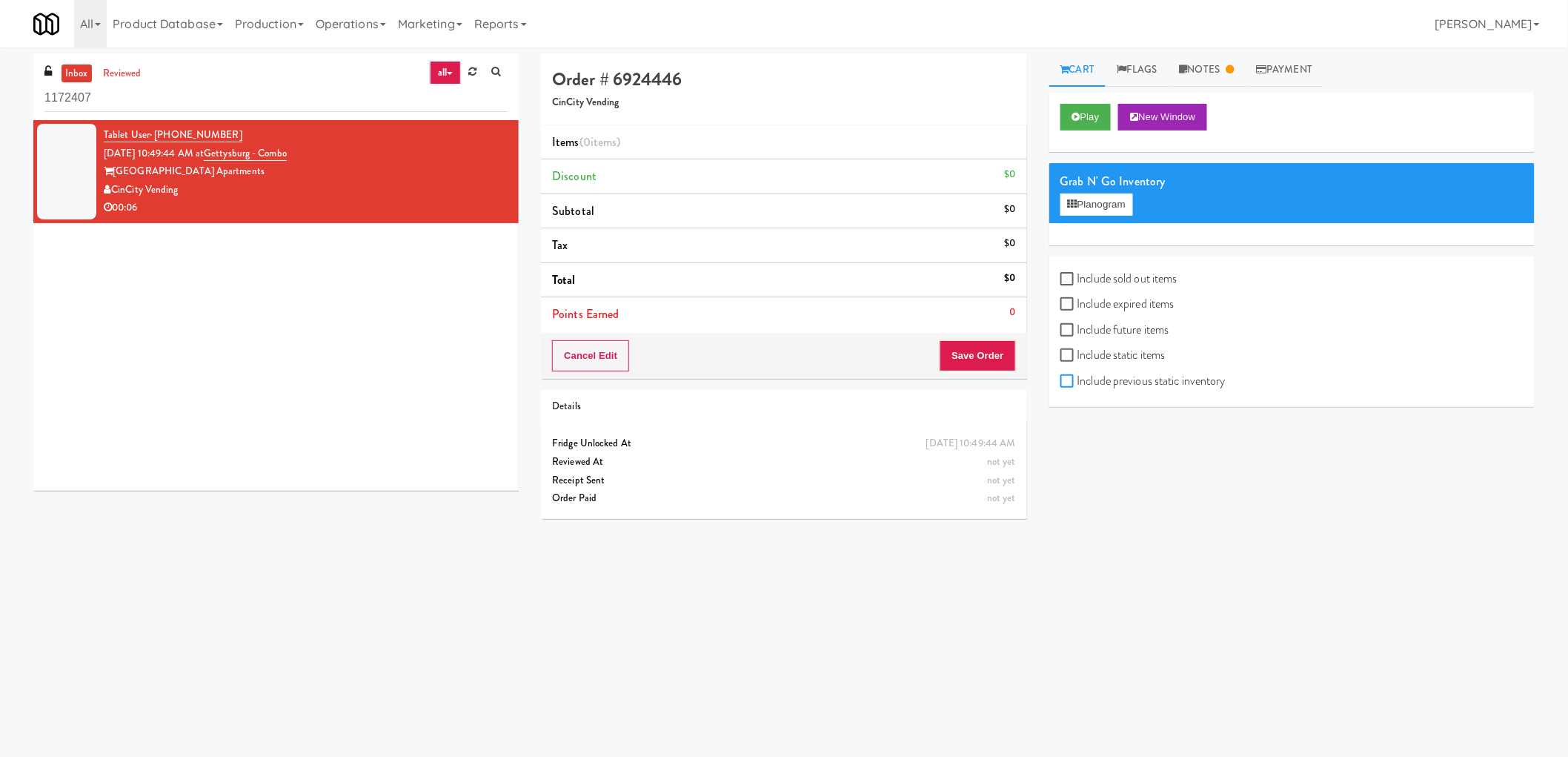
click at [1069, 383] on input "Include previous static inventory" at bounding box center [1069, 381] width 17 height 12
checkbox input "true"
click at [1093, 205] on button "Planogram" at bounding box center [1097, 204] width 72 height 22
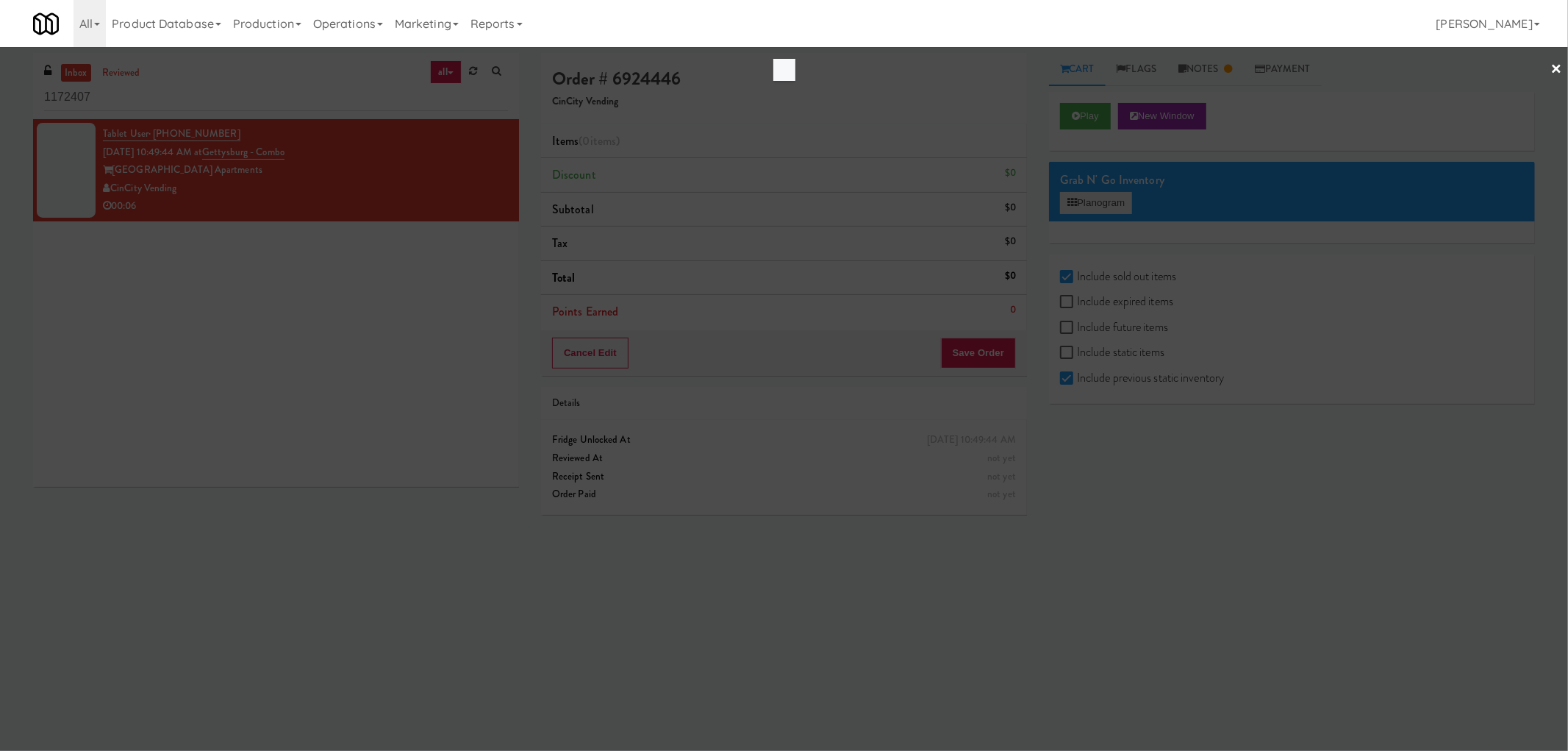
click at [1084, 204] on div at bounding box center [784, 376] width 1568 height 751
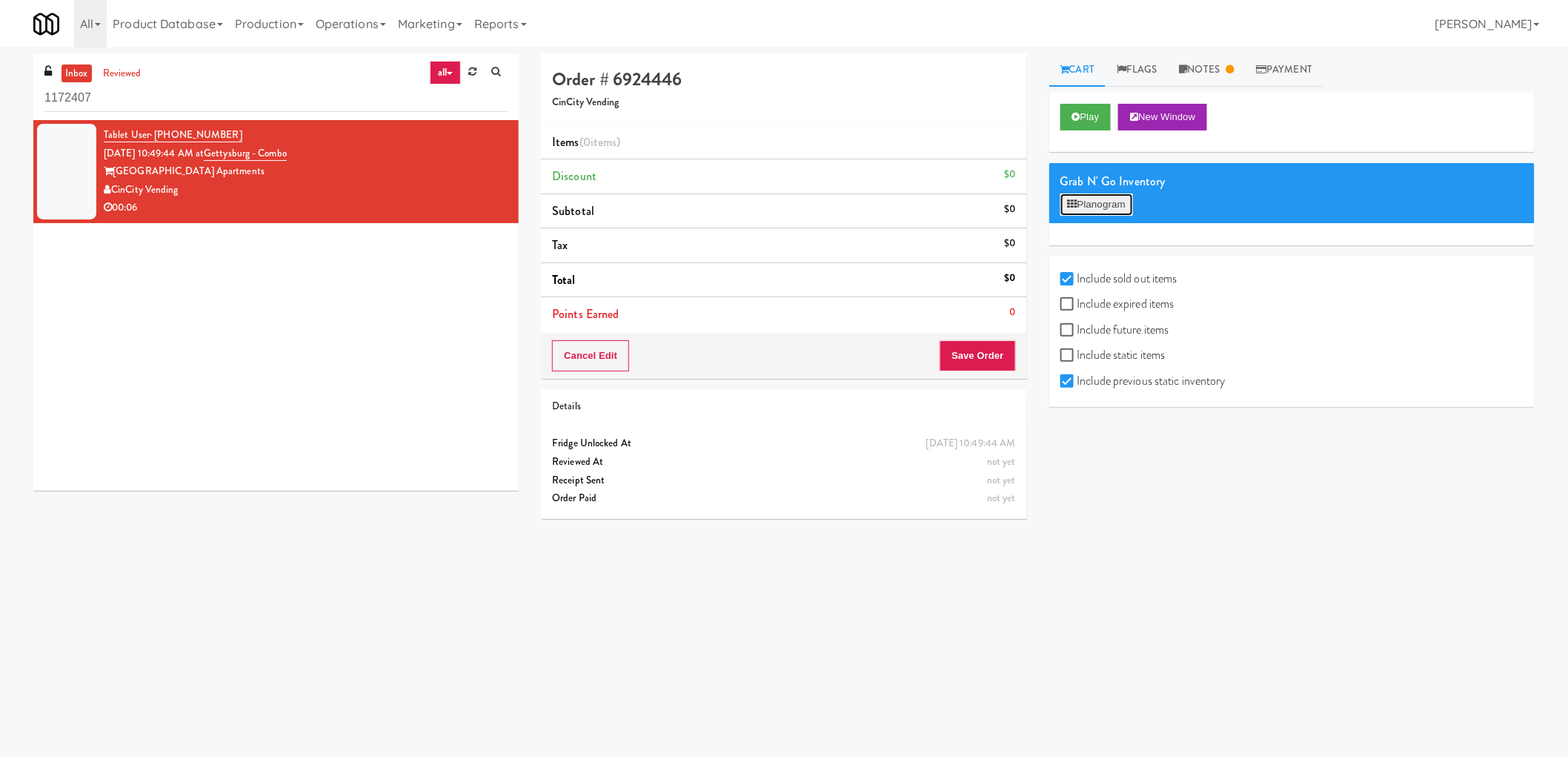
click at [1093, 205] on button "Planogram" at bounding box center [1097, 204] width 72 height 22
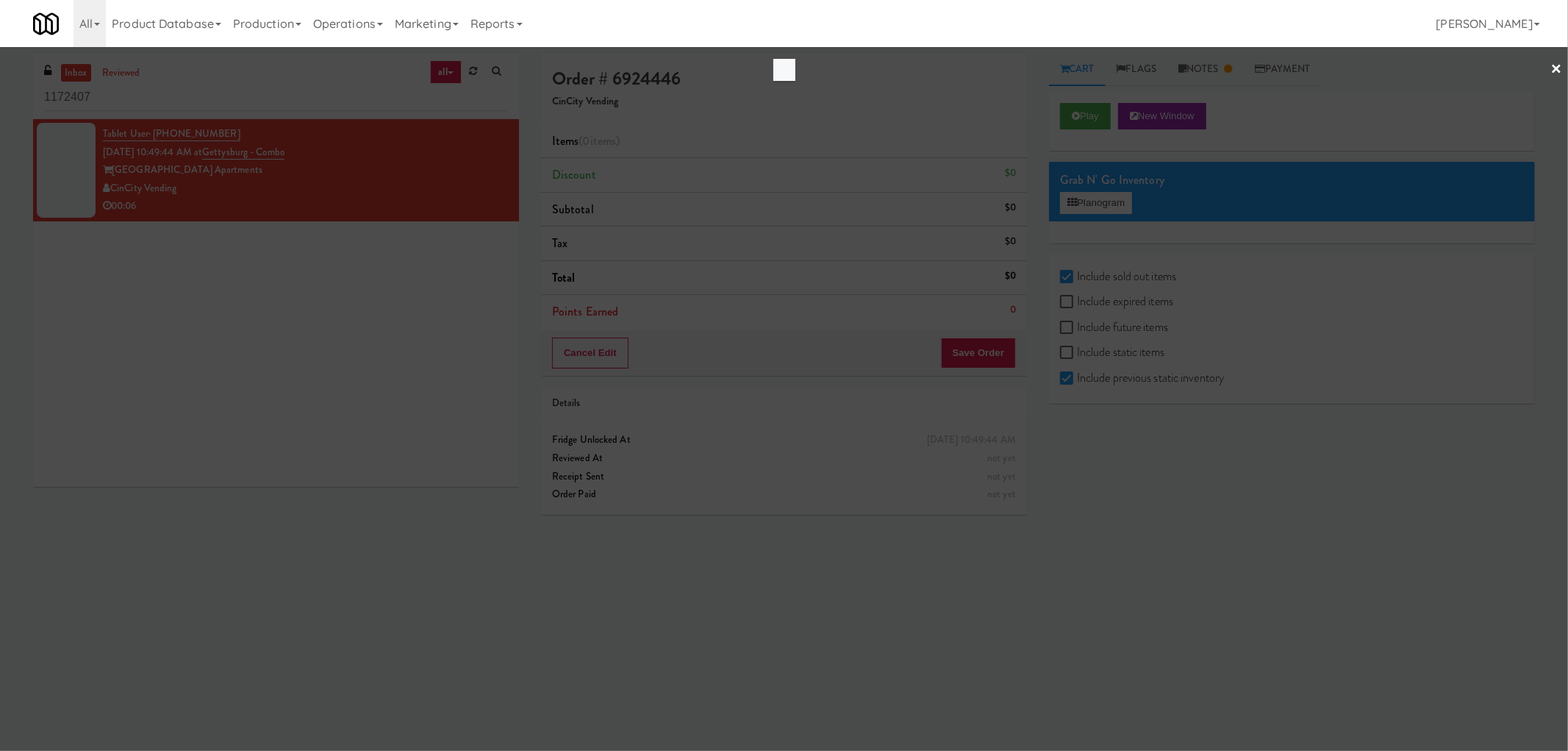
click at [329, 445] on div at bounding box center [784, 376] width 1568 height 751
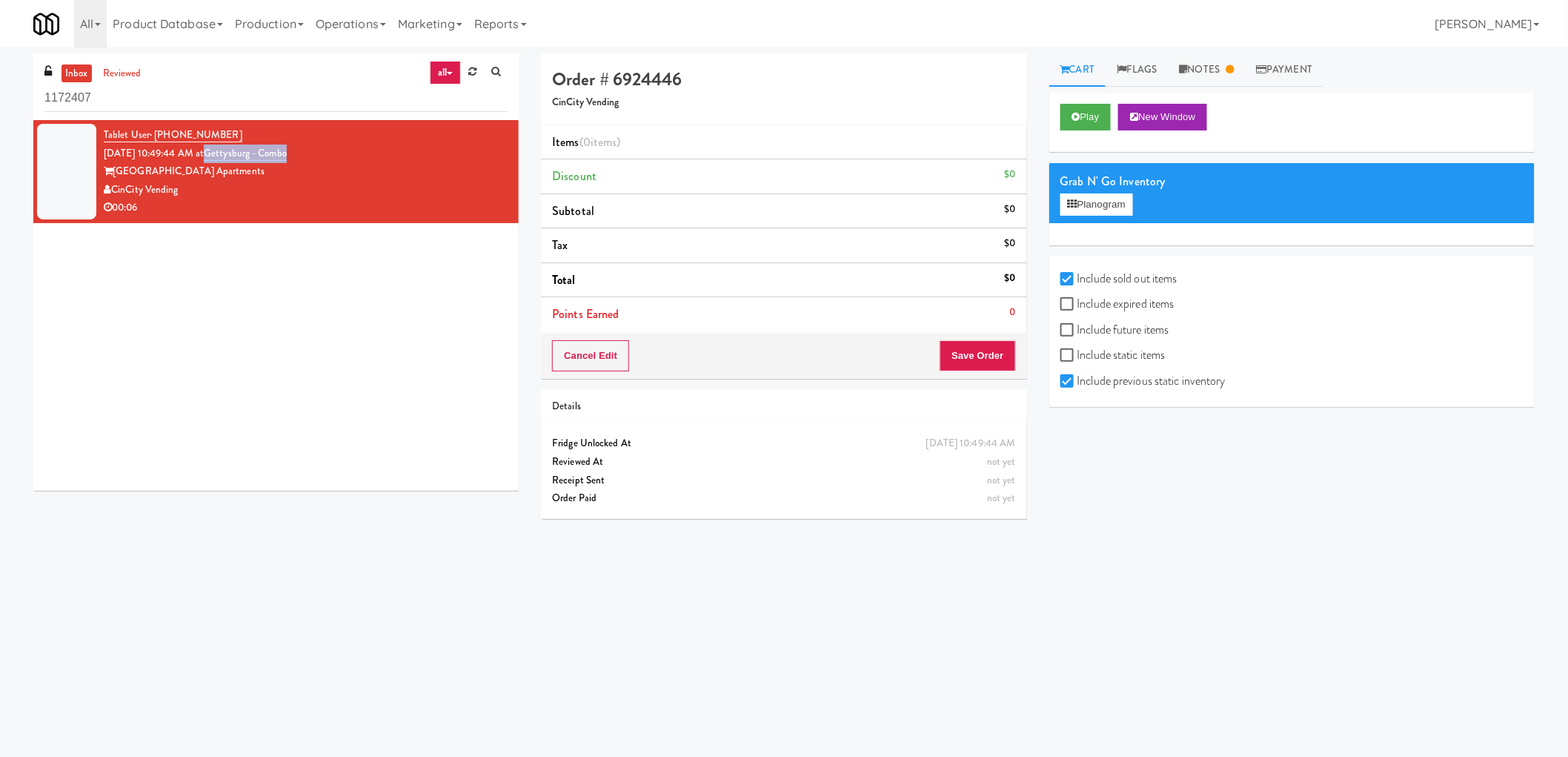
drag, startPoint x: 323, startPoint y: 153, endPoint x: 226, endPoint y: 155, distance: 97.0
click at [226, 155] on div "Tablet User · (859) 803-3852 Oct 11, 2025 10:49:44 AM at Gettysburg - Combo Get…" at bounding box center [305, 172] width 404 height 91
copy link "Gettysburg - Combo"
click at [230, 109] on input "1172407" at bounding box center [276, 98] width 463 height 28
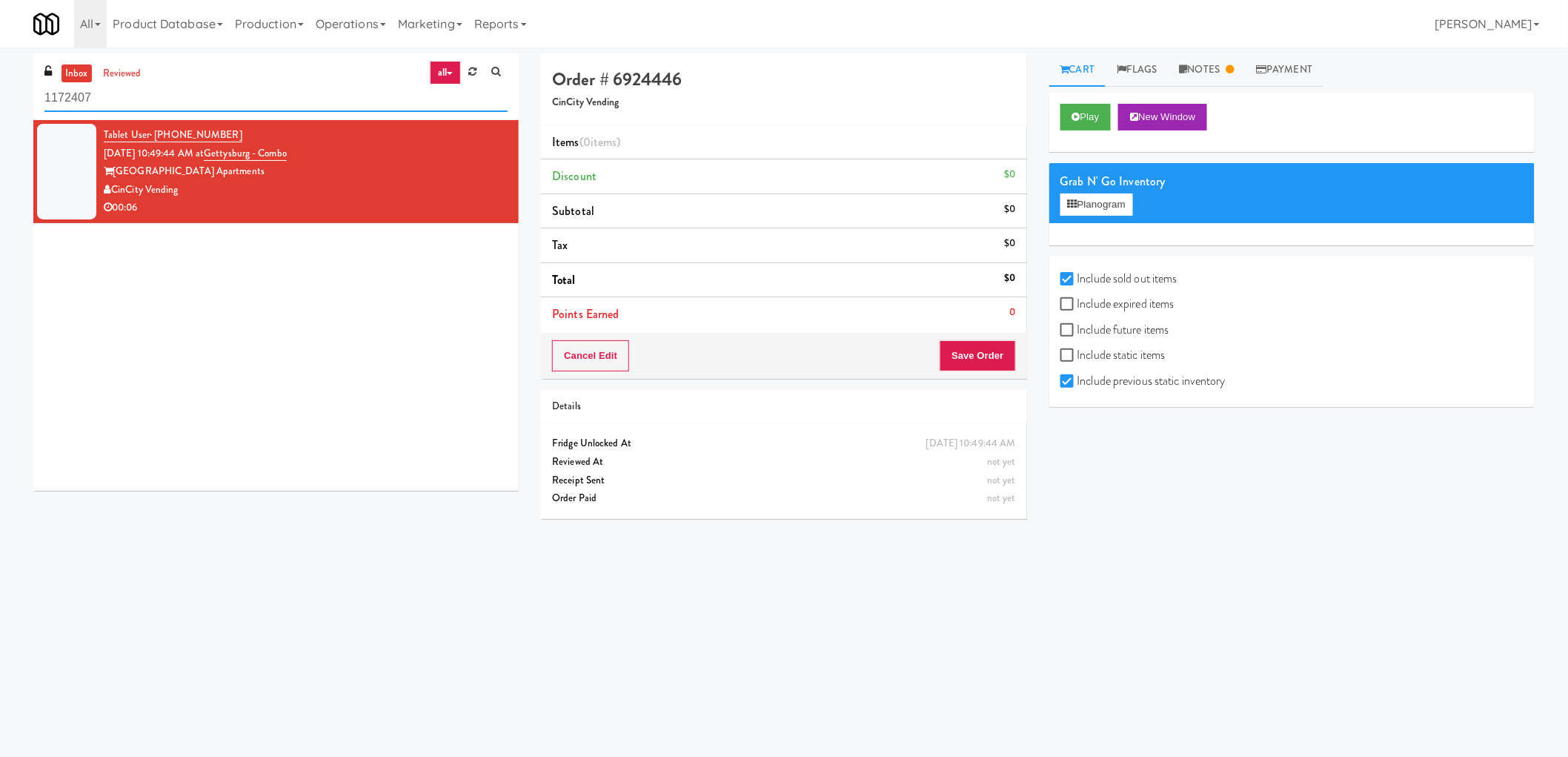
click at [230, 109] on input "1172407" at bounding box center [276, 98] width 463 height 28
paste input "Gettysburg - Combo"
type input "Gettysburg - Combo"
click at [118, 65] on link "reviewed" at bounding box center [122, 74] width 46 height 18
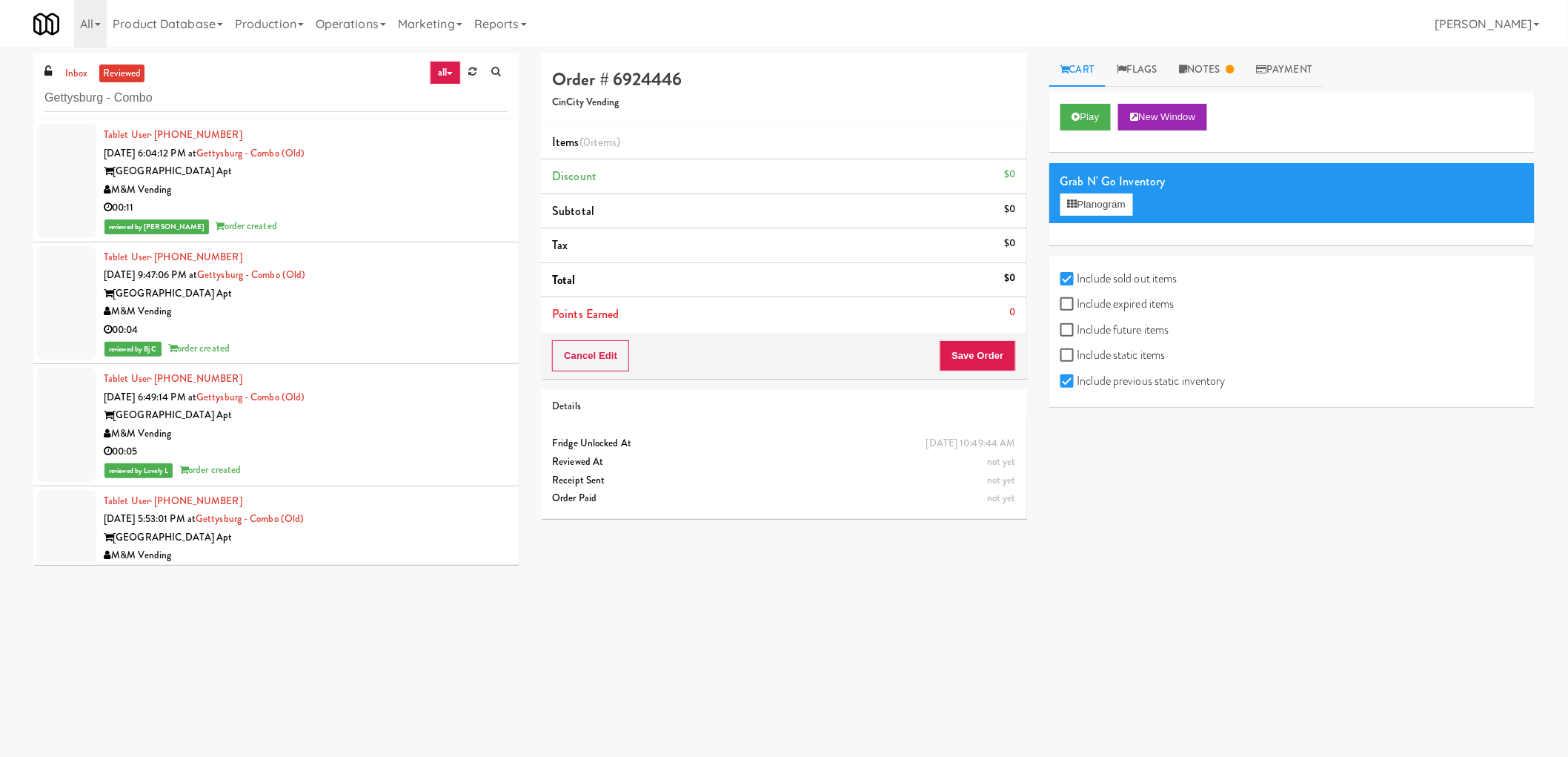
click at [399, 330] on div "00:04" at bounding box center [305, 330] width 404 height 18
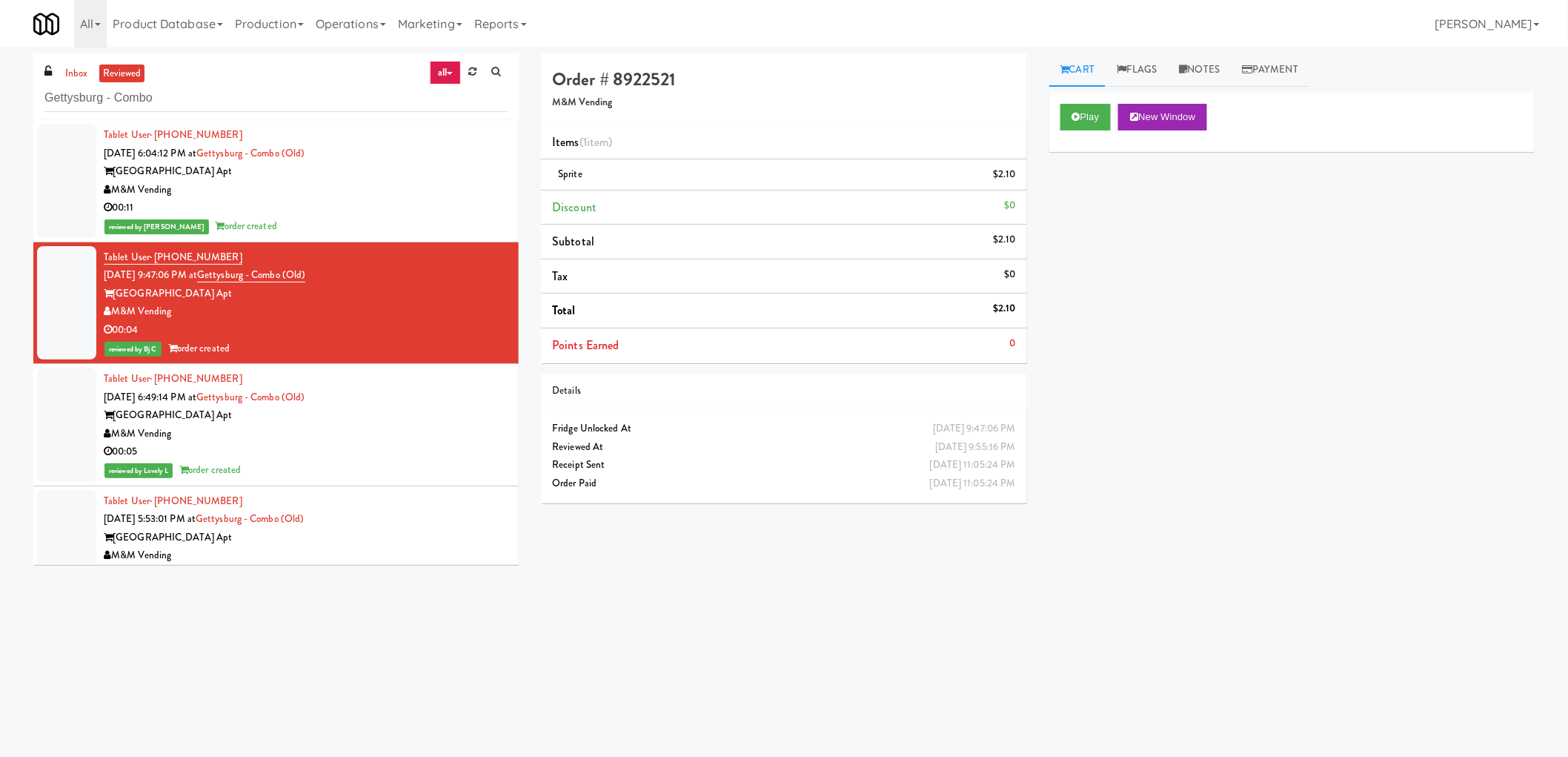
click at [325, 192] on div "M&M Vending" at bounding box center [305, 190] width 404 height 18
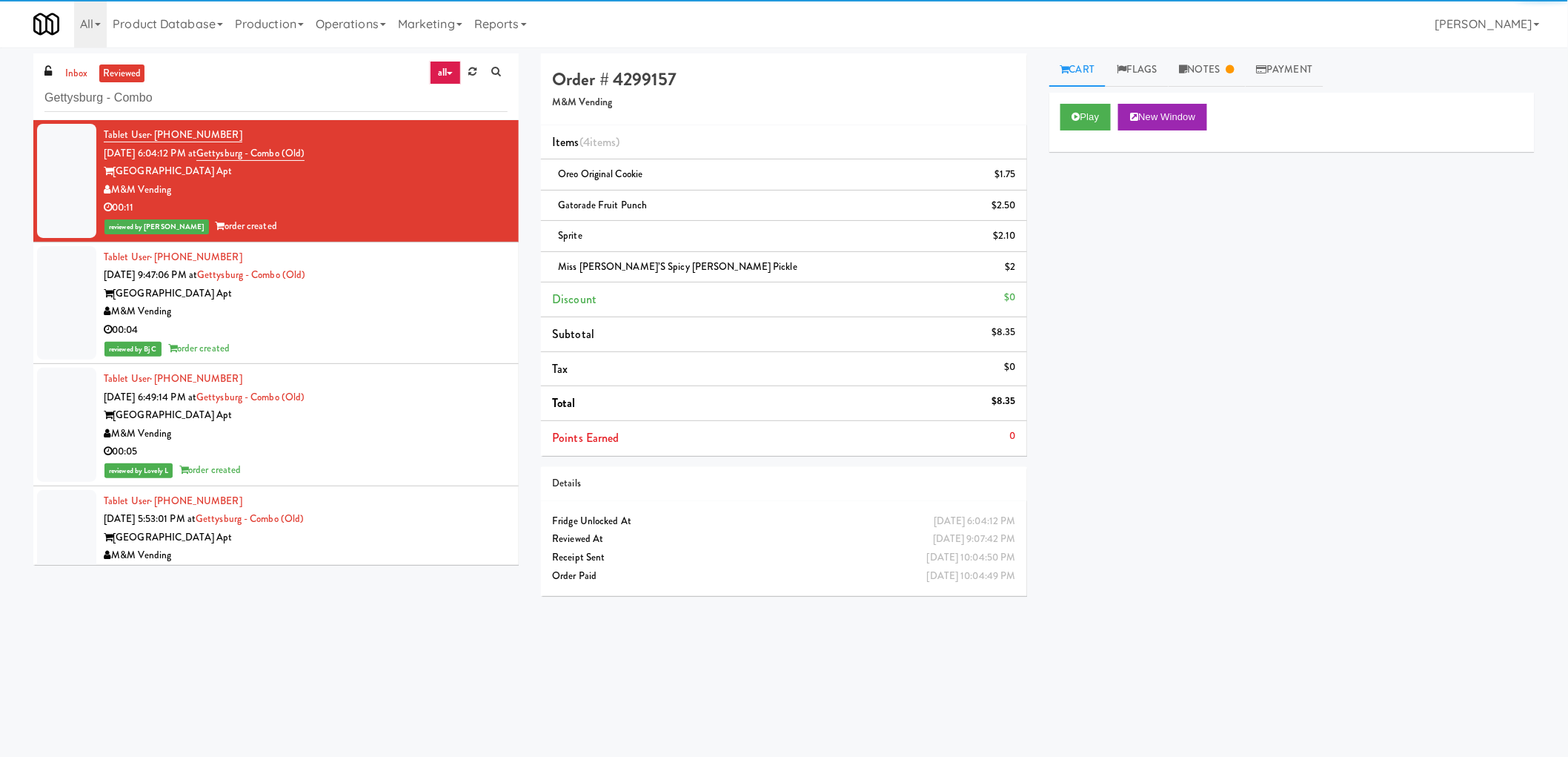
click at [94, 74] on ul "inbox reviewed" at bounding box center [103, 74] width 91 height 18
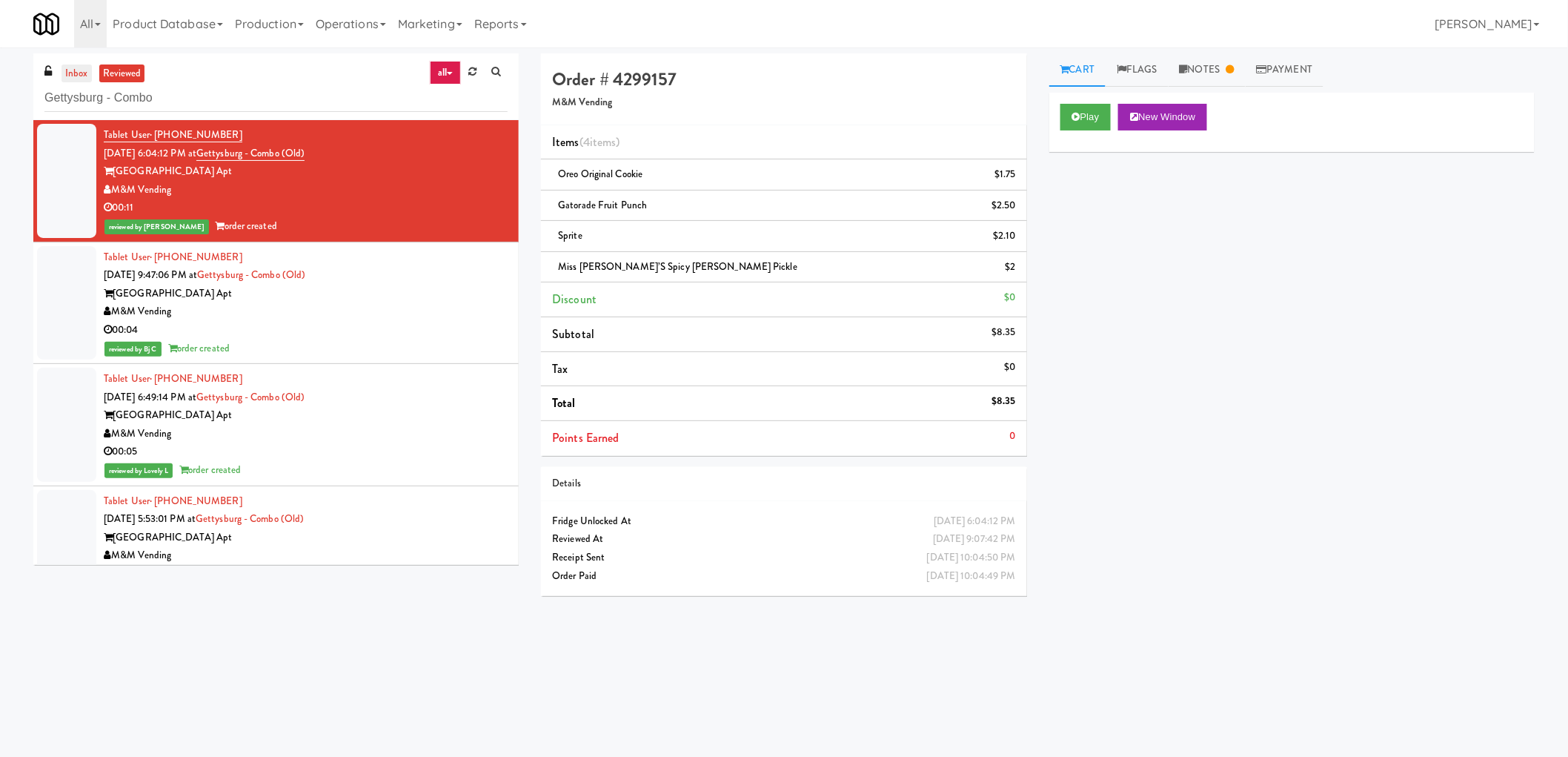
click at [78, 74] on link "inbox" at bounding box center [76, 74] width 30 height 18
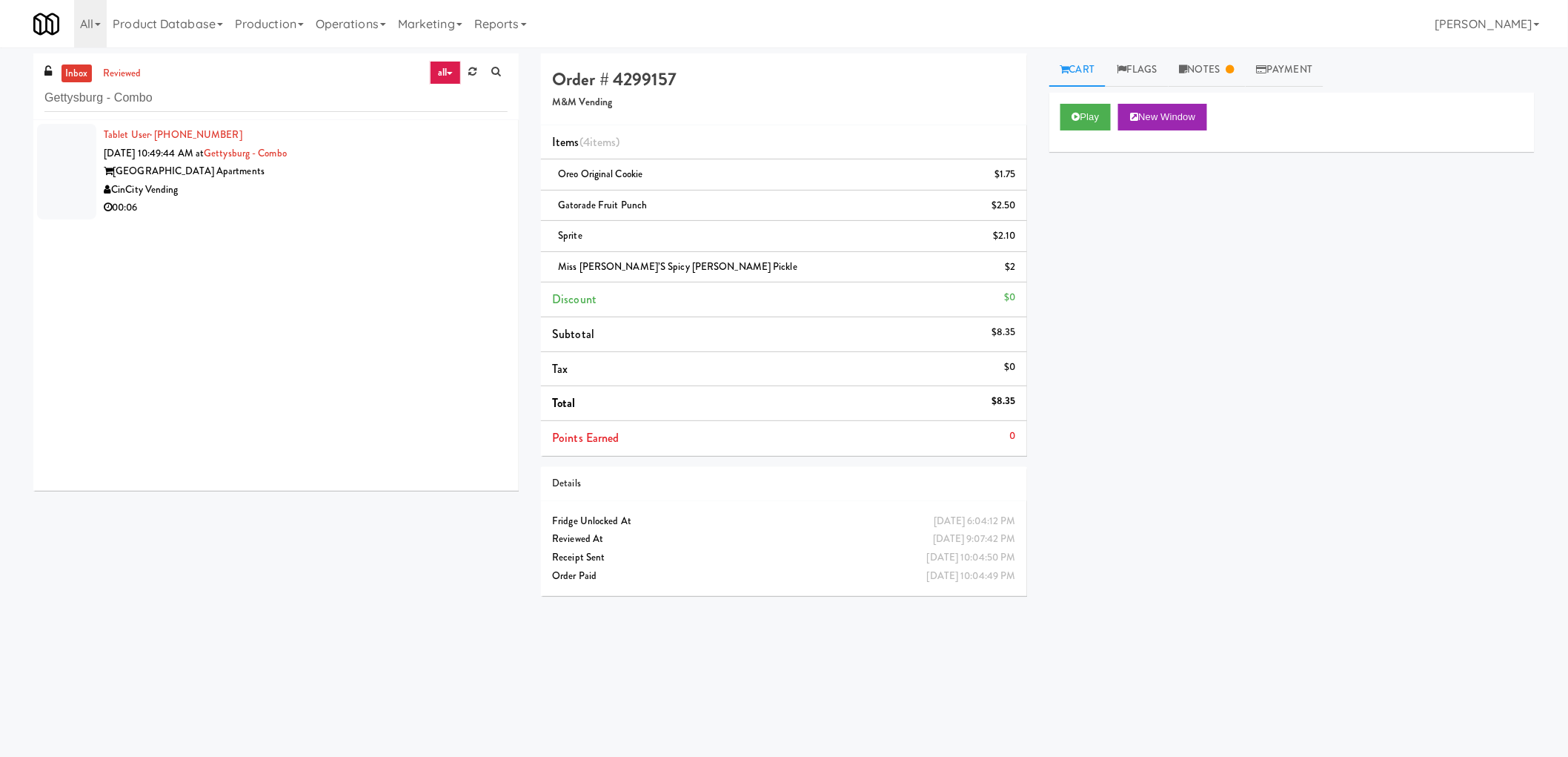
click at [339, 194] on div "CinCity Vending" at bounding box center [305, 190] width 404 height 18
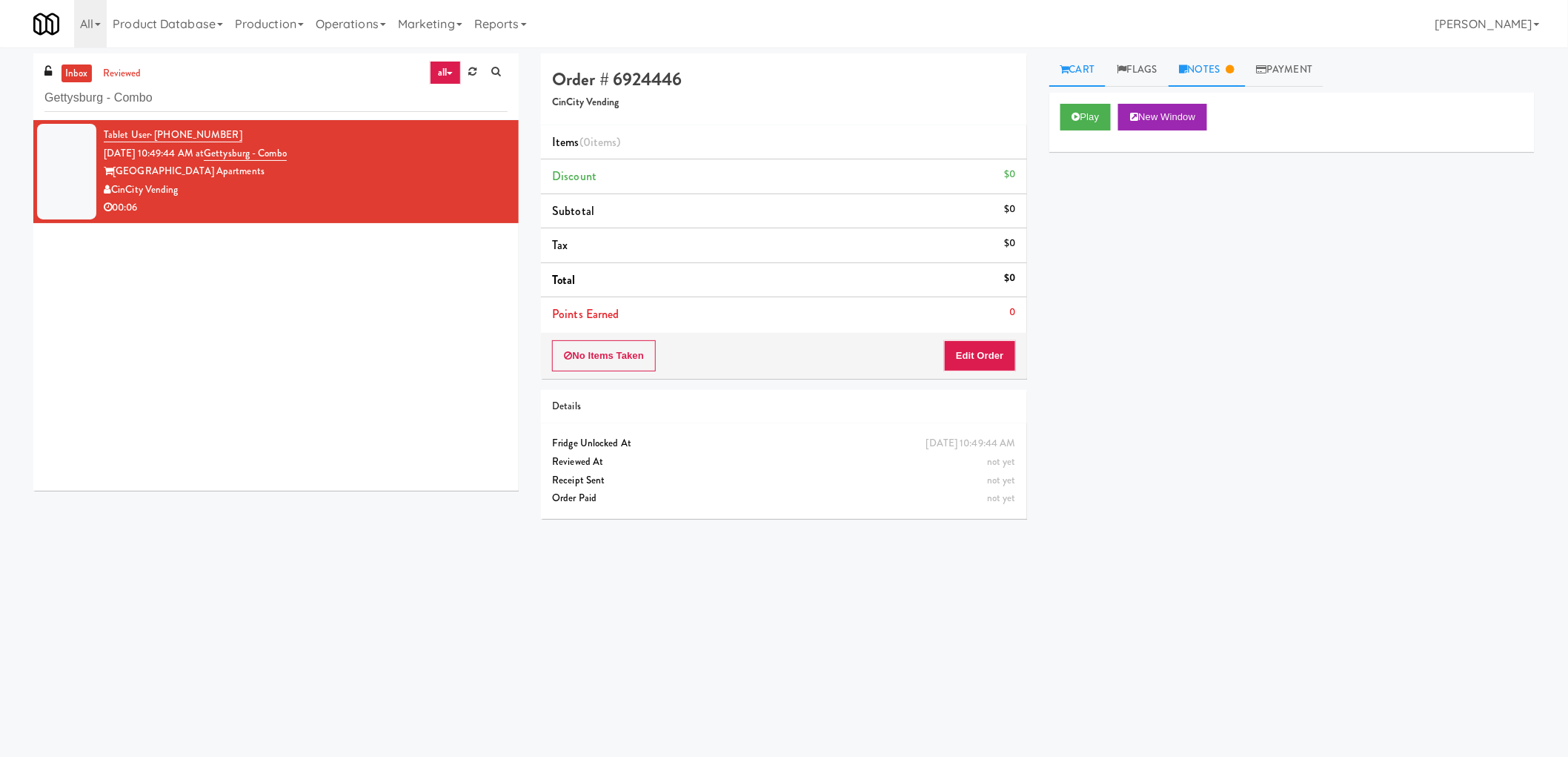
click at [1217, 68] on link "Notes" at bounding box center [1207, 69] width 77 height 33
click at [1068, 70] on icon at bounding box center [1066, 69] width 9 height 10
click at [996, 353] on button "Edit Order" at bounding box center [979, 355] width 72 height 31
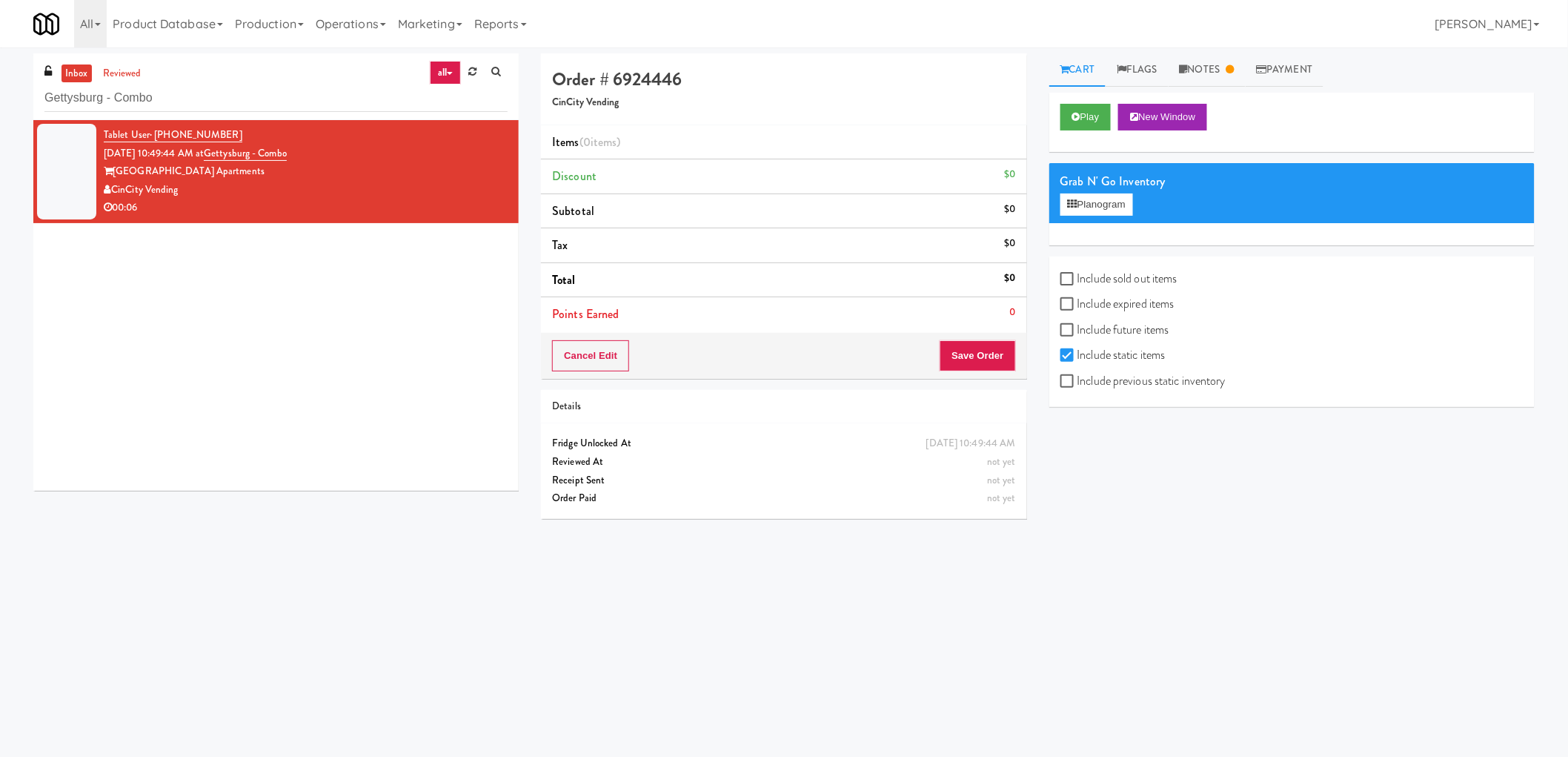
click at [1100, 380] on label "Include previous static inventory" at bounding box center [1143, 381] width 165 height 22
click at [1078, 380] on input "Include previous static inventory" at bounding box center [1069, 381] width 17 height 12
checkbox input "true"
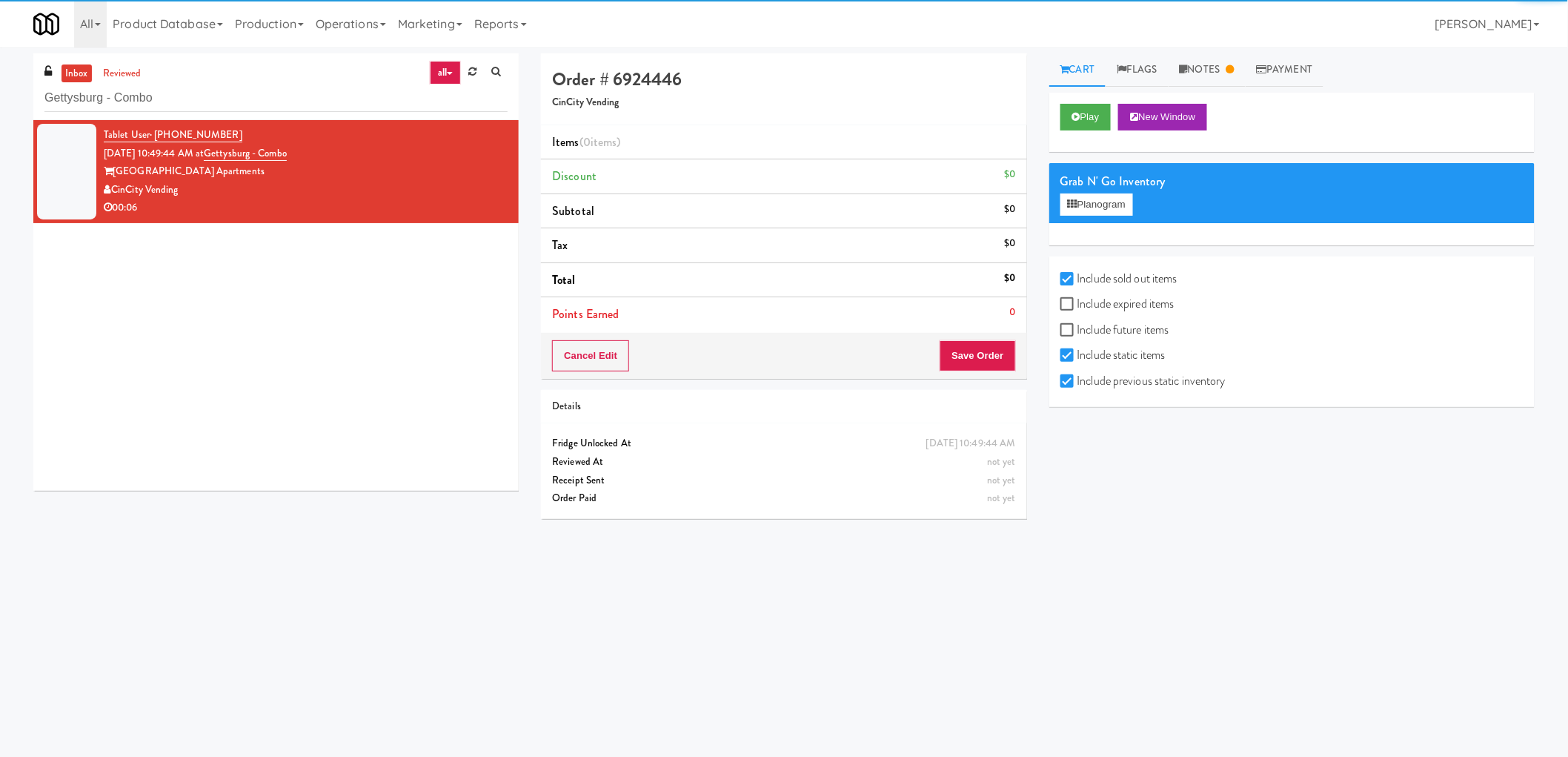
click at [1113, 307] on label "Include expired items" at bounding box center [1118, 304] width 114 height 22
click at [1078, 307] on input "Include expired items" at bounding box center [1069, 304] width 17 height 12
checkbox input "true"
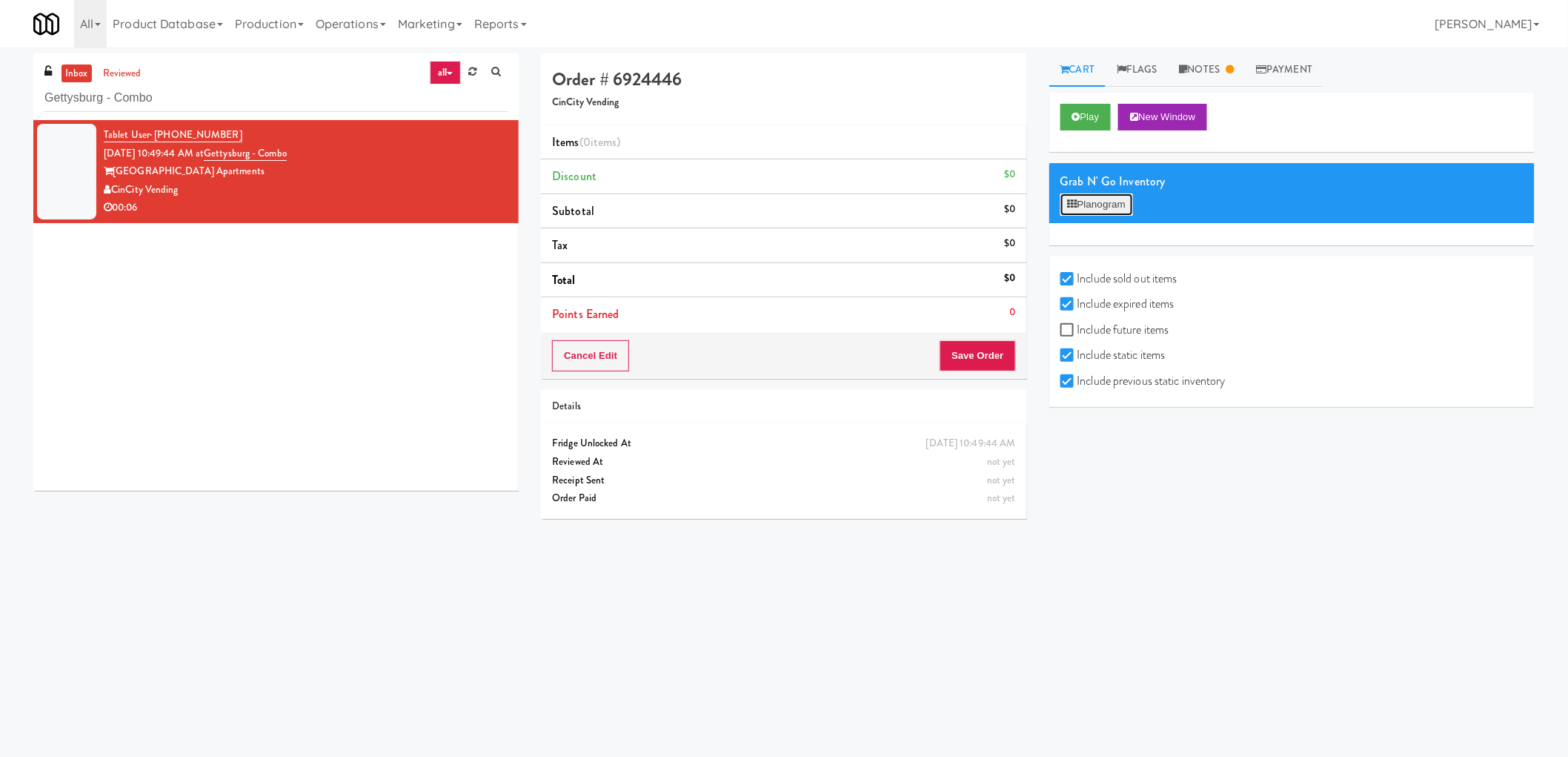
click at [1122, 202] on button "Planogram" at bounding box center [1097, 204] width 72 height 22
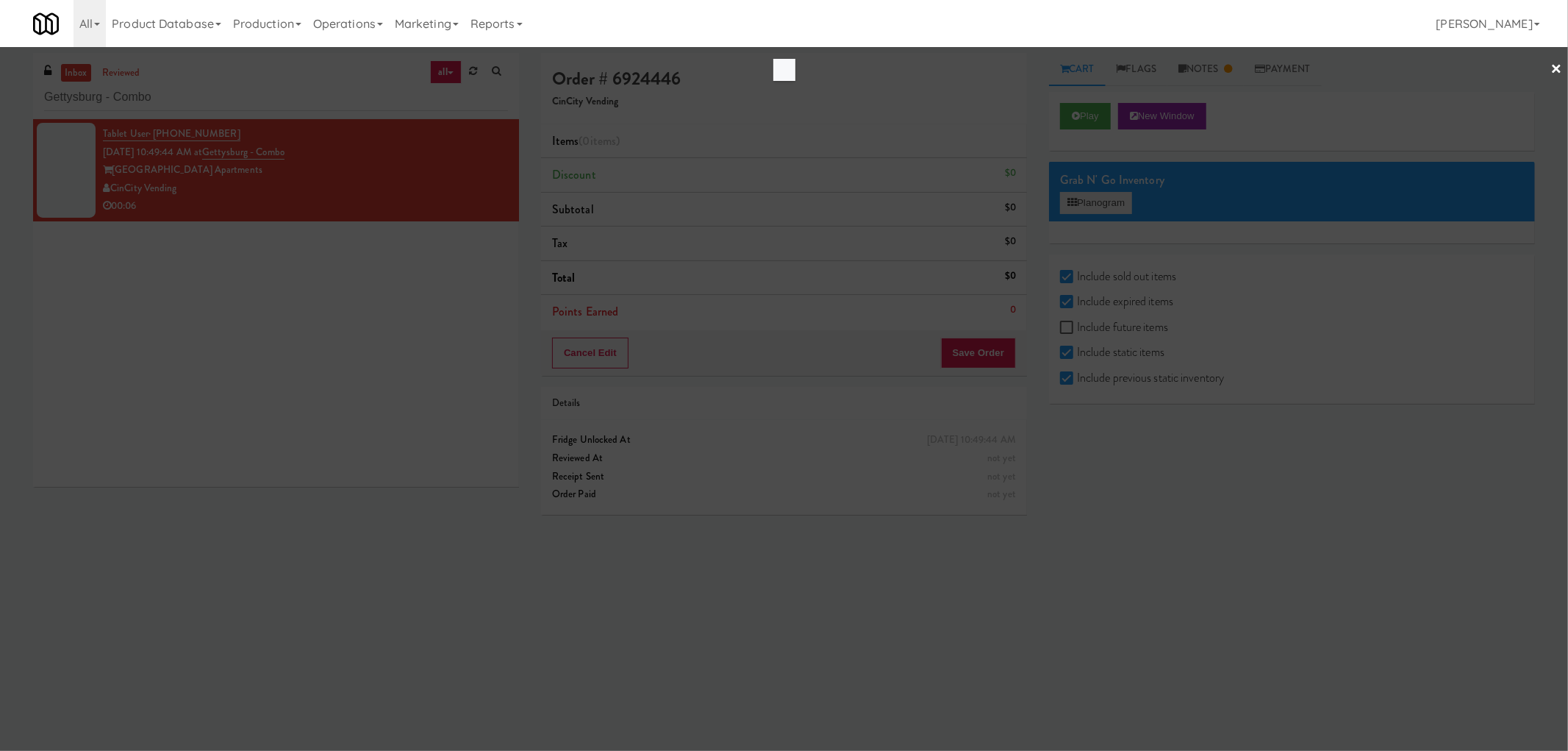
click at [1112, 201] on div at bounding box center [784, 376] width 1568 height 751
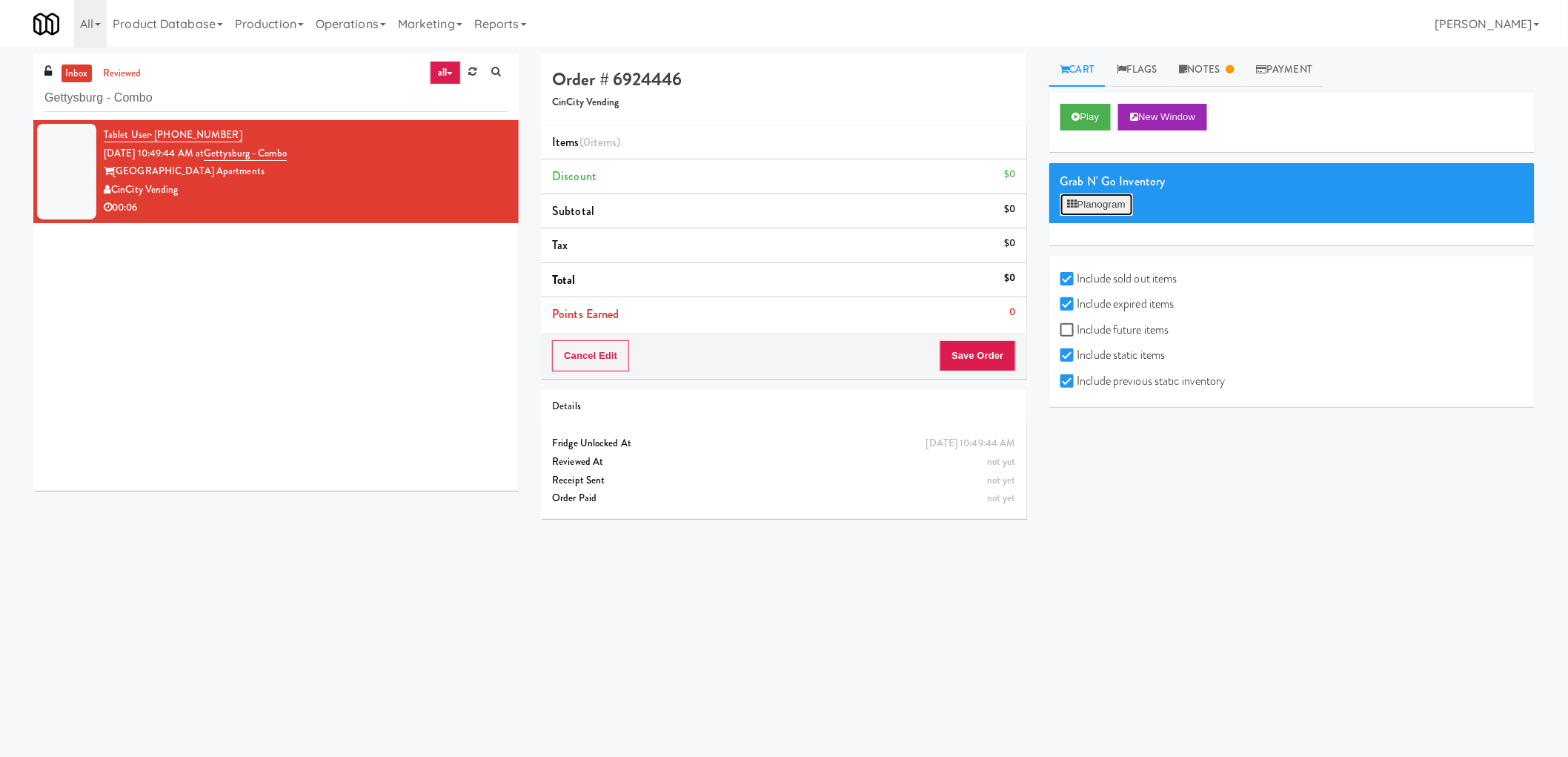
click at [1122, 202] on button "Planogram" at bounding box center [1097, 204] width 72 height 22
click at [0, 0] on div at bounding box center [0, 0] width 0 height 0
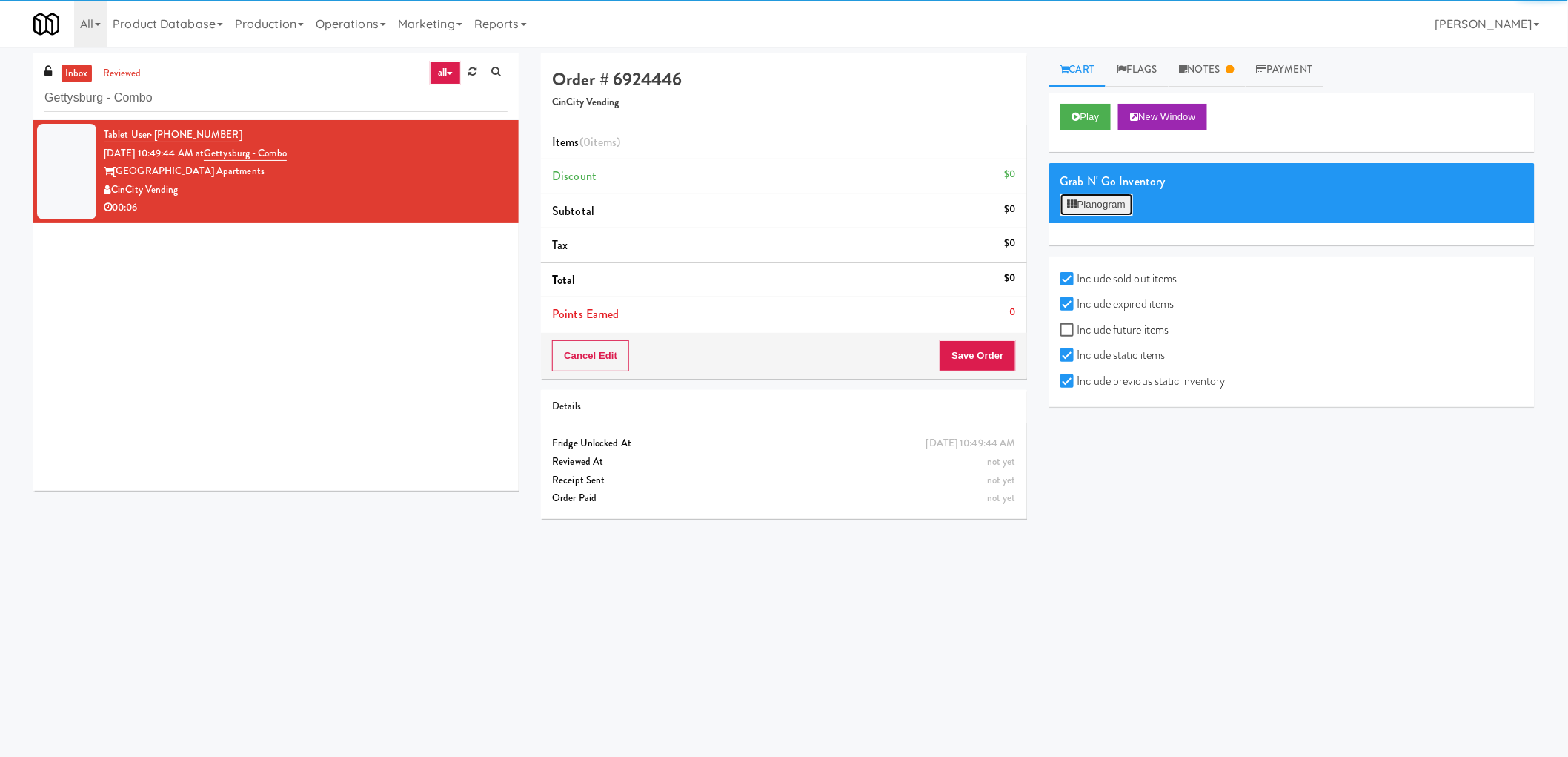
click at [1122, 202] on button "Planogram" at bounding box center [1097, 204] width 72 height 22
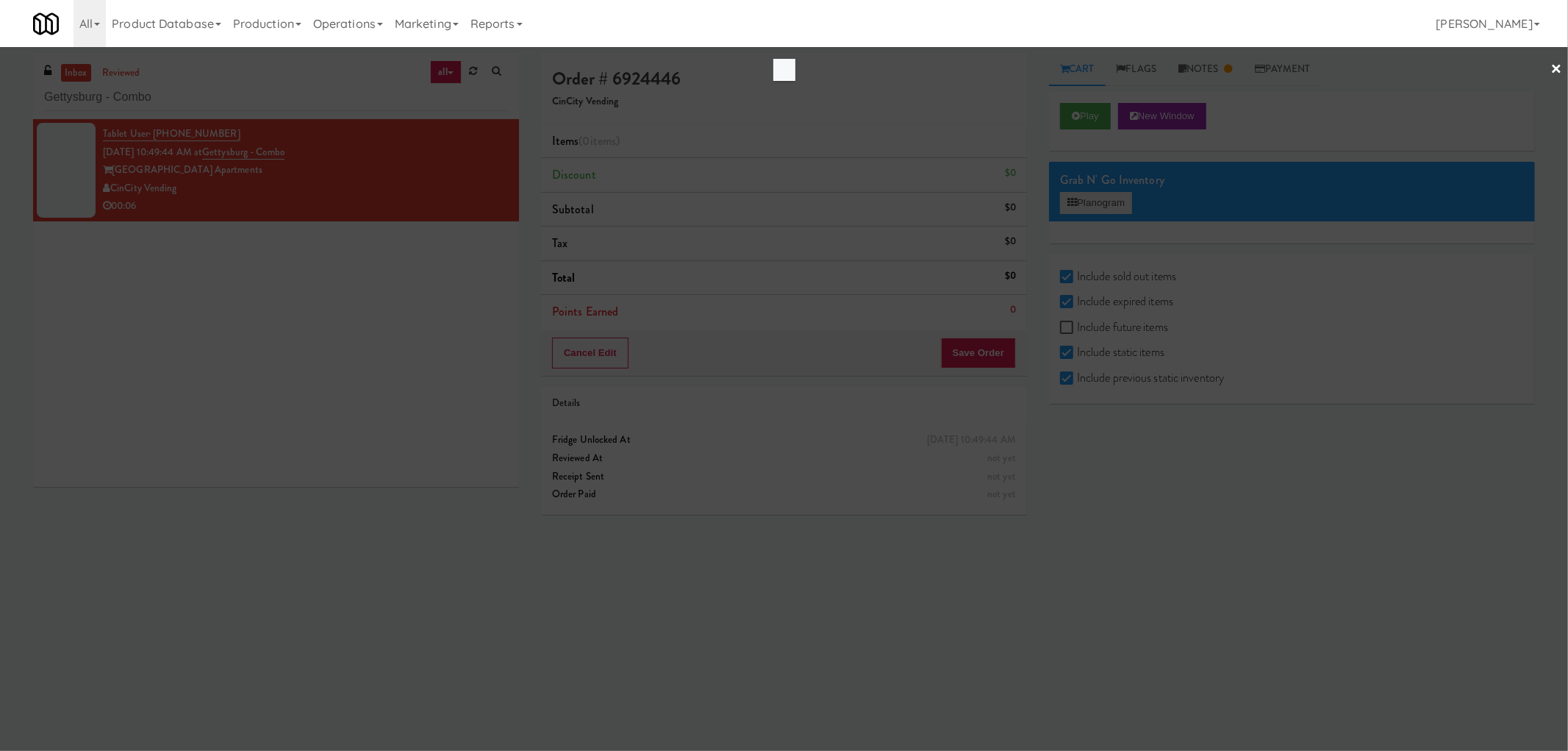
click at [1112, 201] on div at bounding box center [784, 376] width 1568 height 751
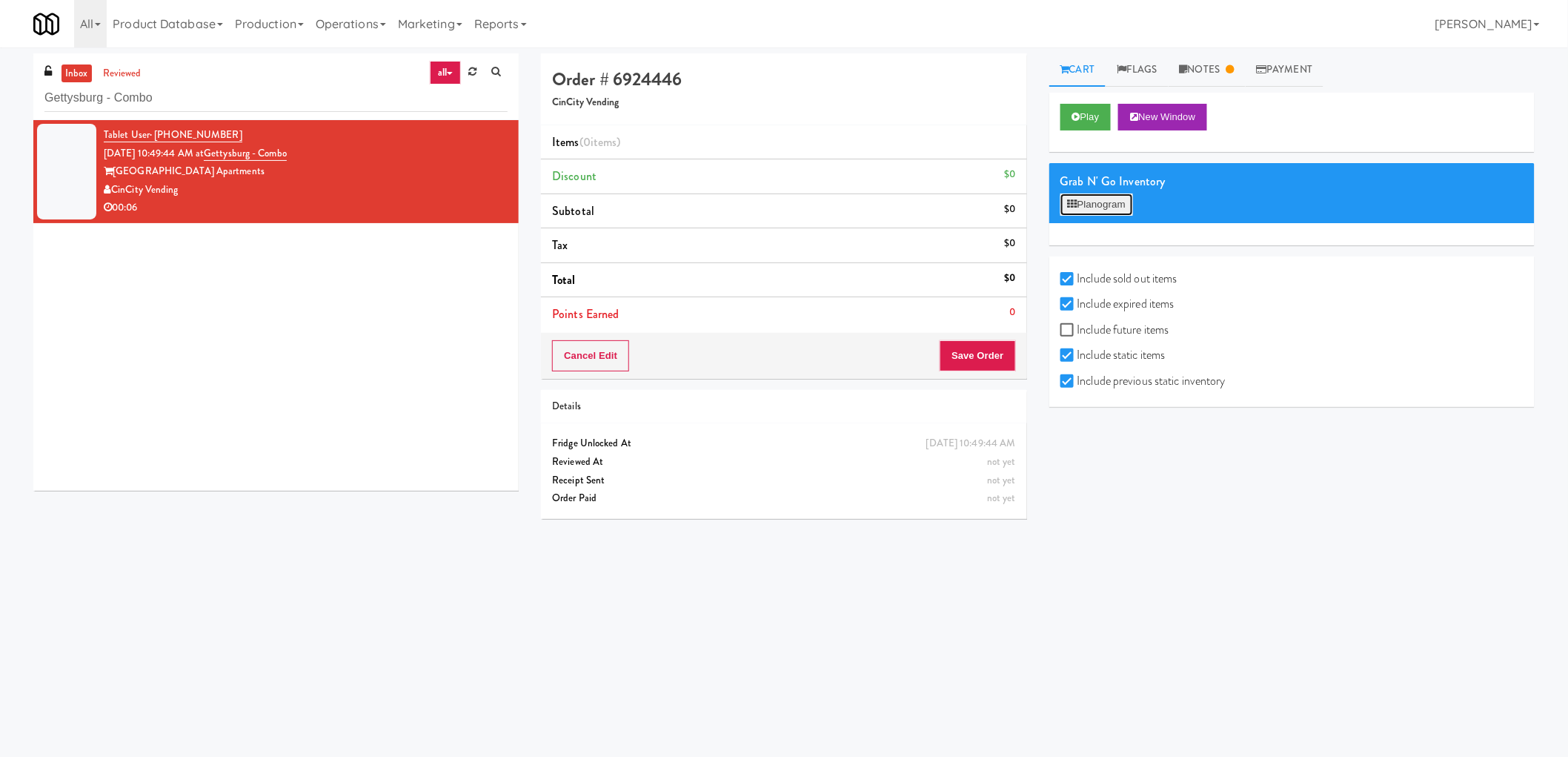
click at [1122, 202] on button "Planogram" at bounding box center [1097, 204] width 72 height 22
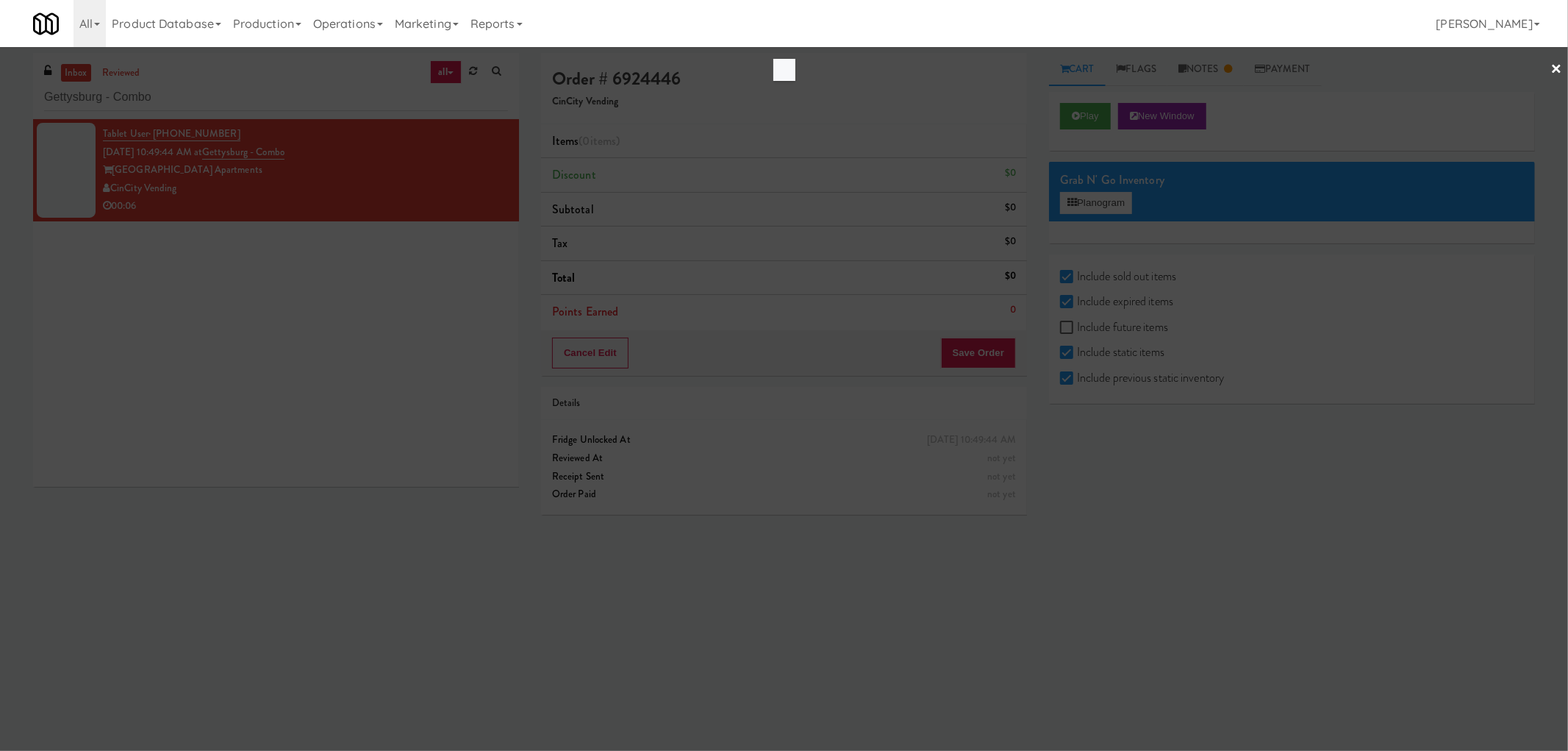
click at [257, 380] on div at bounding box center [784, 376] width 1568 height 751
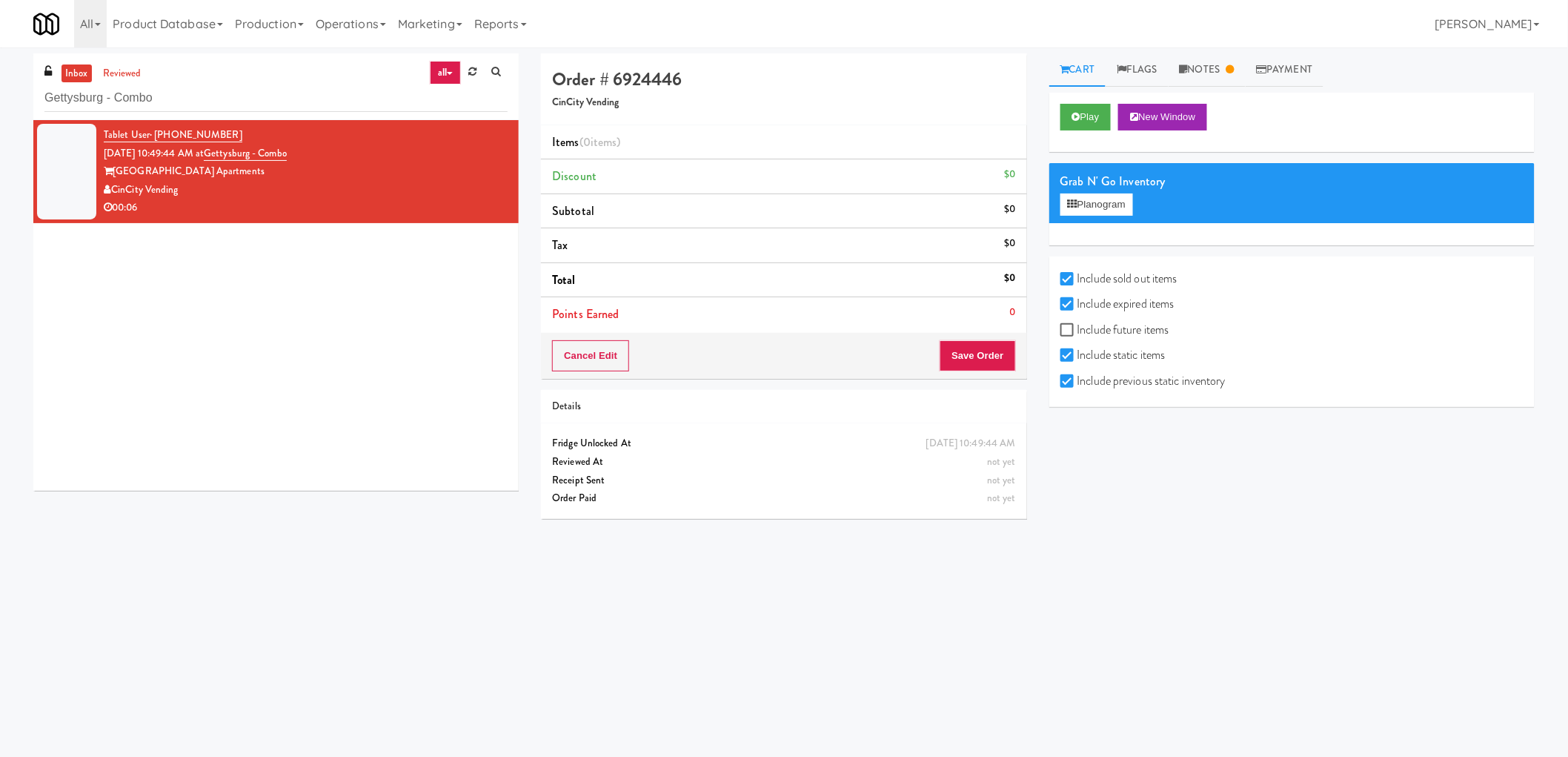
click at [1001, 504] on span "not yet" at bounding box center [1002, 498] width 29 height 14
click at [1001, 502] on span "not yet" at bounding box center [1002, 498] width 29 height 14
click at [984, 473] on div "Receipt Sent" at bounding box center [784, 481] width 463 height 18
drag, startPoint x: 984, startPoint y: 473, endPoint x: 1018, endPoint y: 512, distance: 51.7
click at [1018, 512] on div "Saturday, October 11th 2025 10:49:44 AM Fridge Unlocked At not yet Reviewed At …" at bounding box center [783, 470] width 485 height 95
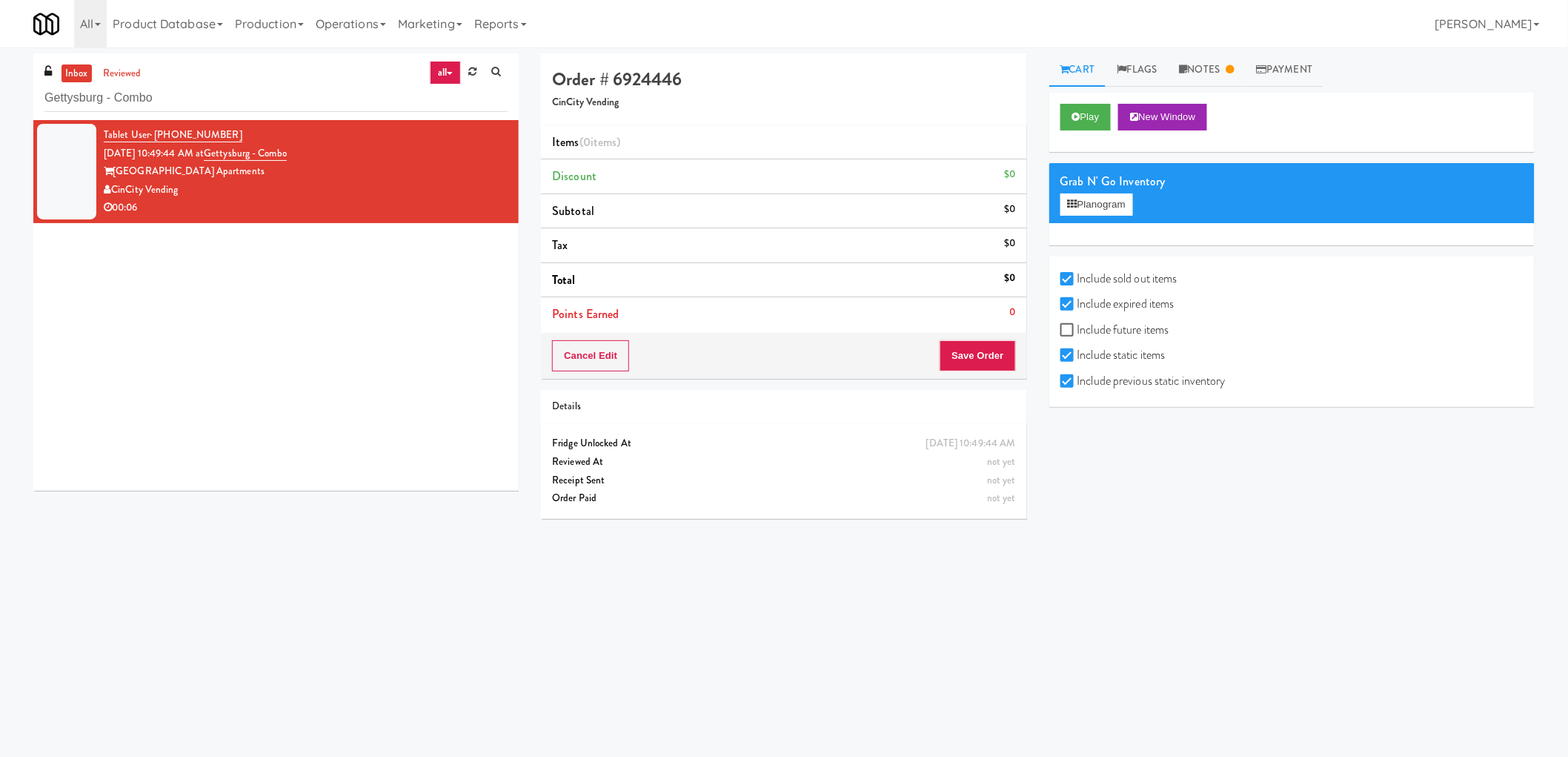
click at [1140, 516] on div "Play New Window Grab N' Go Inventory Planogram Include sold out items Include e…" at bounding box center [1292, 370] width 485 height 556
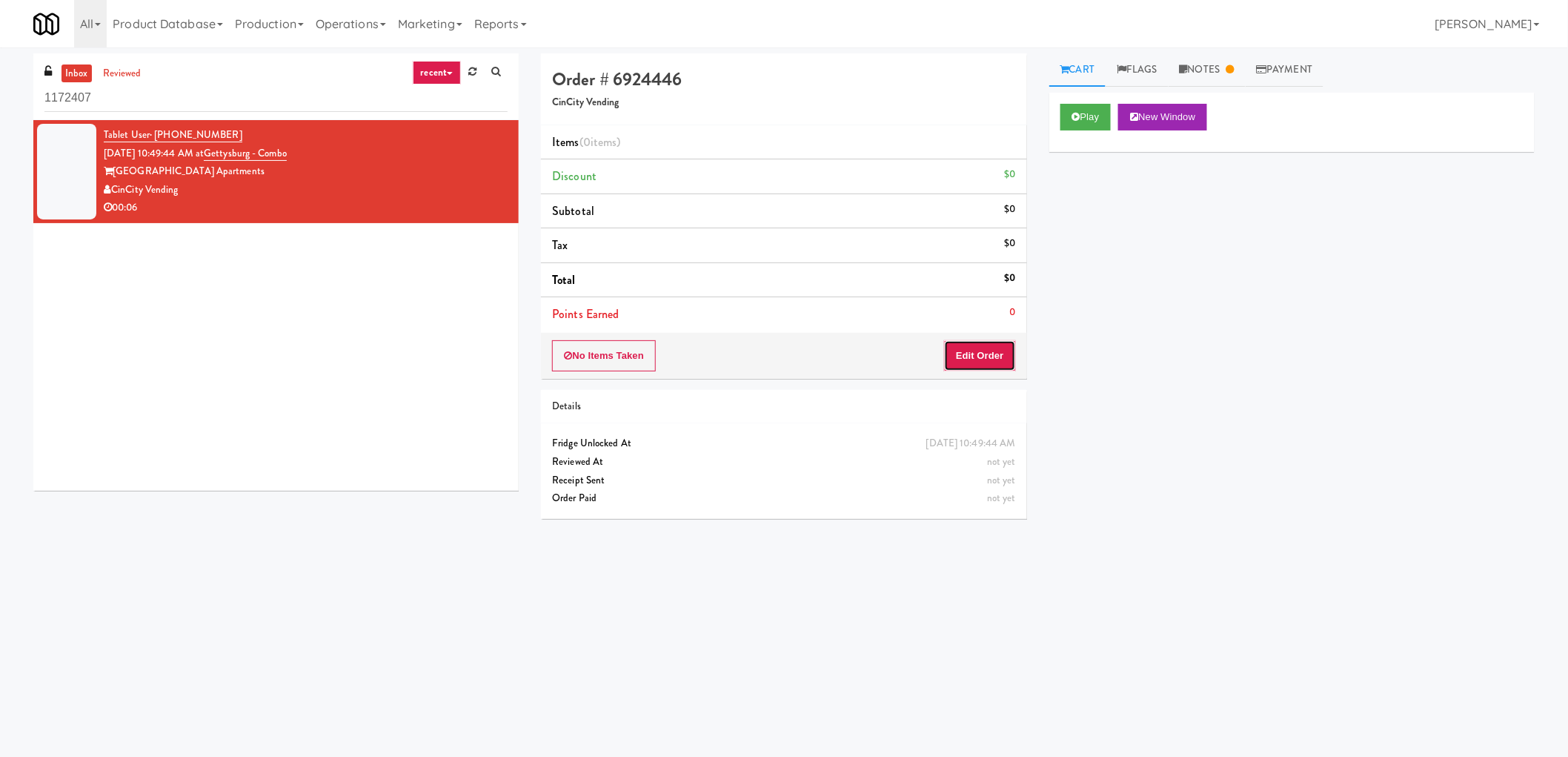
drag, startPoint x: 989, startPoint y: 358, endPoint x: 1029, endPoint y: 365, distance: 40.6
click at [990, 358] on button "Edit Order" at bounding box center [979, 355] width 72 height 31
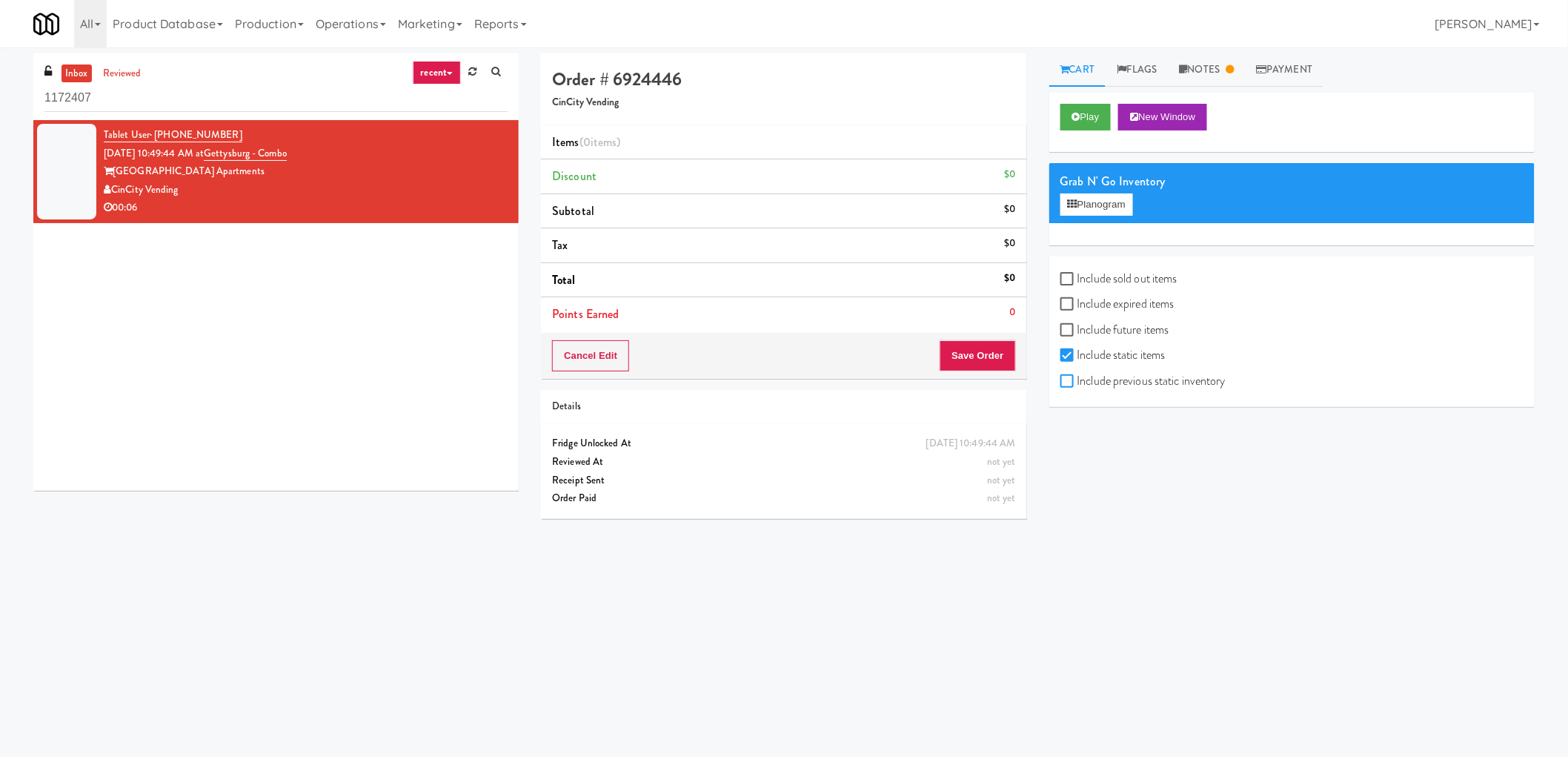
click at [1063, 378] on input "Include previous static inventory" at bounding box center [1069, 381] width 17 height 12
checkbox input "true"
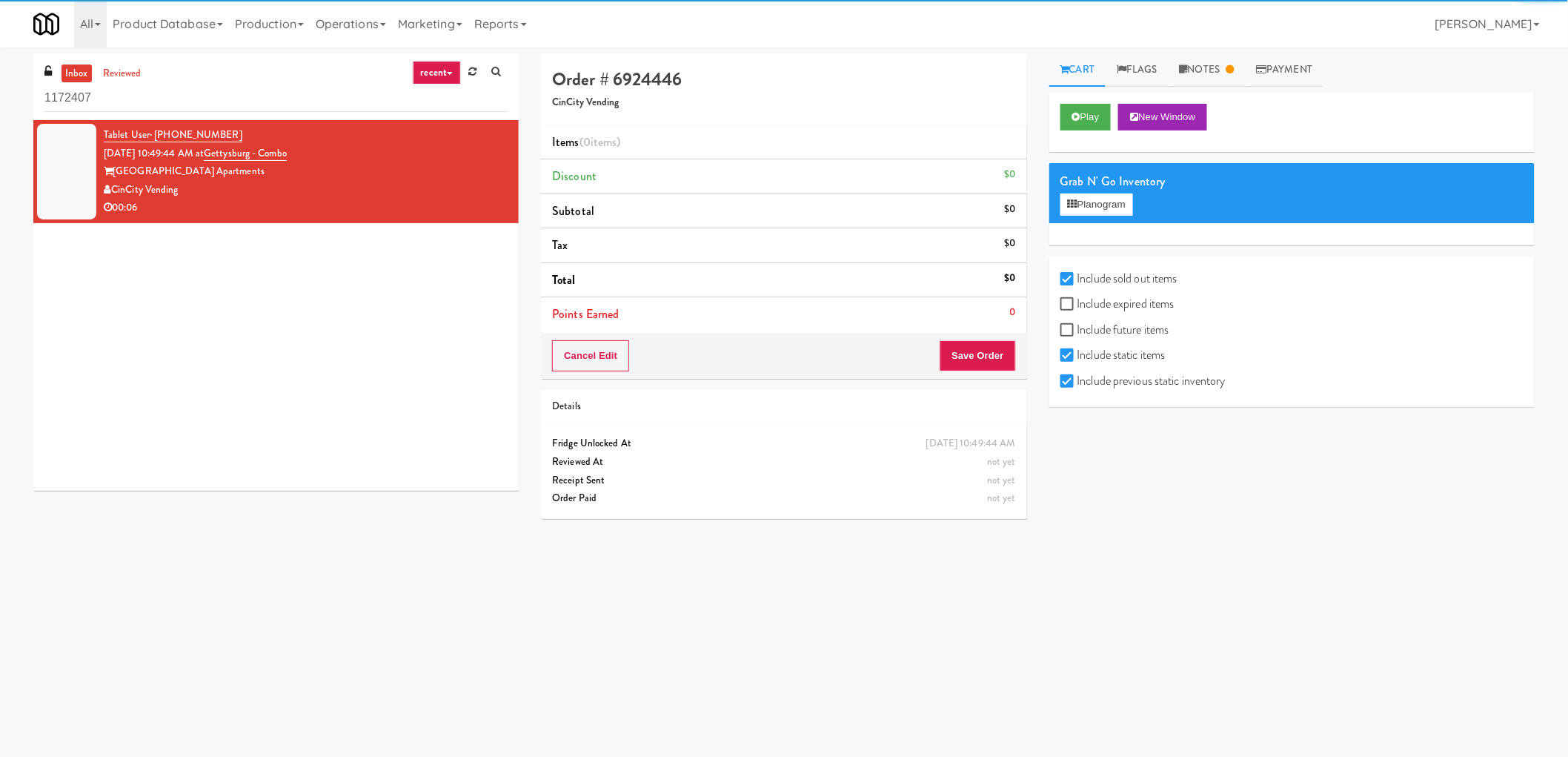
click at [1103, 306] on label "Include expired items" at bounding box center [1118, 304] width 114 height 22
click at [1078, 306] on input "Include expired items" at bounding box center [1069, 304] width 17 height 12
checkbox input "true"
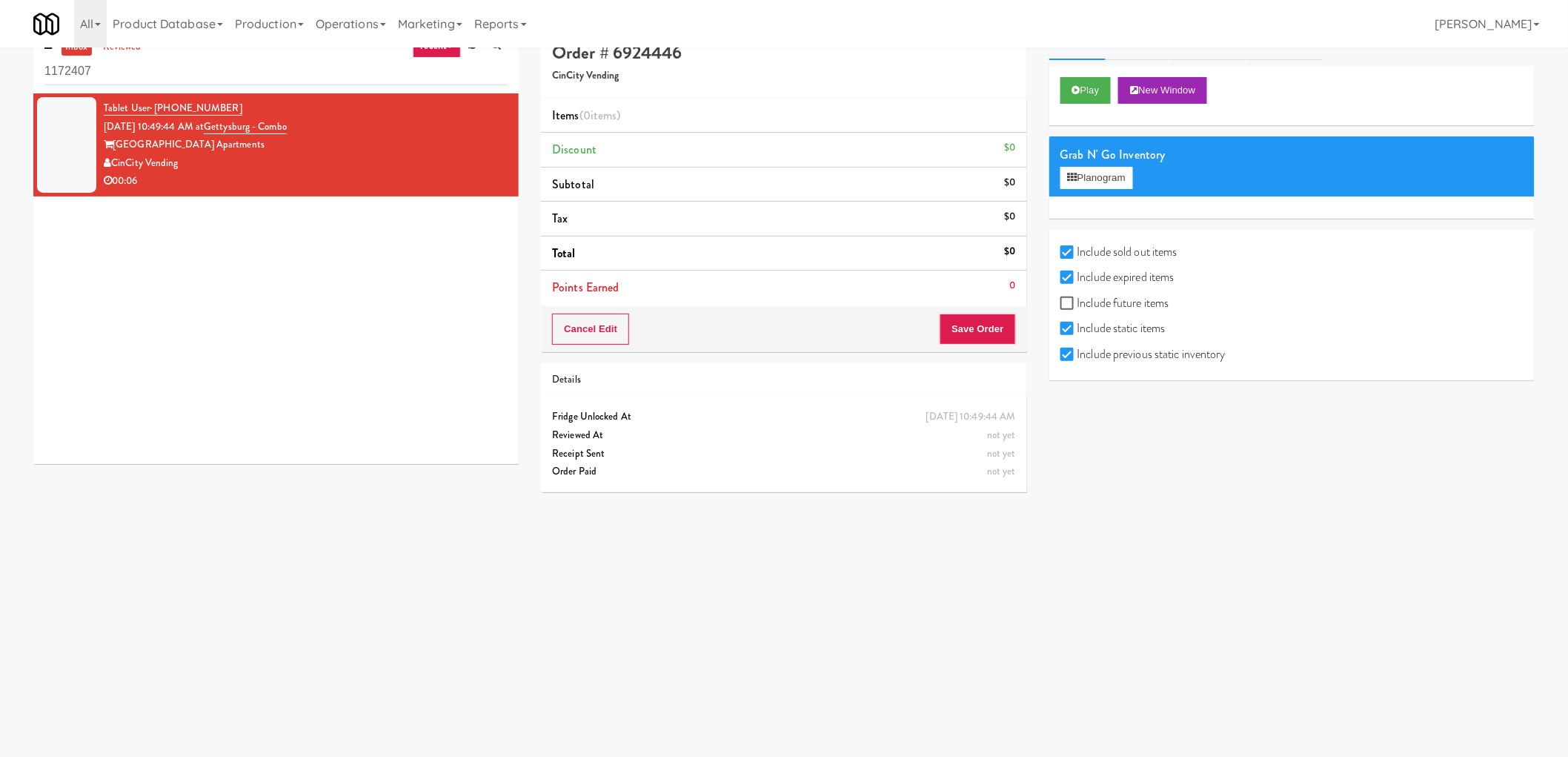
scroll to position [48, 0]
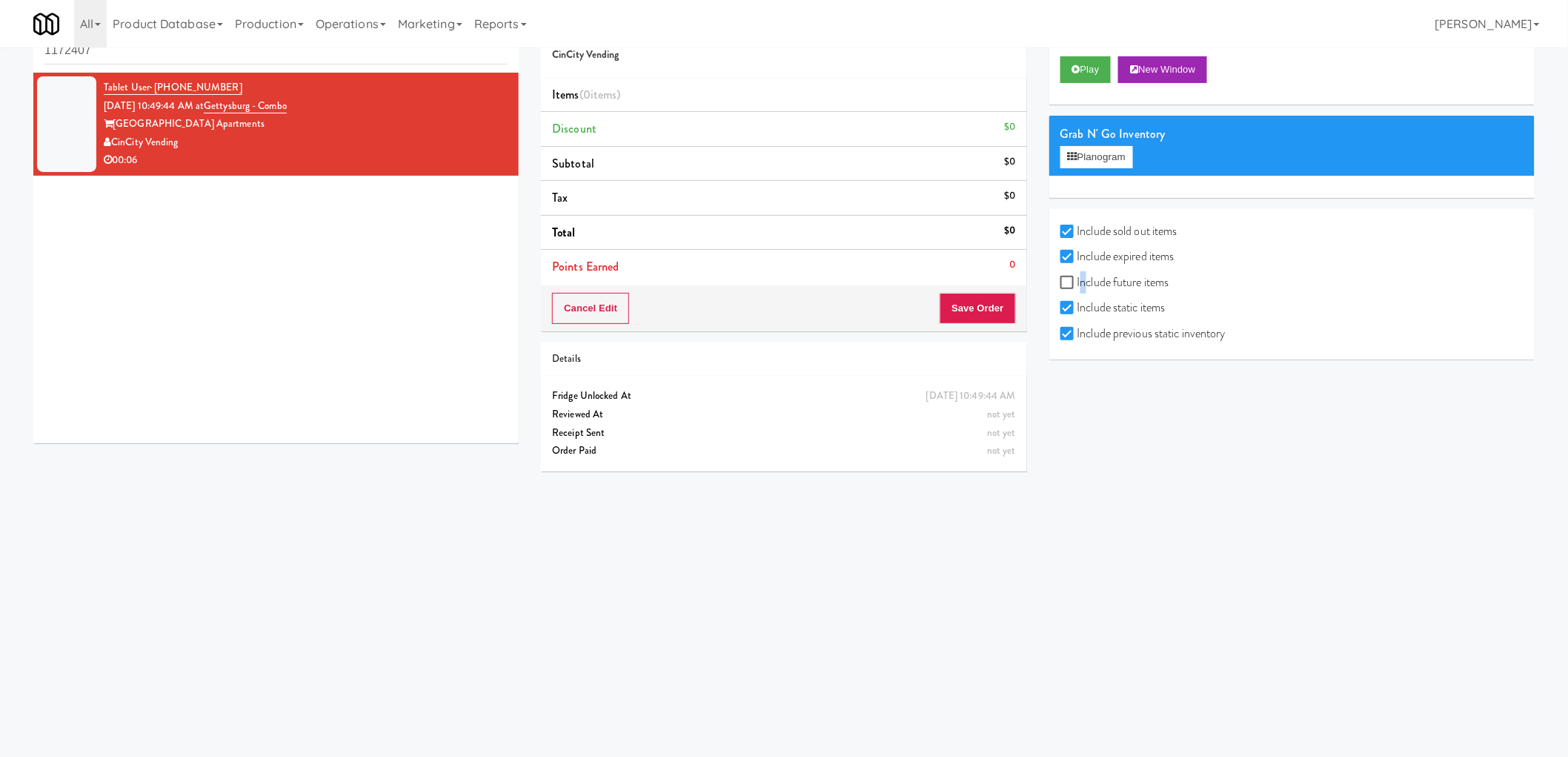
click at [1081, 277] on label "Include future items" at bounding box center [1116, 282] width 109 height 22
click at [1070, 272] on label "Include future items" at bounding box center [1116, 282] width 109 height 22
click at [1070, 277] on input "Include future items" at bounding box center [1069, 282] width 17 height 12
checkbox input "true"
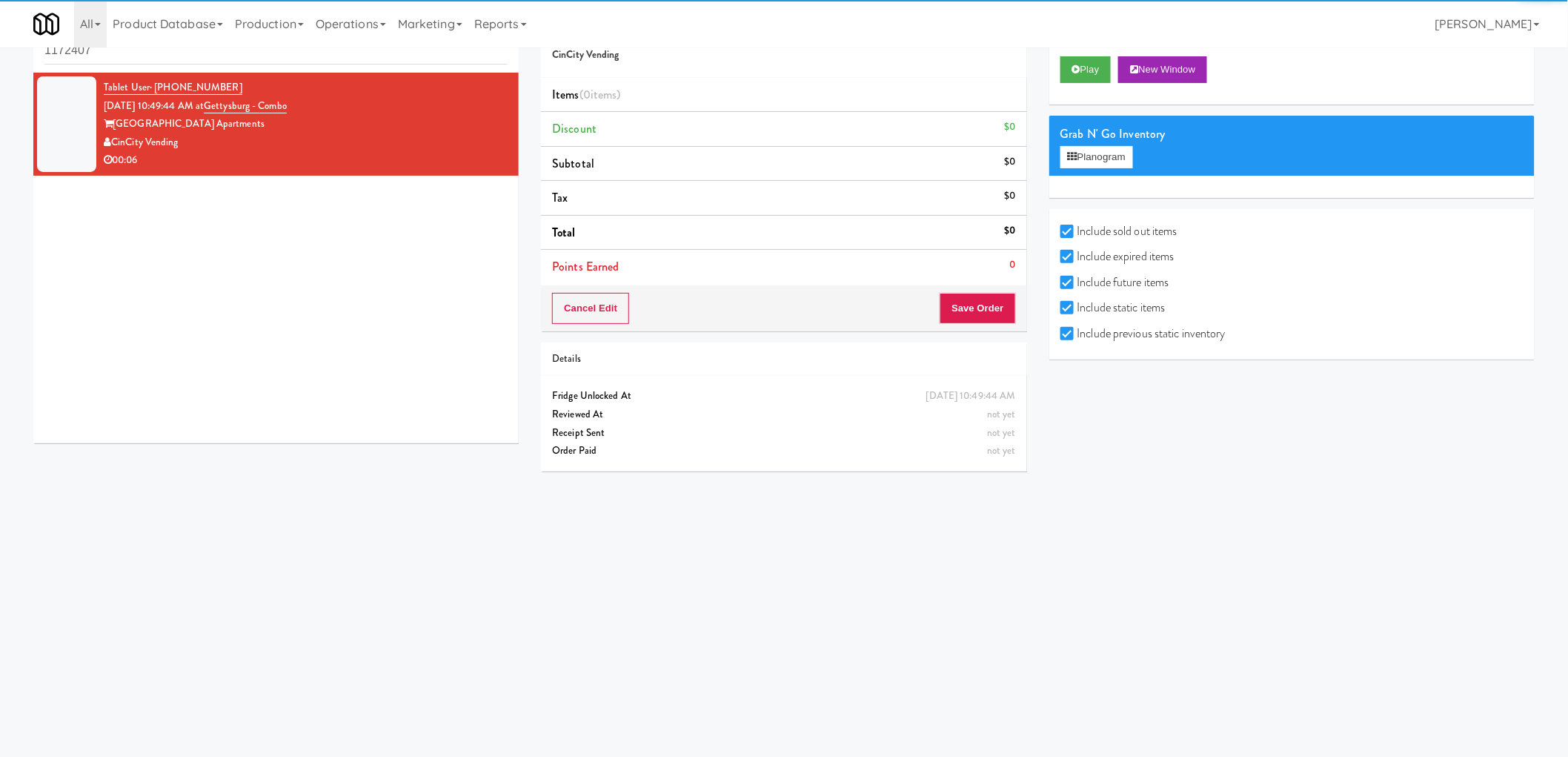
scroll to position [0, 0]
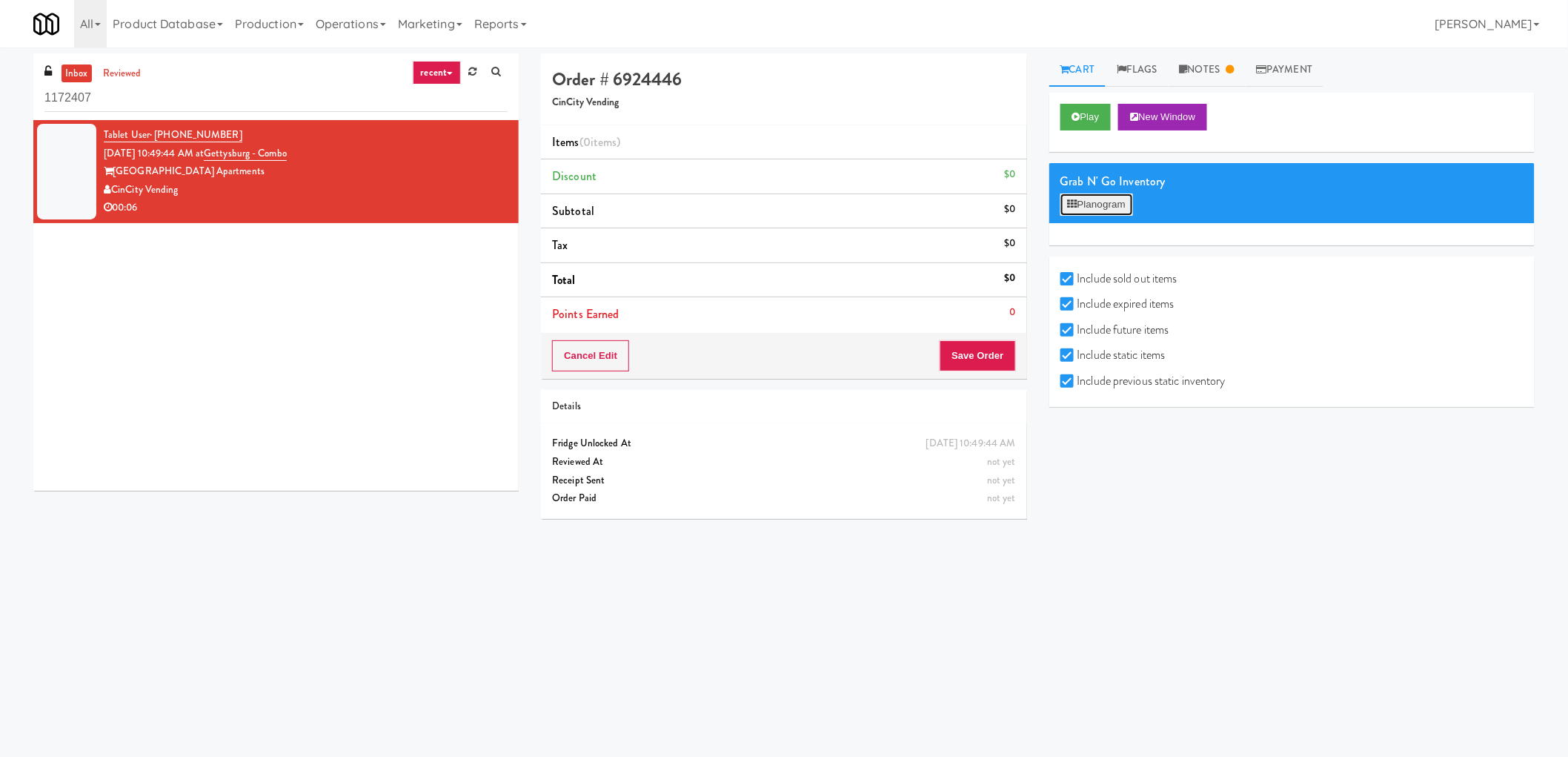
click at [1108, 201] on button "Planogram" at bounding box center [1097, 204] width 72 height 22
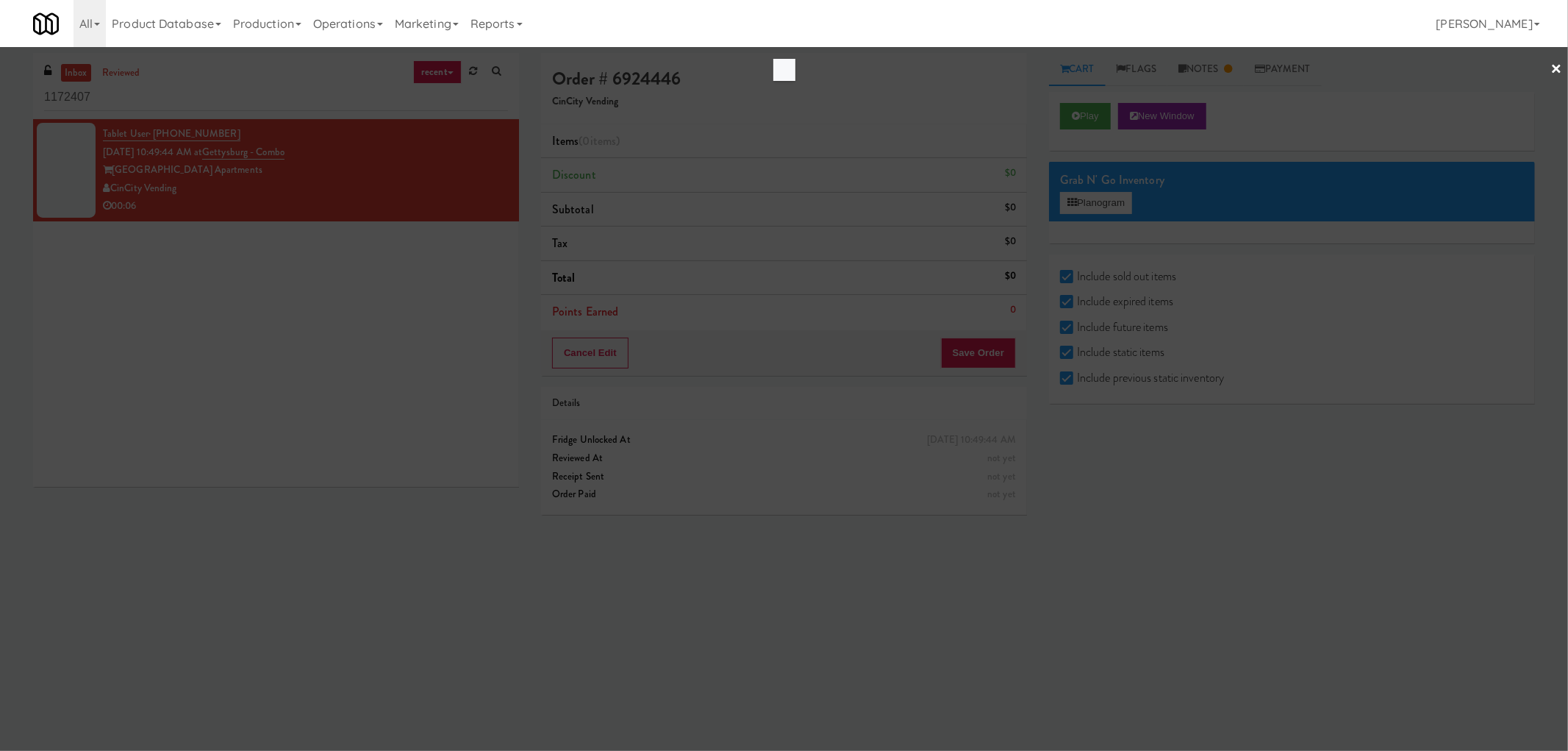
drag, startPoint x: 298, startPoint y: 415, endPoint x: 313, endPoint y: 346, distance: 70.6
click at [298, 414] on div at bounding box center [784, 376] width 1568 height 751
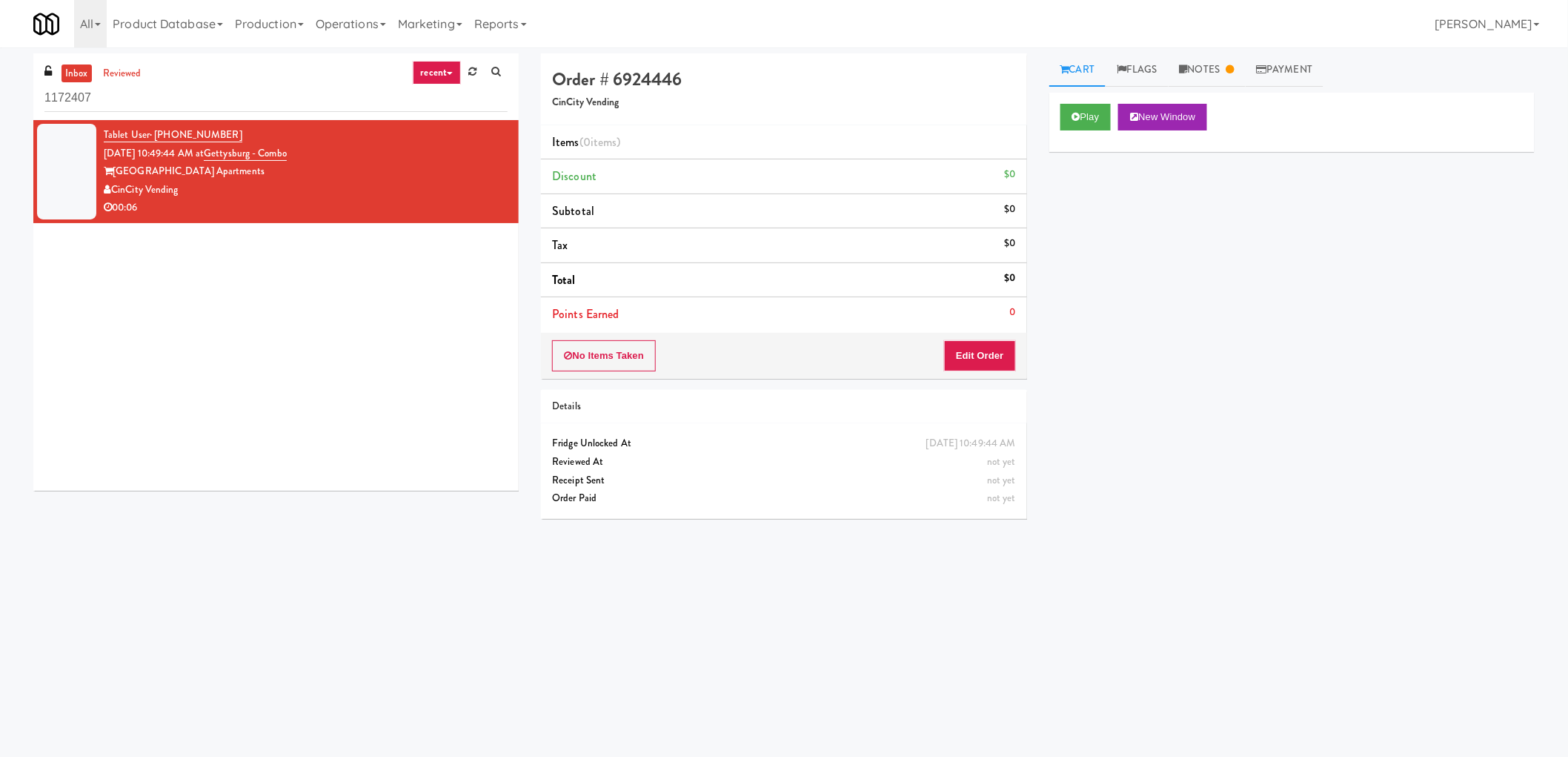
drag, startPoint x: 188, startPoint y: 189, endPoint x: 115, endPoint y: 191, distance: 73.0
click at [115, 191] on div "CinCity Vending" at bounding box center [305, 190] width 404 height 18
copy div "CinCity Vending"
click at [168, 91] on input "1172407" at bounding box center [276, 98] width 463 height 28
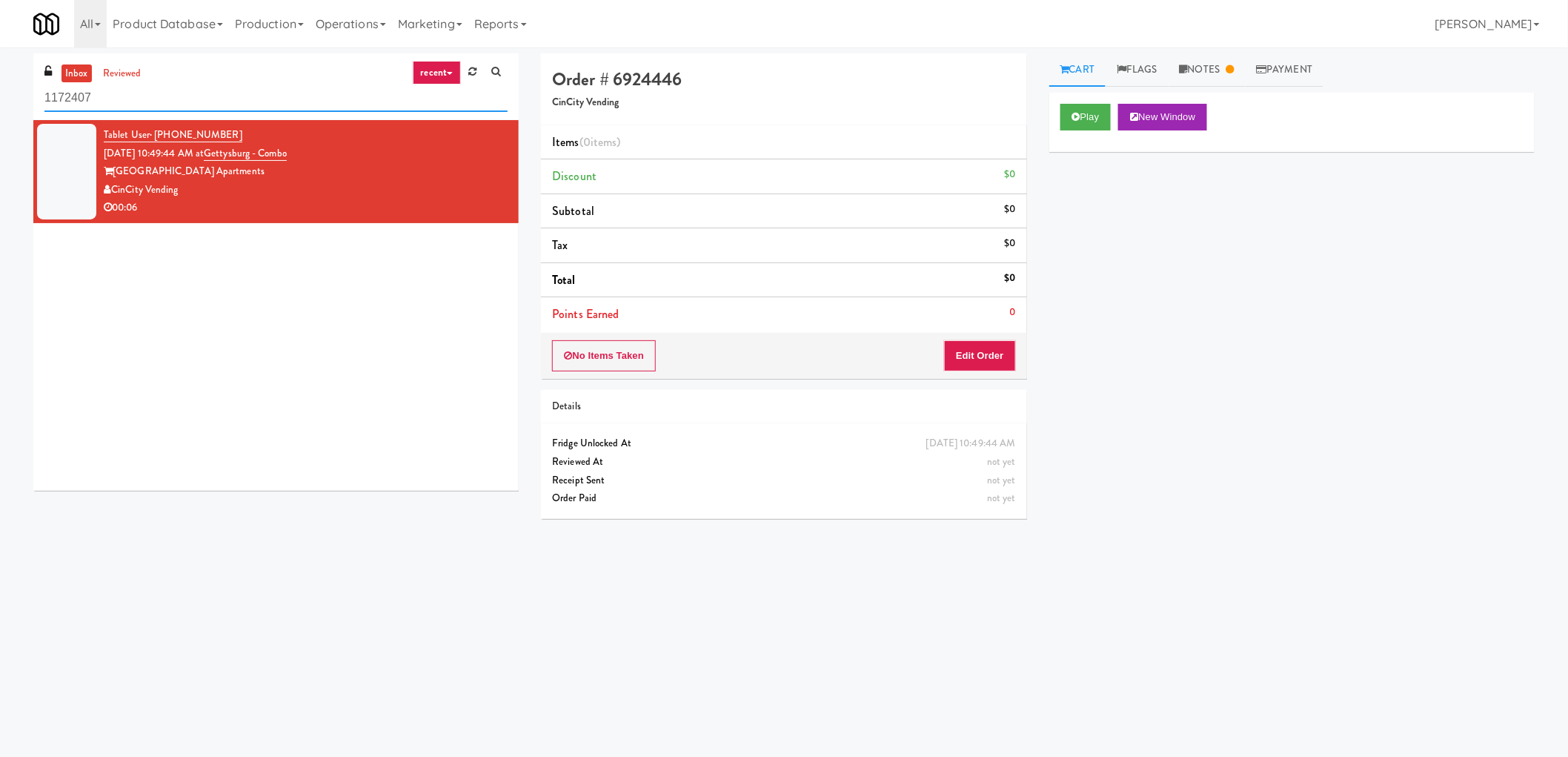
click at [168, 91] on input "1172407" at bounding box center [276, 98] width 463 height 28
paste input "CinCity Vending"
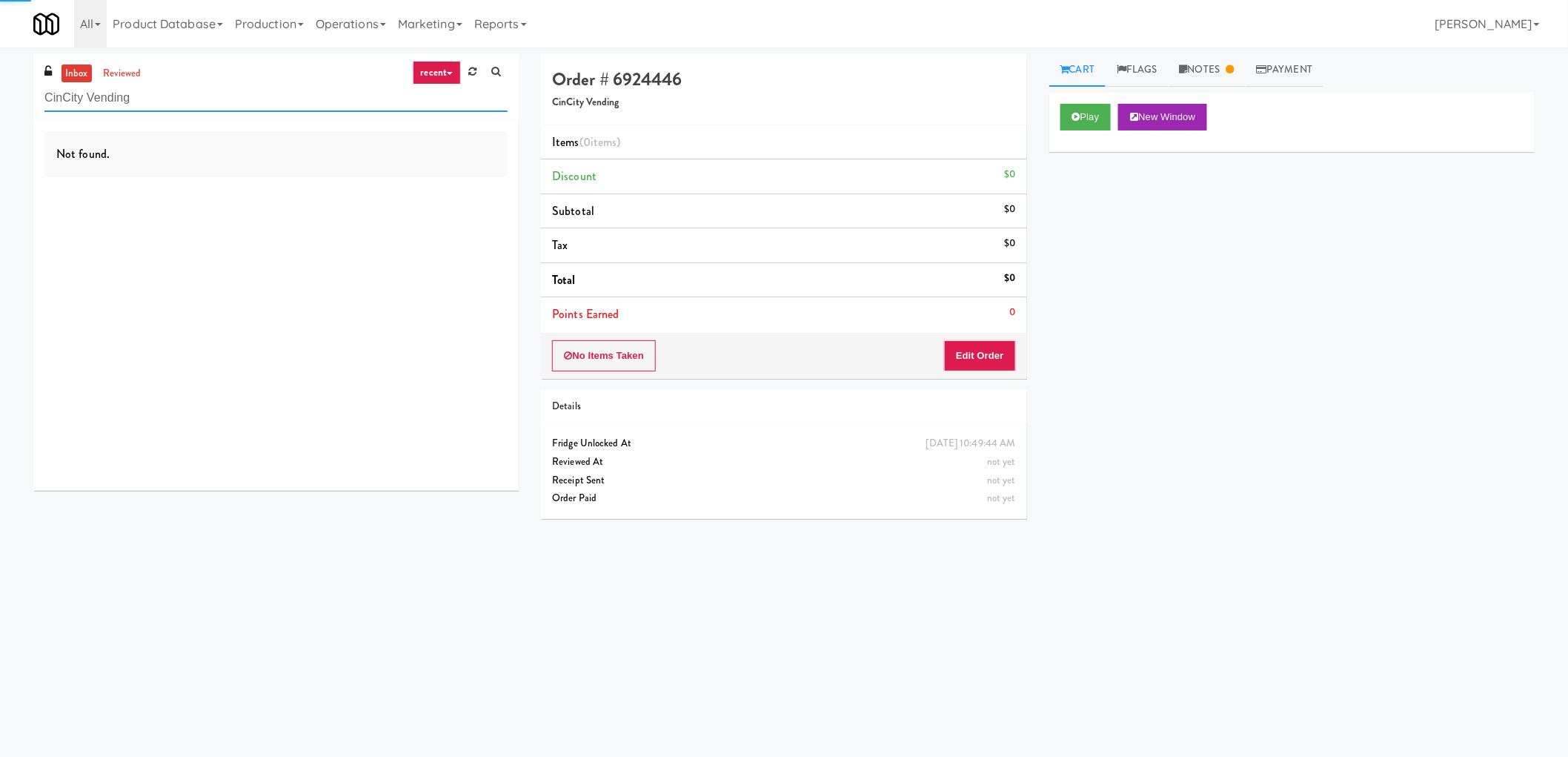
type input "CinCity Vending"
click at [445, 77] on link "recent" at bounding box center [438, 72] width 49 height 24
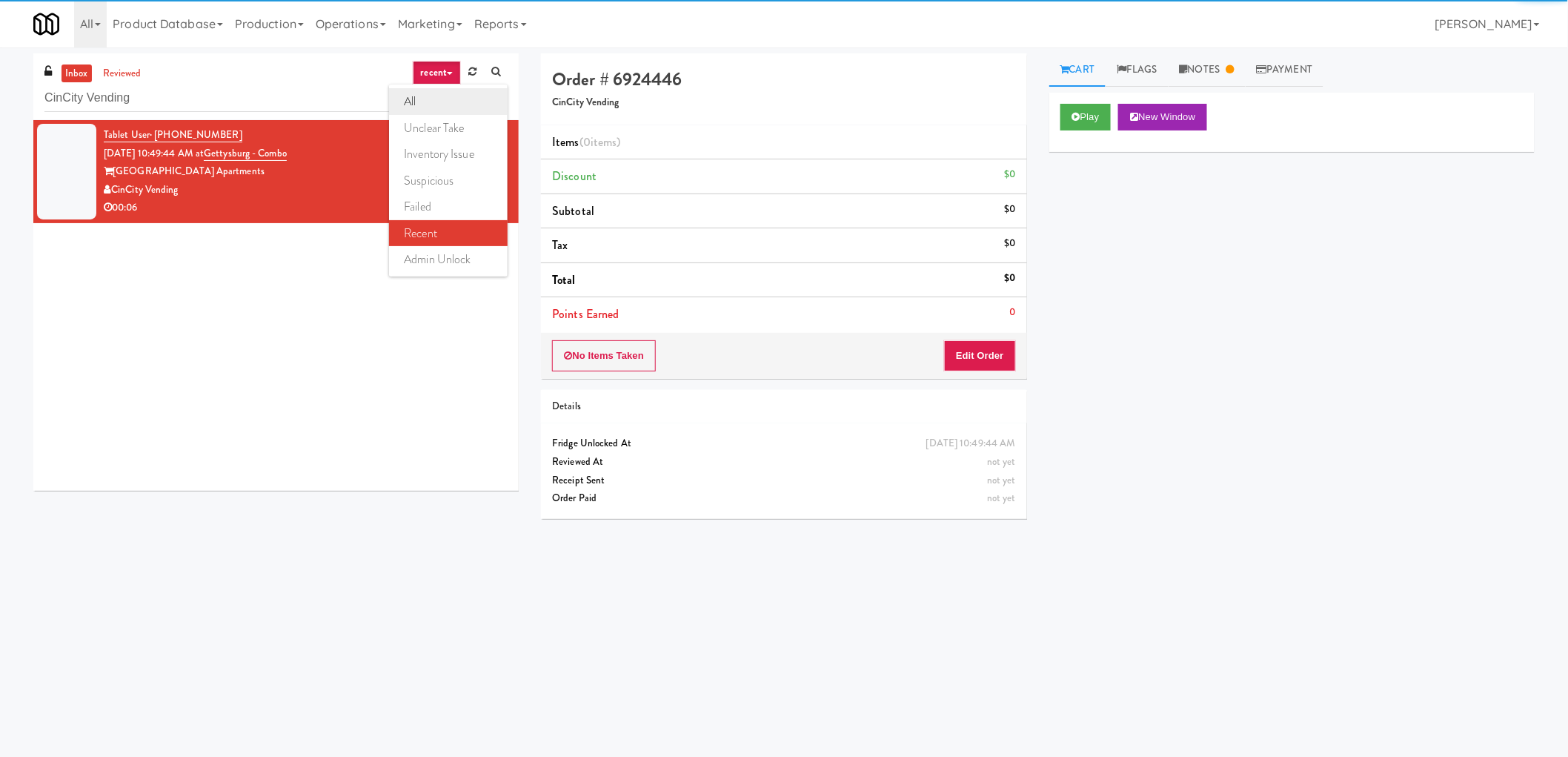
click at [443, 93] on link "all" at bounding box center [449, 102] width 118 height 27
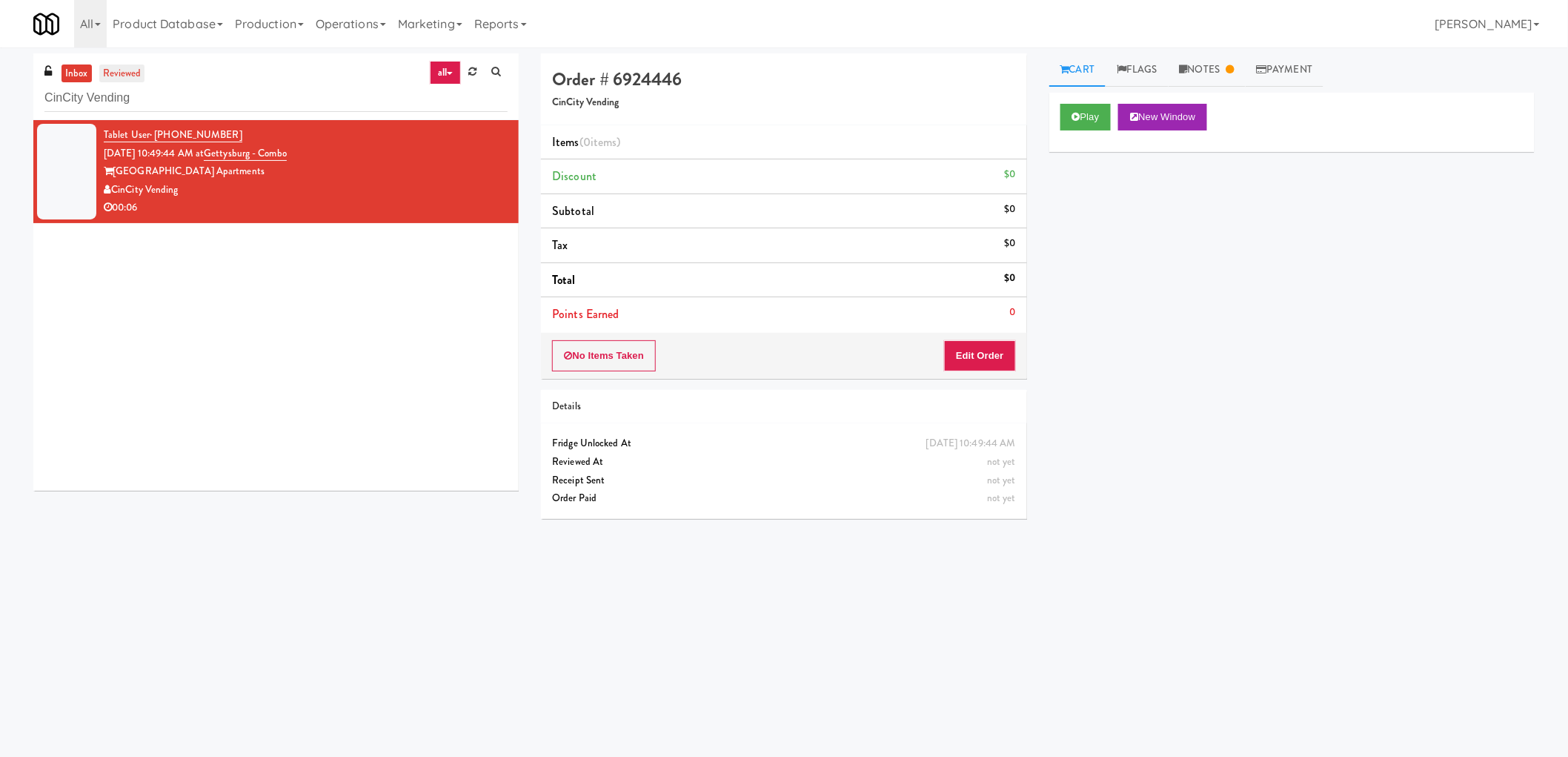
click at [128, 78] on link "reviewed" at bounding box center [122, 74] width 46 height 18
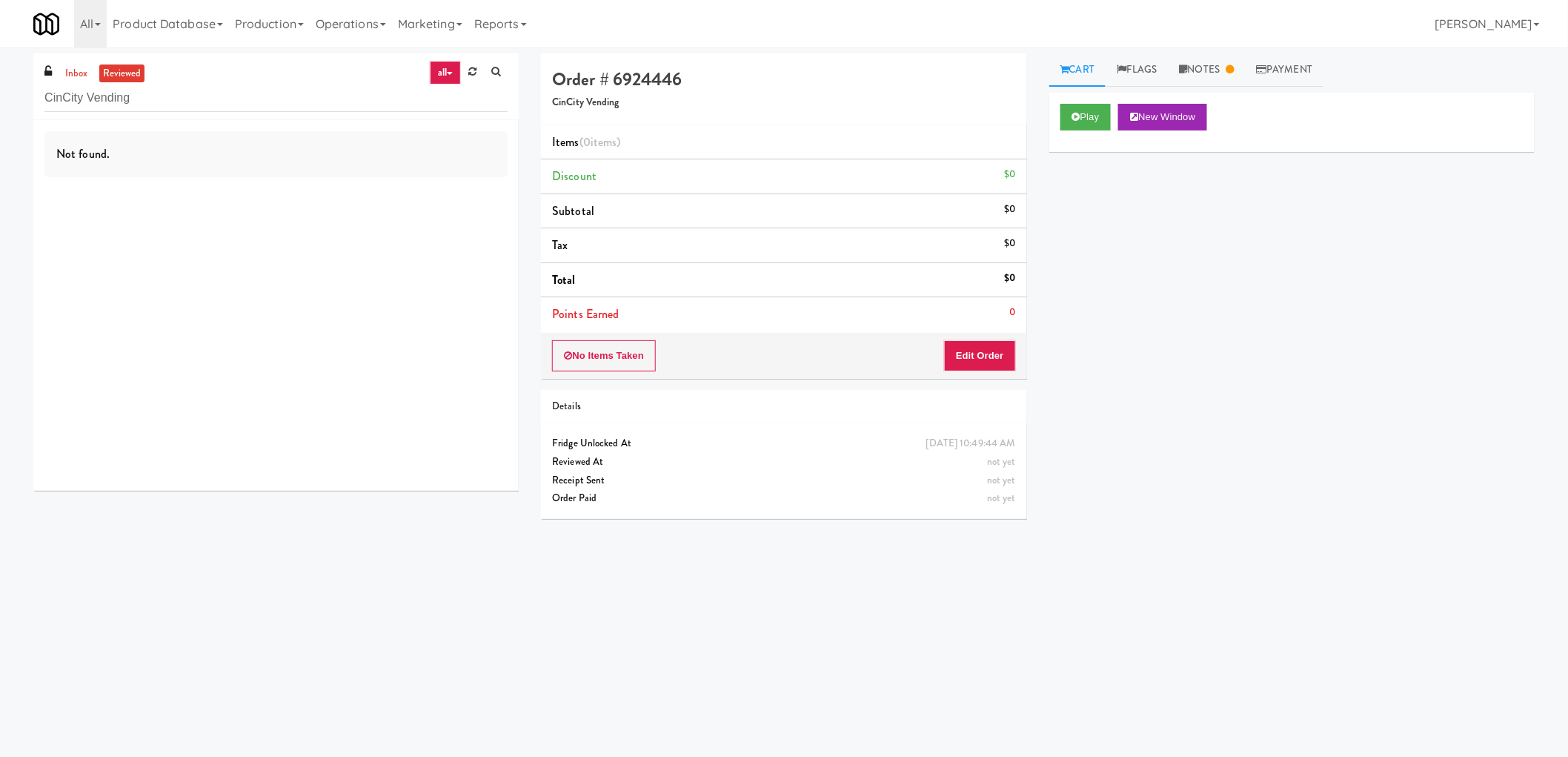
click at [122, 74] on link "reviewed" at bounding box center [122, 74] width 46 height 18
click at [168, 108] on input "CinCity Vending" at bounding box center [276, 98] width 463 height 28
click at [65, 74] on link "inbox" at bounding box center [76, 74] width 30 height 18
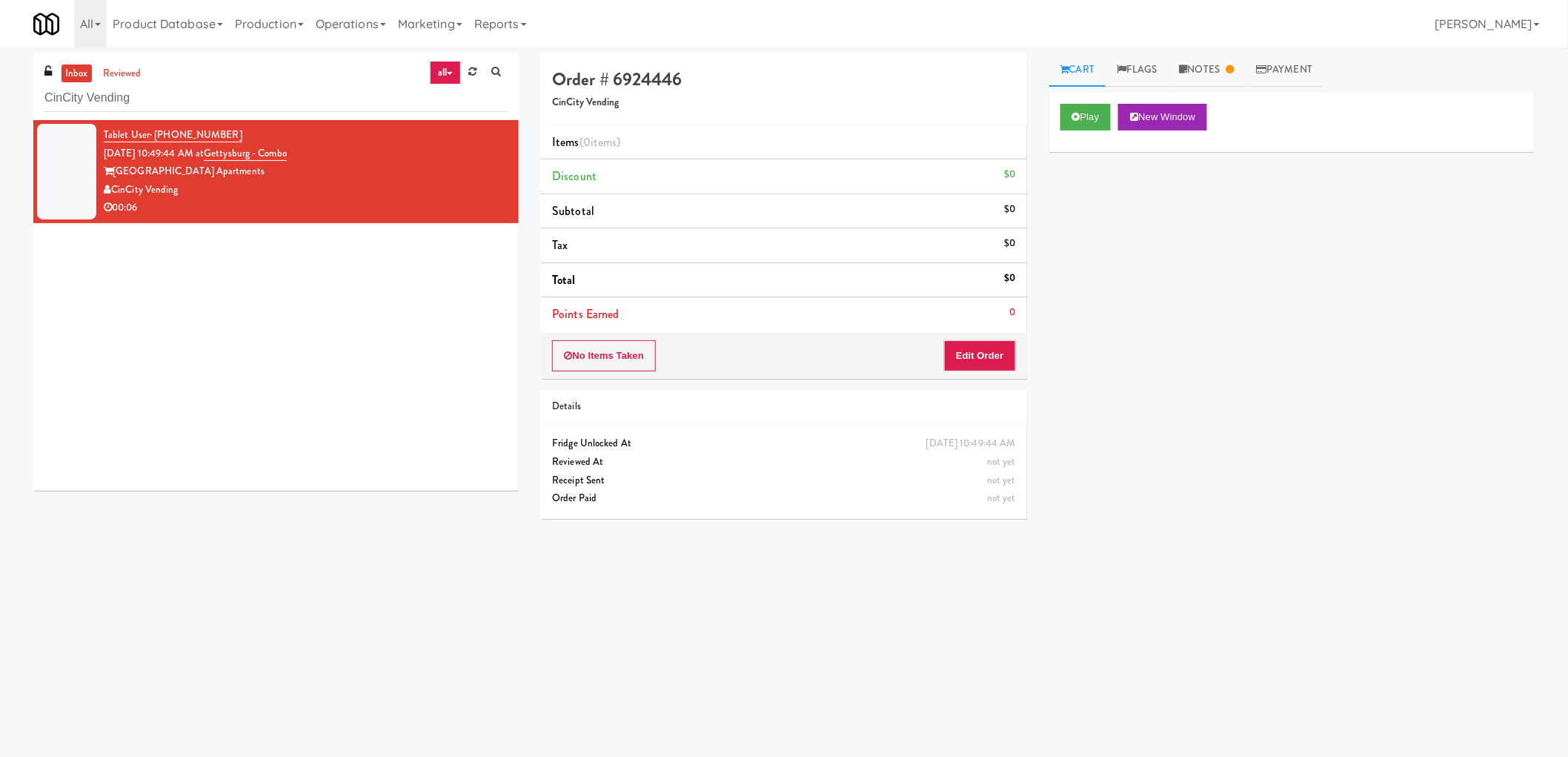
drag, startPoint x: 194, startPoint y: 192, endPoint x: 115, endPoint y: 192, distance: 79.0
click at [115, 192] on div "CinCity Vending" at bounding box center [305, 190] width 404 height 18
copy div "CinCity Vending"
click at [114, 104] on input "CinCity Vending" at bounding box center [276, 98] width 463 height 28
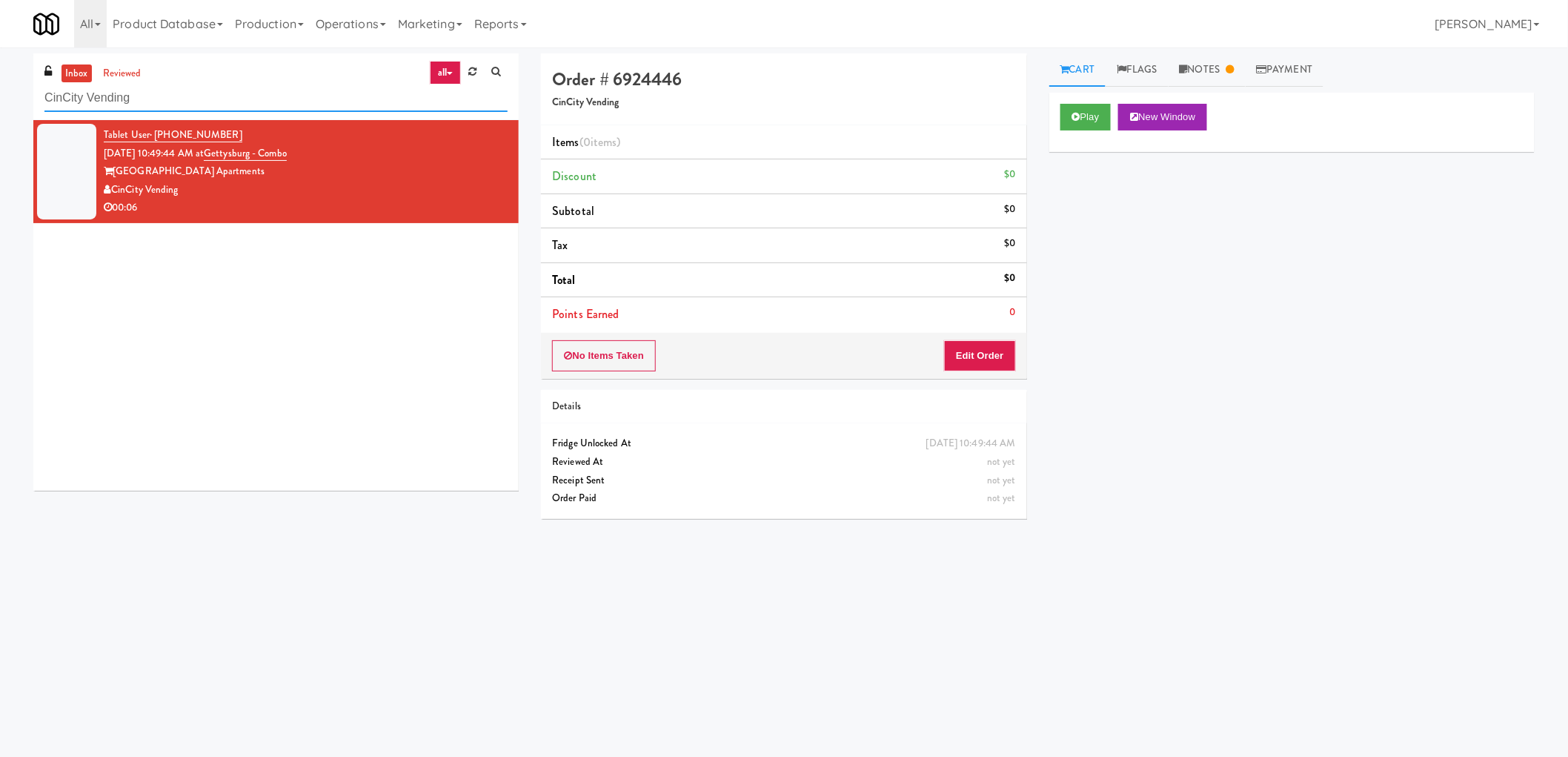
click at [114, 104] on input "CinCity Vending" at bounding box center [276, 98] width 463 height 28
click at [121, 75] on link "reviewed" at bounding box center [122, 74] width 46 height 18
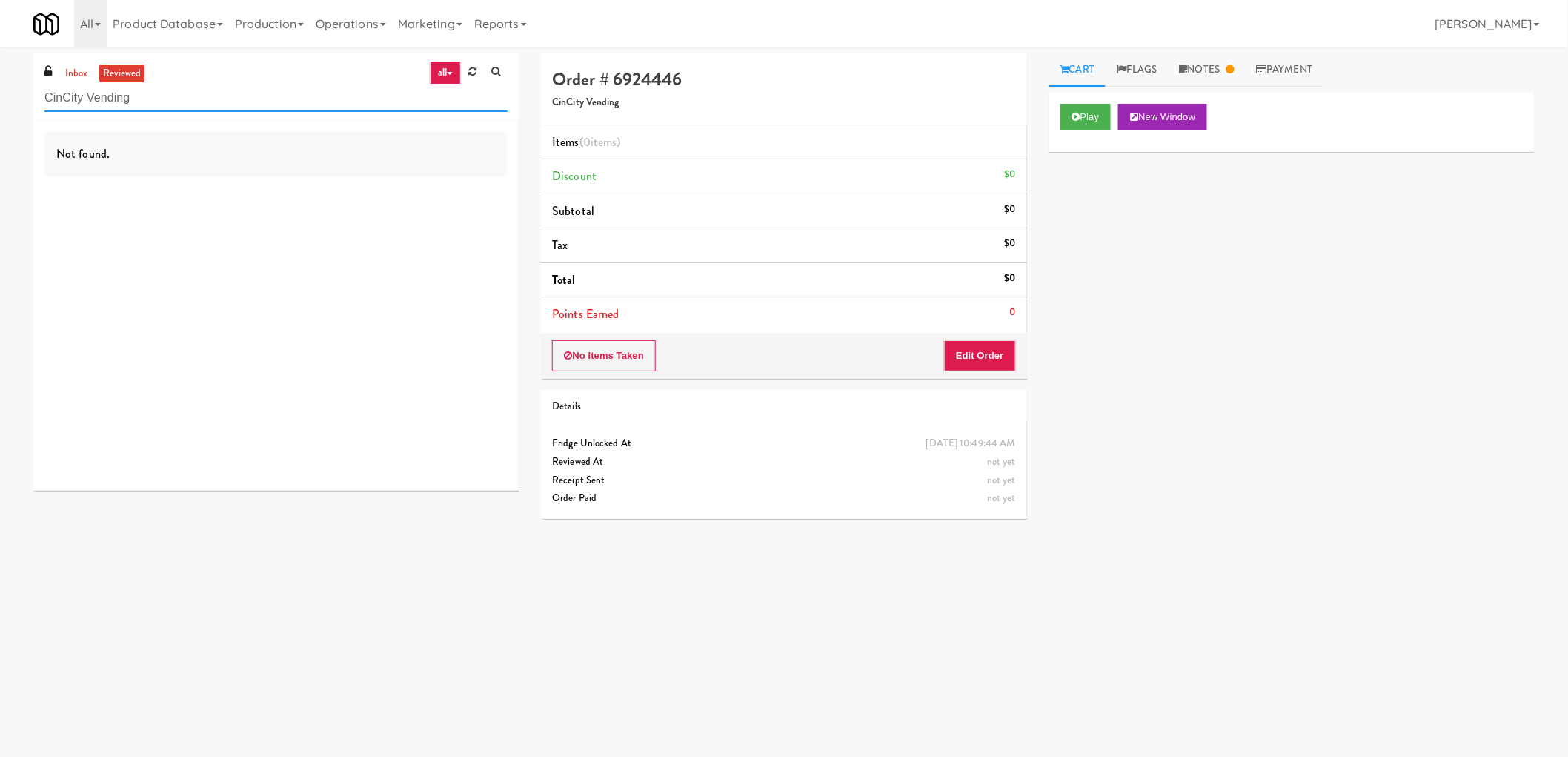
click at [176, 92] on input "CinCity Vending" at bounding box center [276, 98] width 463 height 28
click at [72, 77] on link "inbox" at bounding box center [76, 74] width 30 height 18
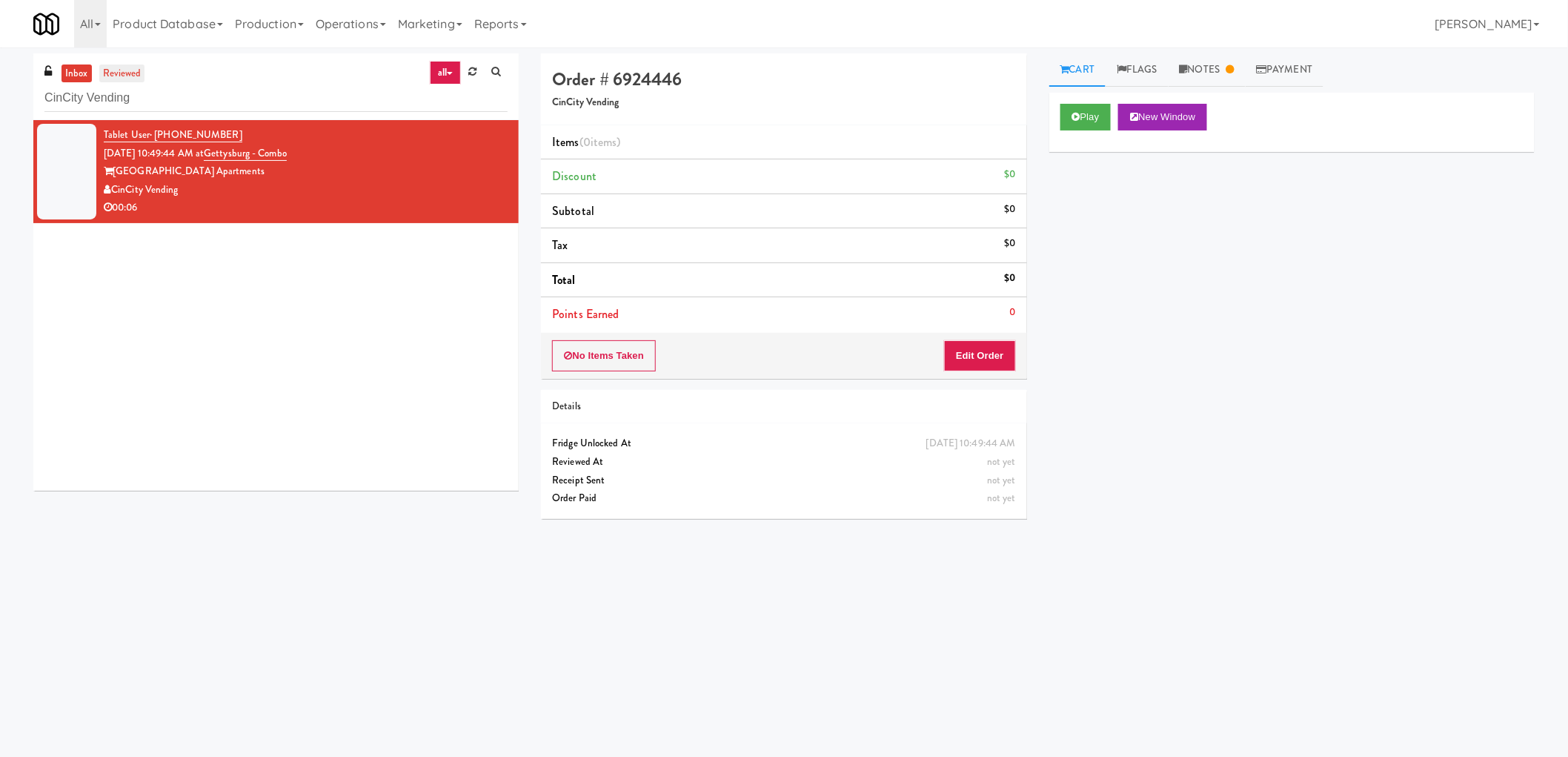
click at [128, 69] on link "reviewed" at bounding box center [122, 74] width 46 height 18
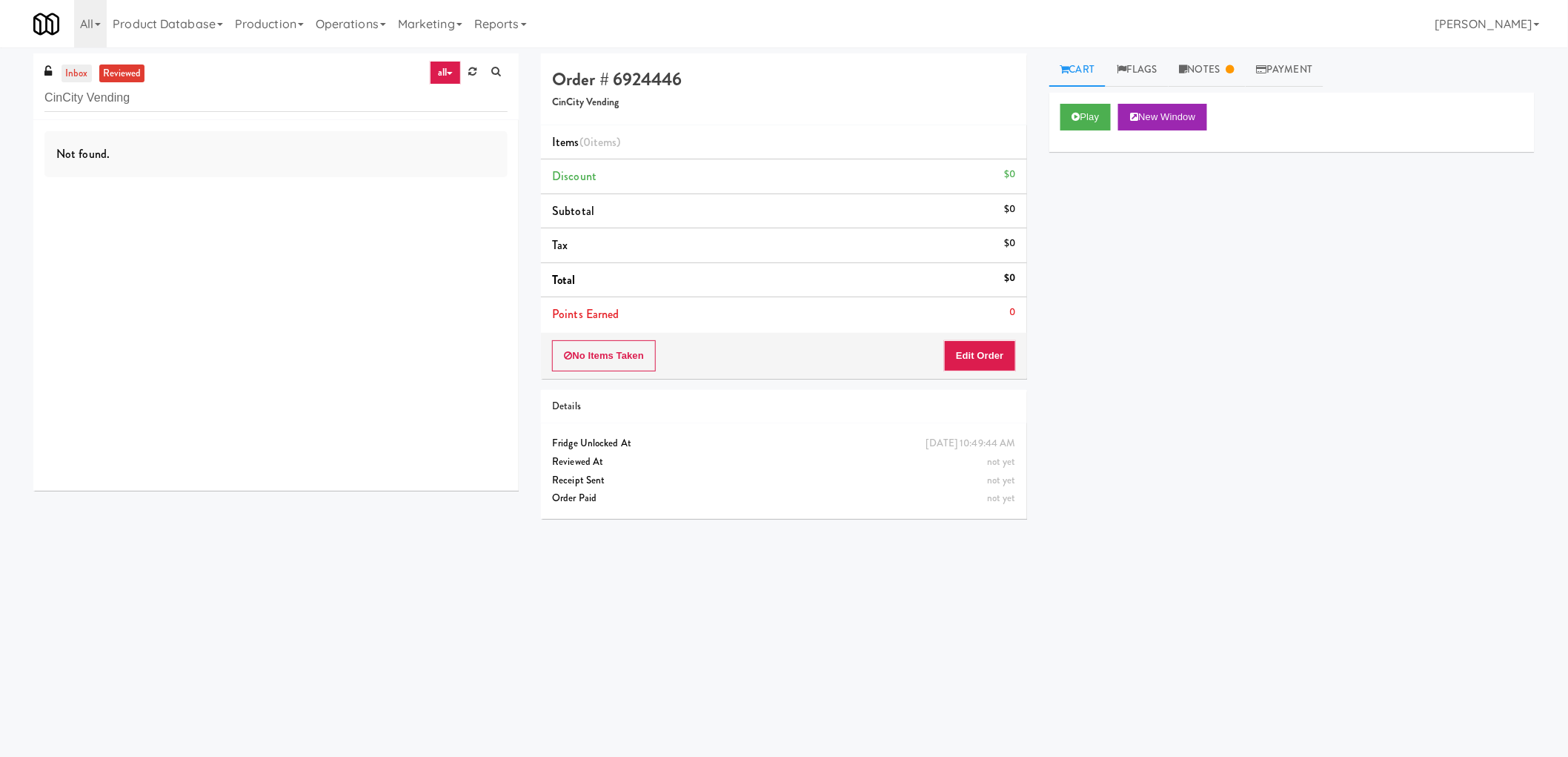
click at [71, 72] on link "inbox" at bounding box center [76, 74] width 30 height 18
click at [128, 72] on link "reviewed" at bounding box center [122, 74] width 46 height 18
click at [979, 351] on button "Edit Order" at bounding box center [979, 355] width 72 height 31
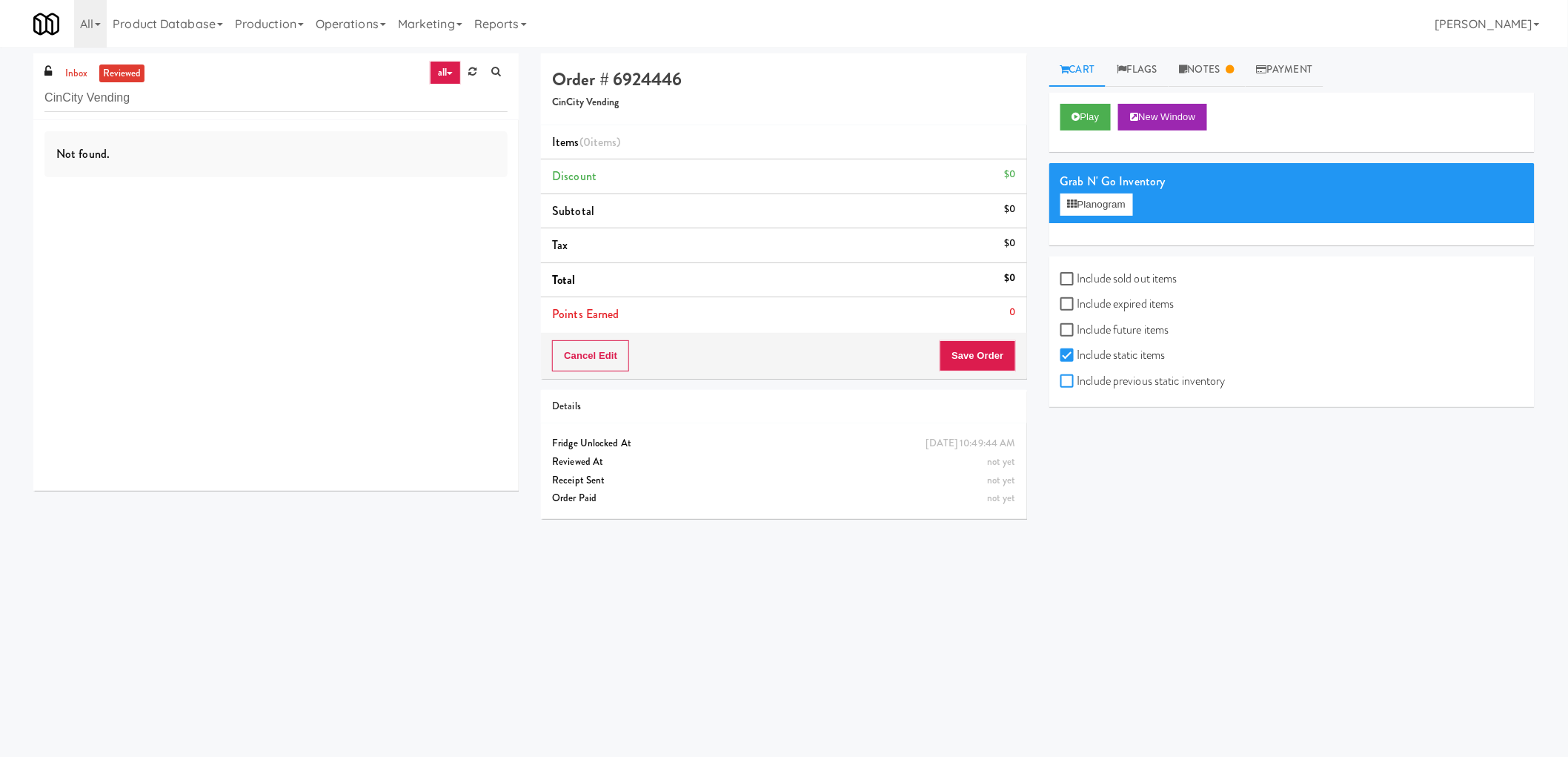
click at [1061, 376] on input "Include previous static inventory" at bounding box center [1069, 381] width 17 height 12
checkbox input "true"
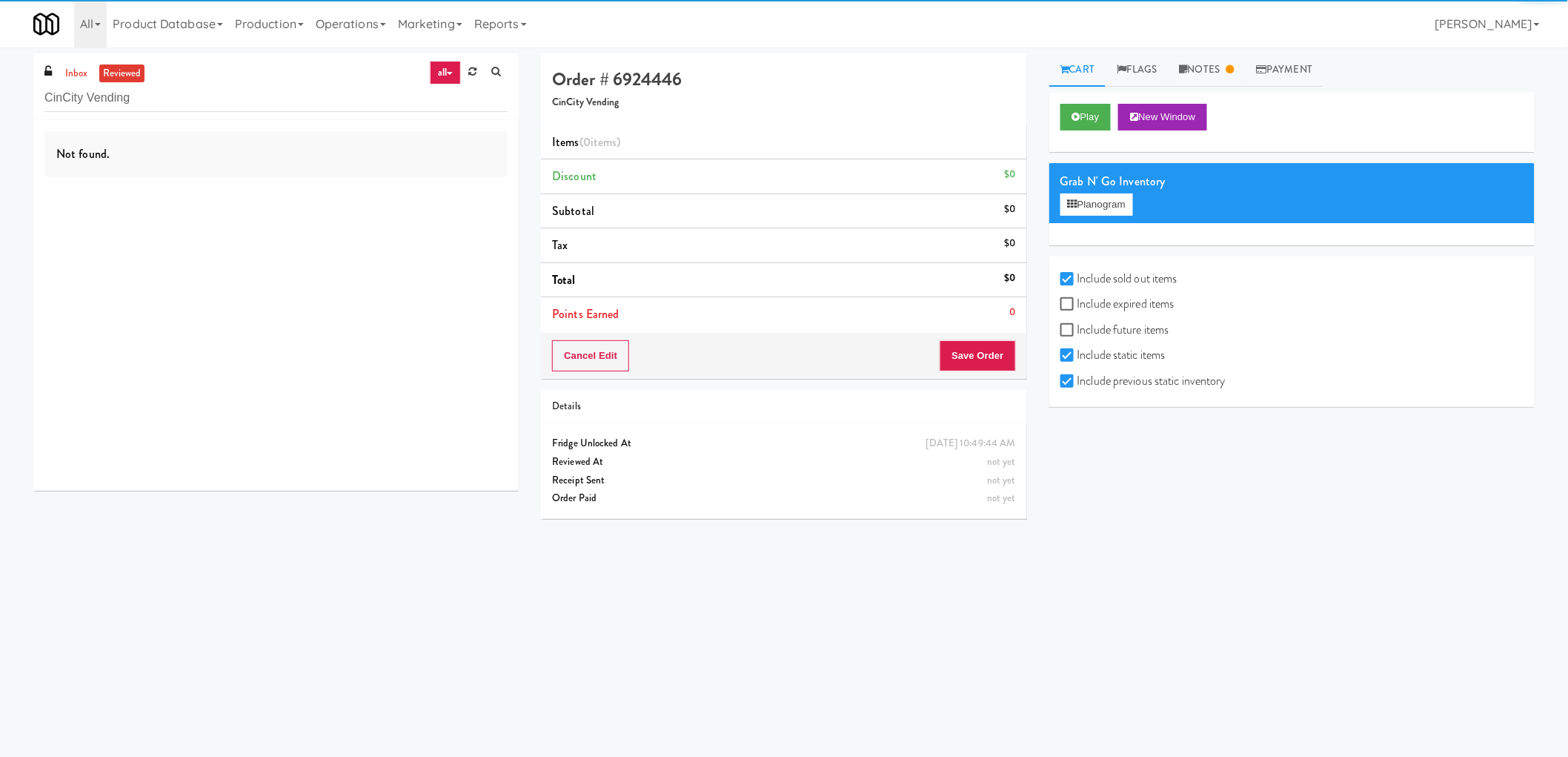
click at [1108, 308] on label "Include expired items" at bounding box center [1118, 304] width 114 height 22
click at [1078, 308] on input "Include expired items" at bounding box center [1069, 304] width 17 height 12
checkbox input "true"
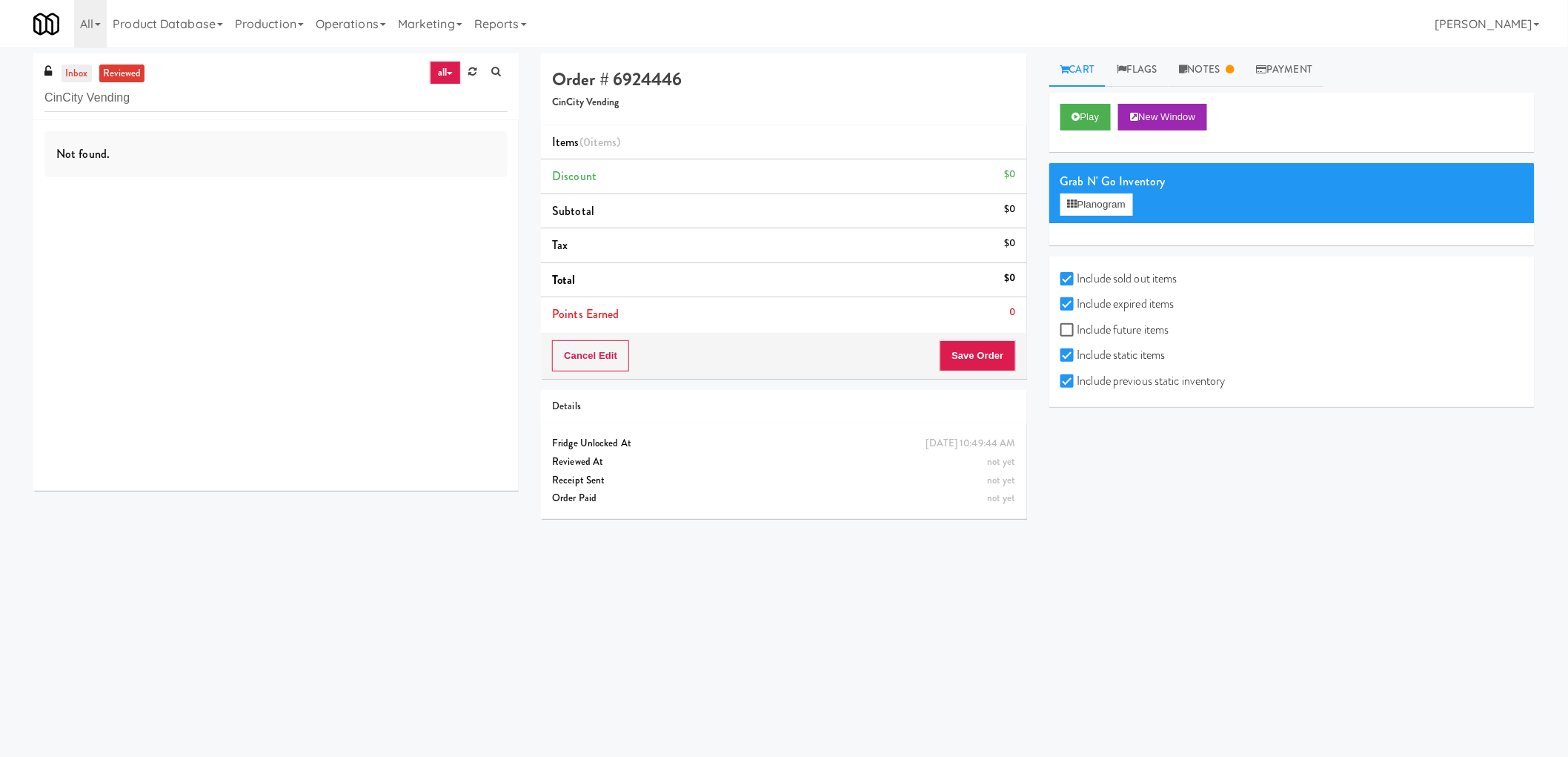
click at [77, 74] on link "inbox" at bounding box center [76, 74] width 30 height 18
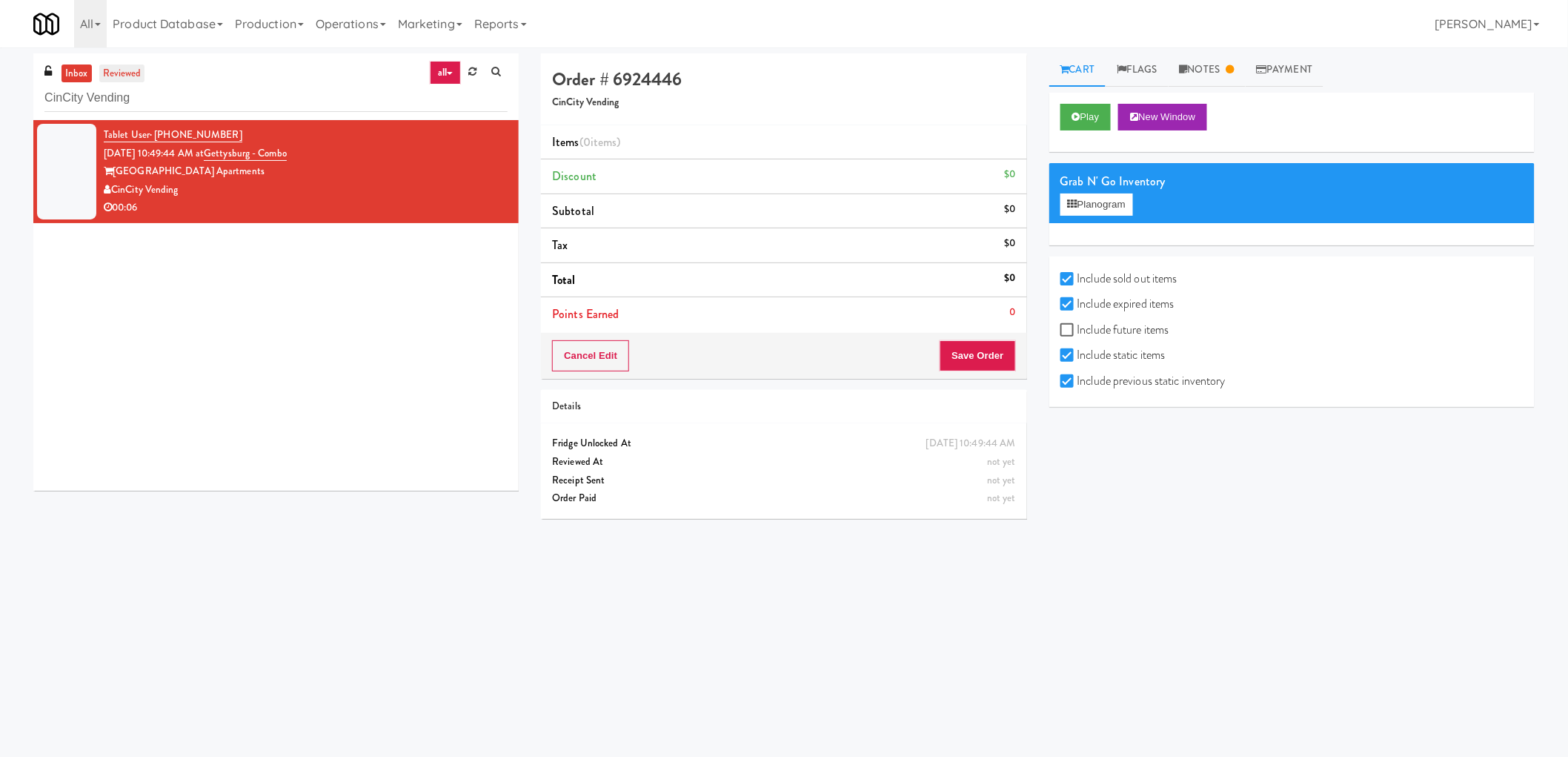
click at [131, 71] on link "reviewed" at bounding box center [122, 74] width 46 height 18
